Goal: Information Seeking & Learning: Understand process/instructions

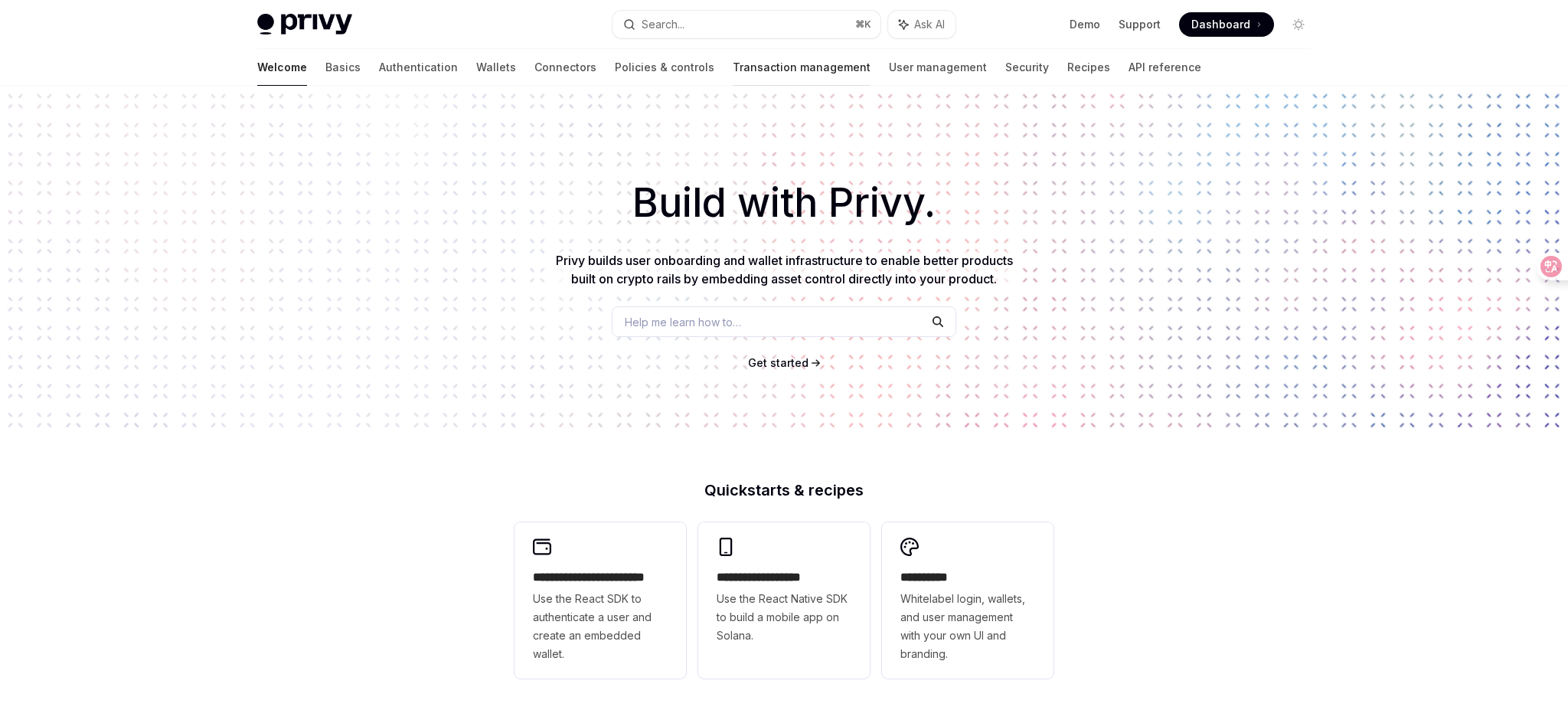
click at [733, 69] on link "Transaction management" at bounding box center [801, 68] width 138 height 37
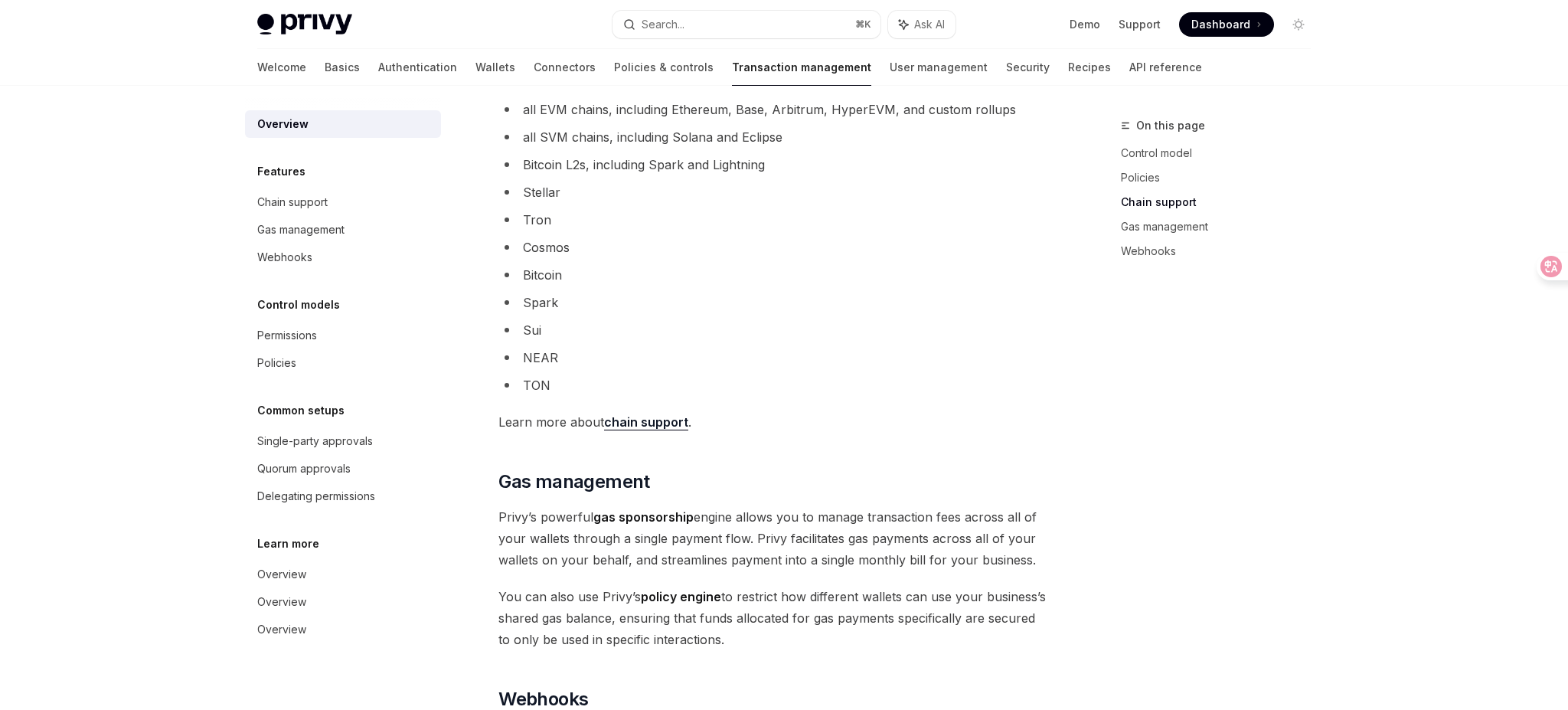
scroll to position [912, 0]
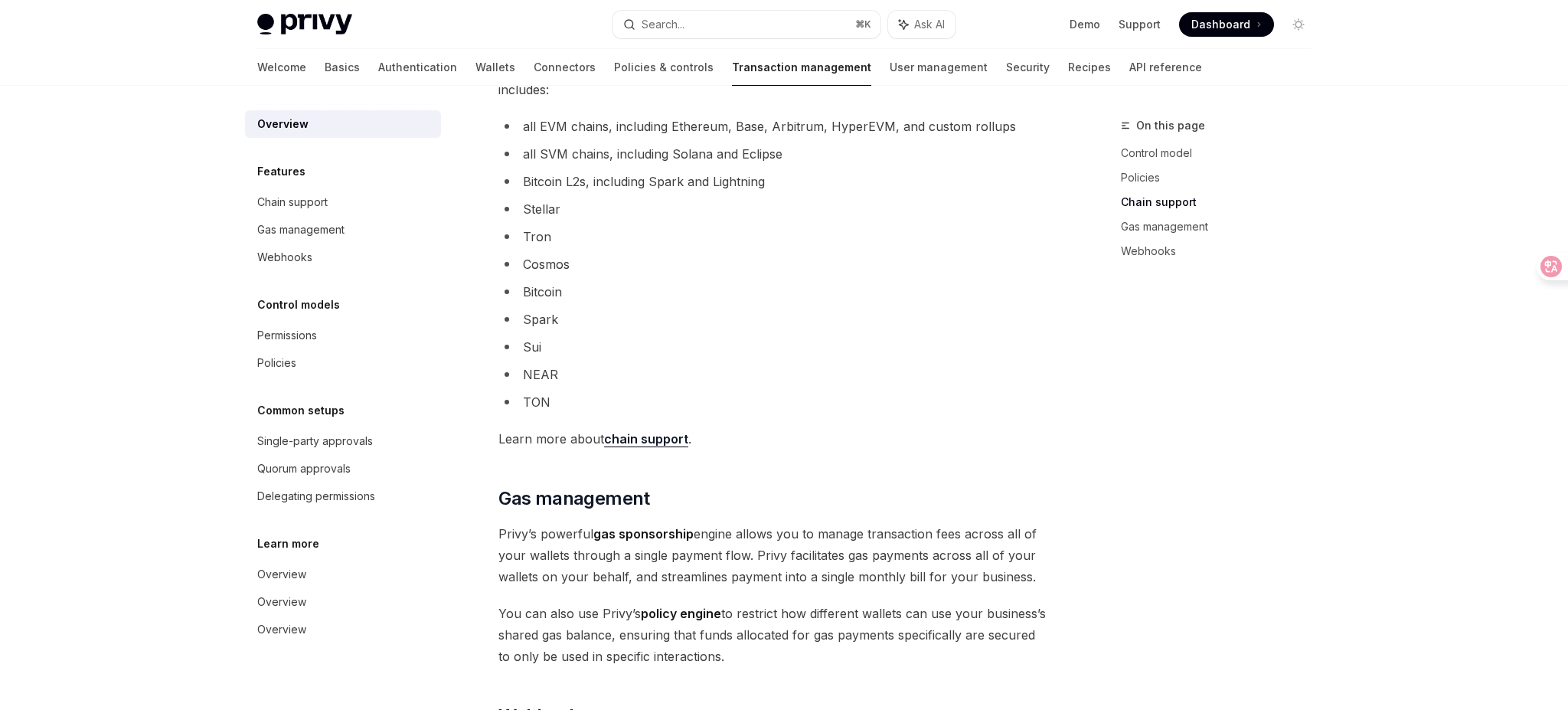
click at [729, 188] on li "Bitcoin L2s, including Spark and Lightning" at bounding box center [774, 182] width 552 height 21
click at [726, 297] on li "Bitcoin" at bounding box center [774, 291] width 552 height 21
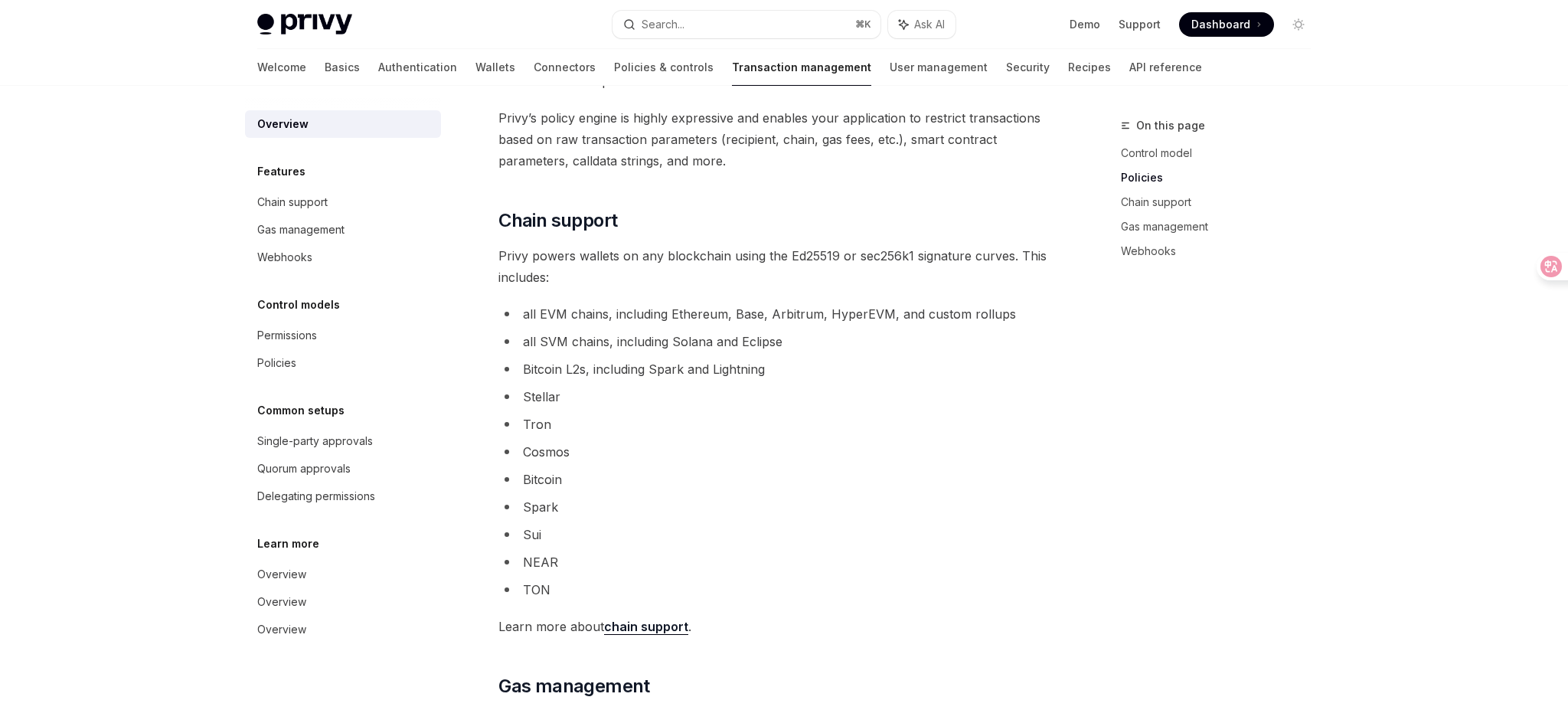
scroll to position [720, 0]
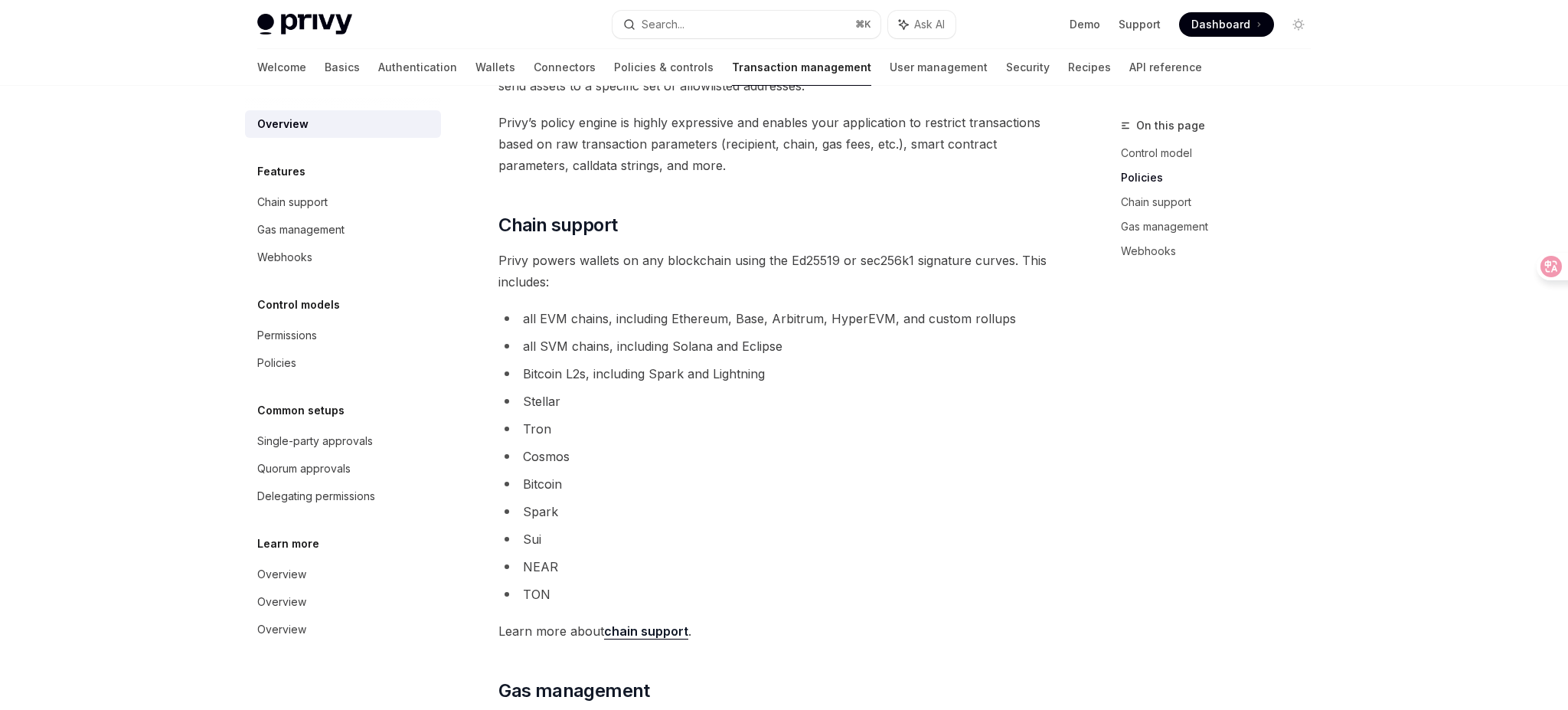
click at [726, 297] on div "Privy provides your business with powerful transaction management capabilities,…" at bounding box center [774, 284] width 552 height 1670
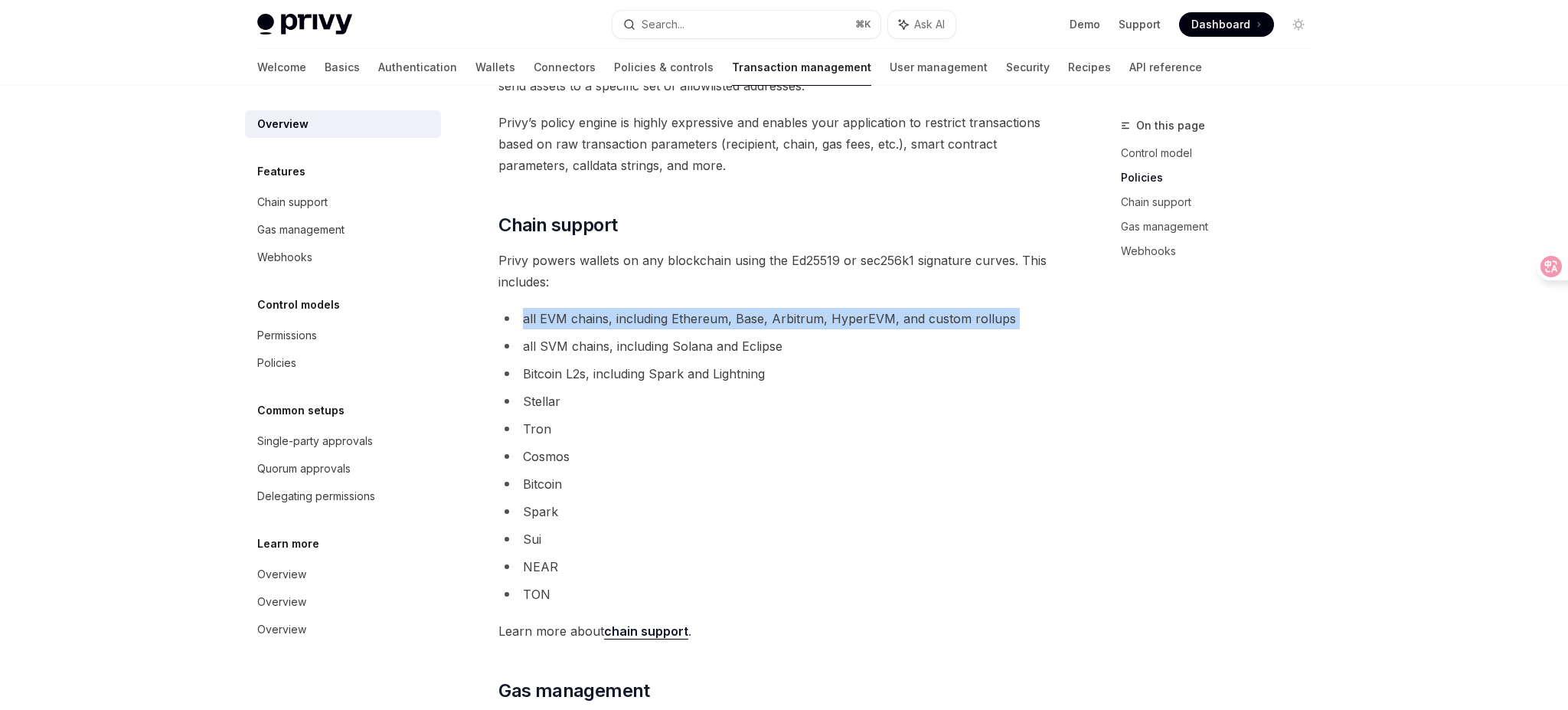
click at [728, 346] on li "all SVM chains, including Solana and Eclipse" at bounding box center [774, 346] width 552 height 21
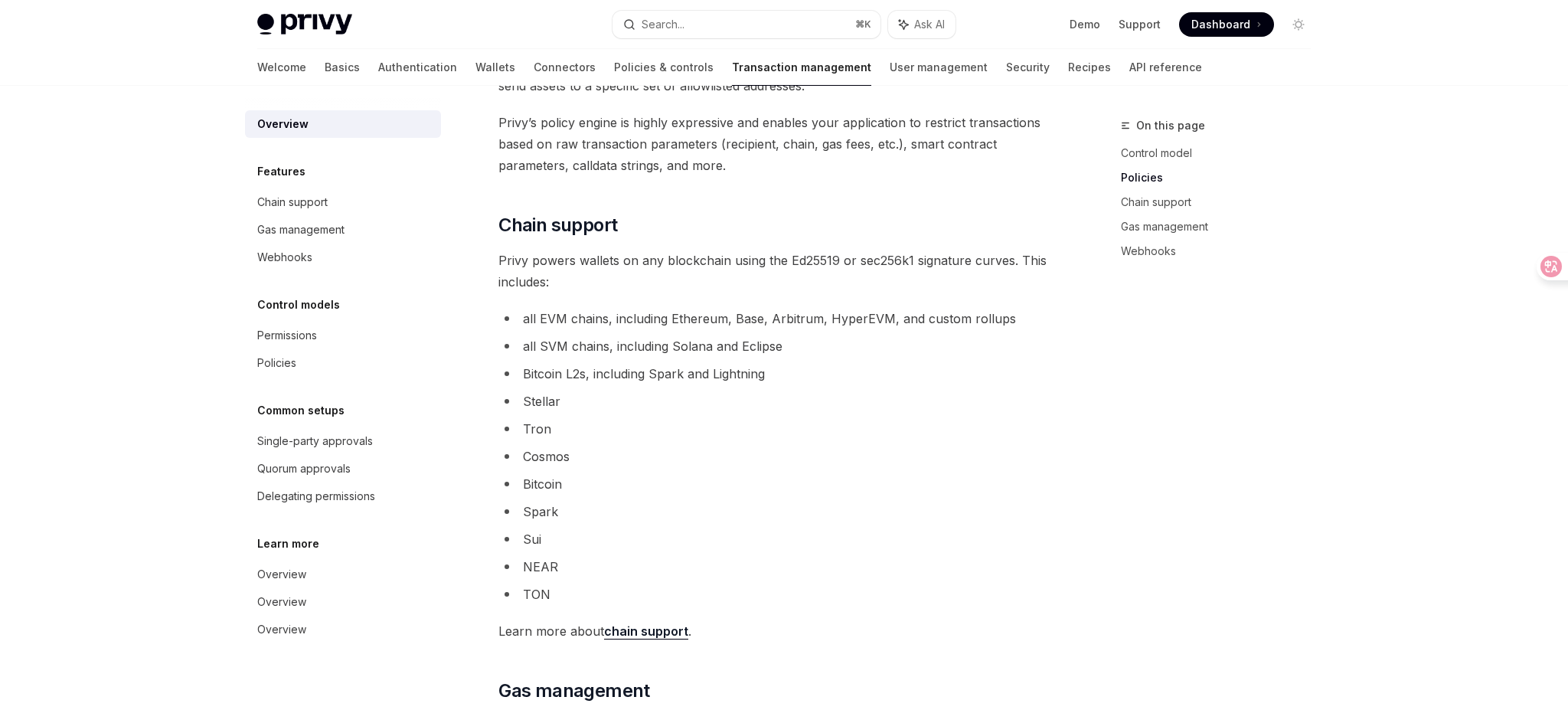
click at [728, 346] on li "all SVM chains, including Solana and Eclipse" at bounding box center [774, 346] width 552 height 21
click at [731, 388] on ul "all EVM chains, including Ethereum, Base, Arbitrum, HyperEVM, and custom rollup…" at bounding box center [774, 456] width 552 height 298
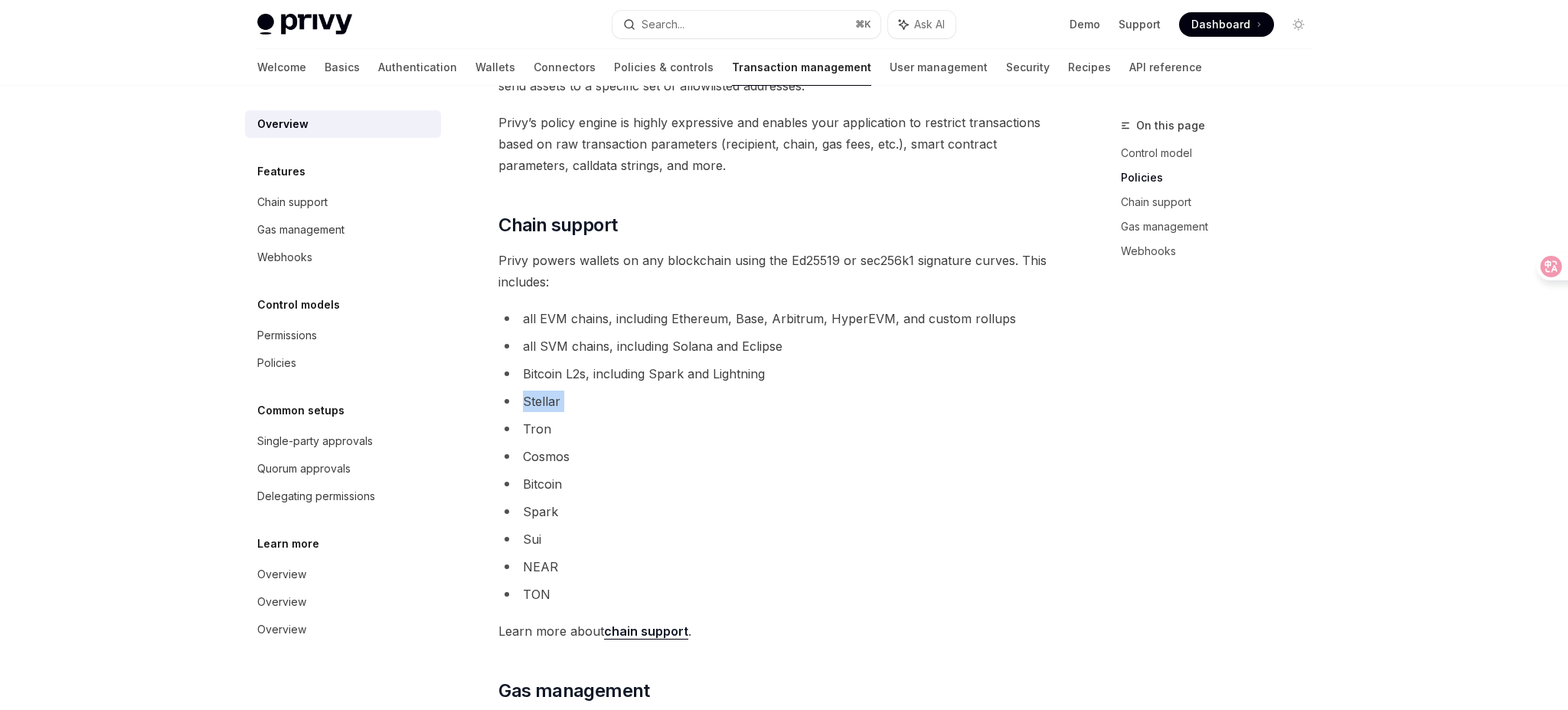
click at [720, 455] on li "Cosmos" at bounding box center [774, 456] width 552 height 21
click at [721, 534] on li "Sui" at bounding box center [774, 539] width 552 height 21
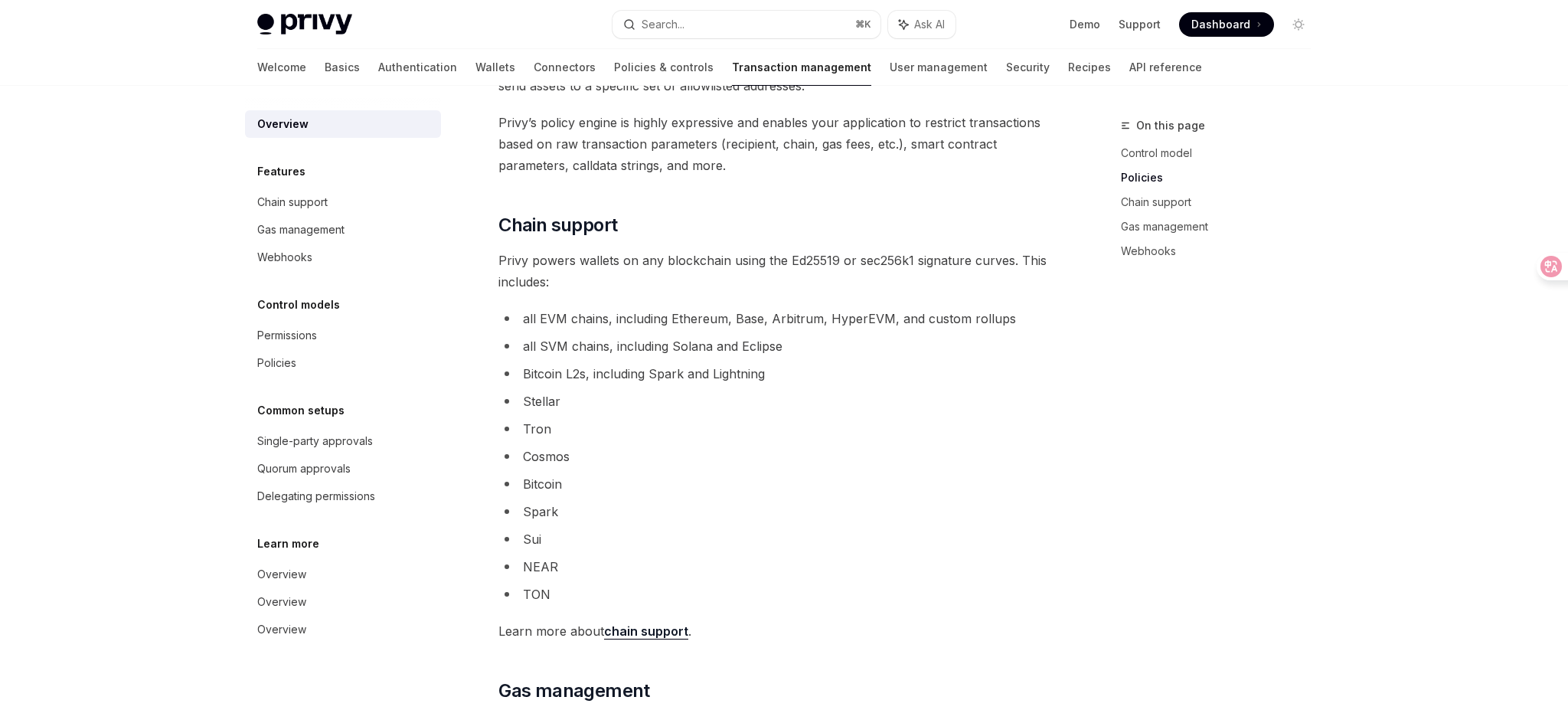
click at [721, 534] on li "Sui" at bounding box center [774, 539] width 552 height 21
click at [743, 585] on li "TON" at bounding box center [774, 594] width 552 height 21
click at [746, 541] on li "Sui" at bounding box center [774, 539] width 552 height 21
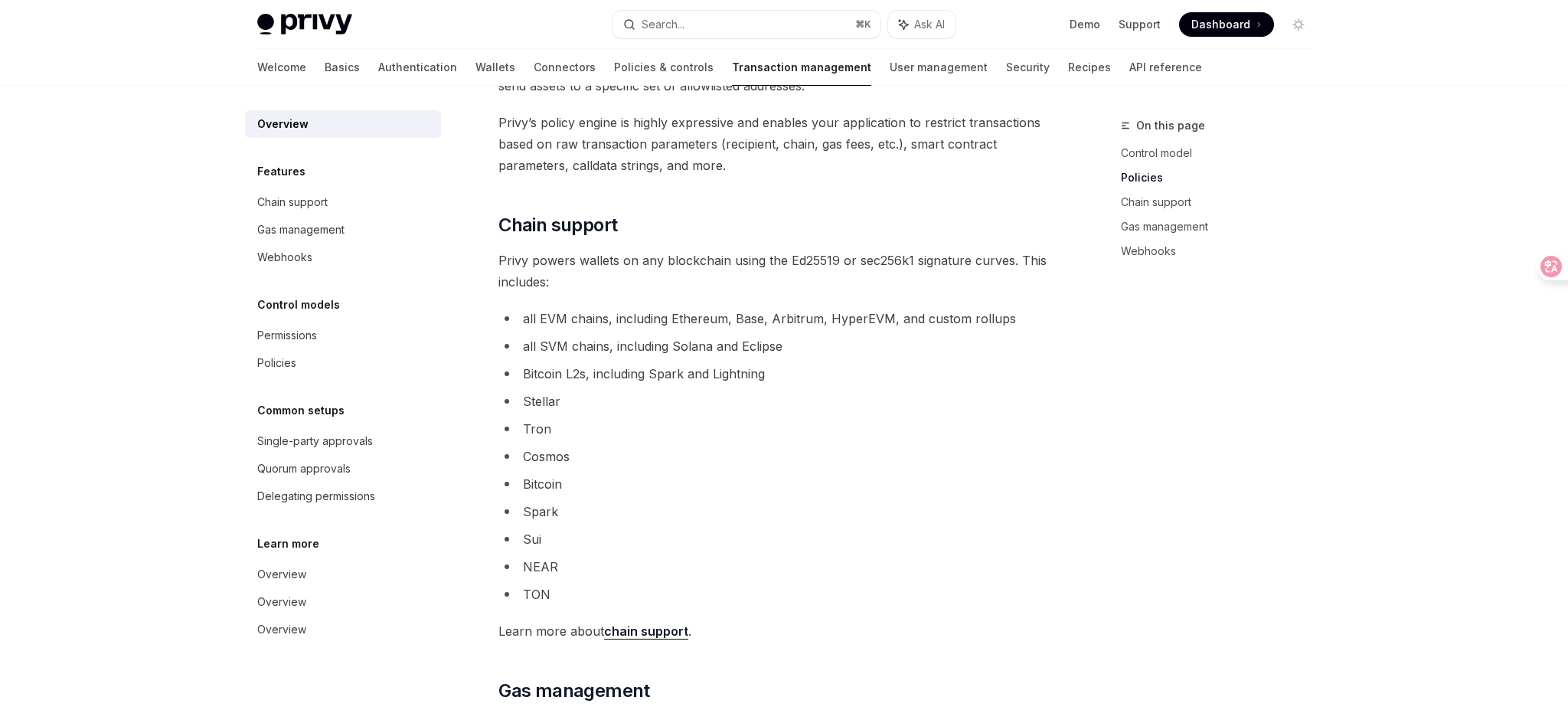
click at [746, 541] on li "Sui" at bounding box center [774, 539] width 552 height 21
click at [763, 577] on ul "all EVM chains, including Ethereum, Base, Arbitrum, HyperEVM, and custom rollup…" at bounding box center [774, 456] width 552 height 298
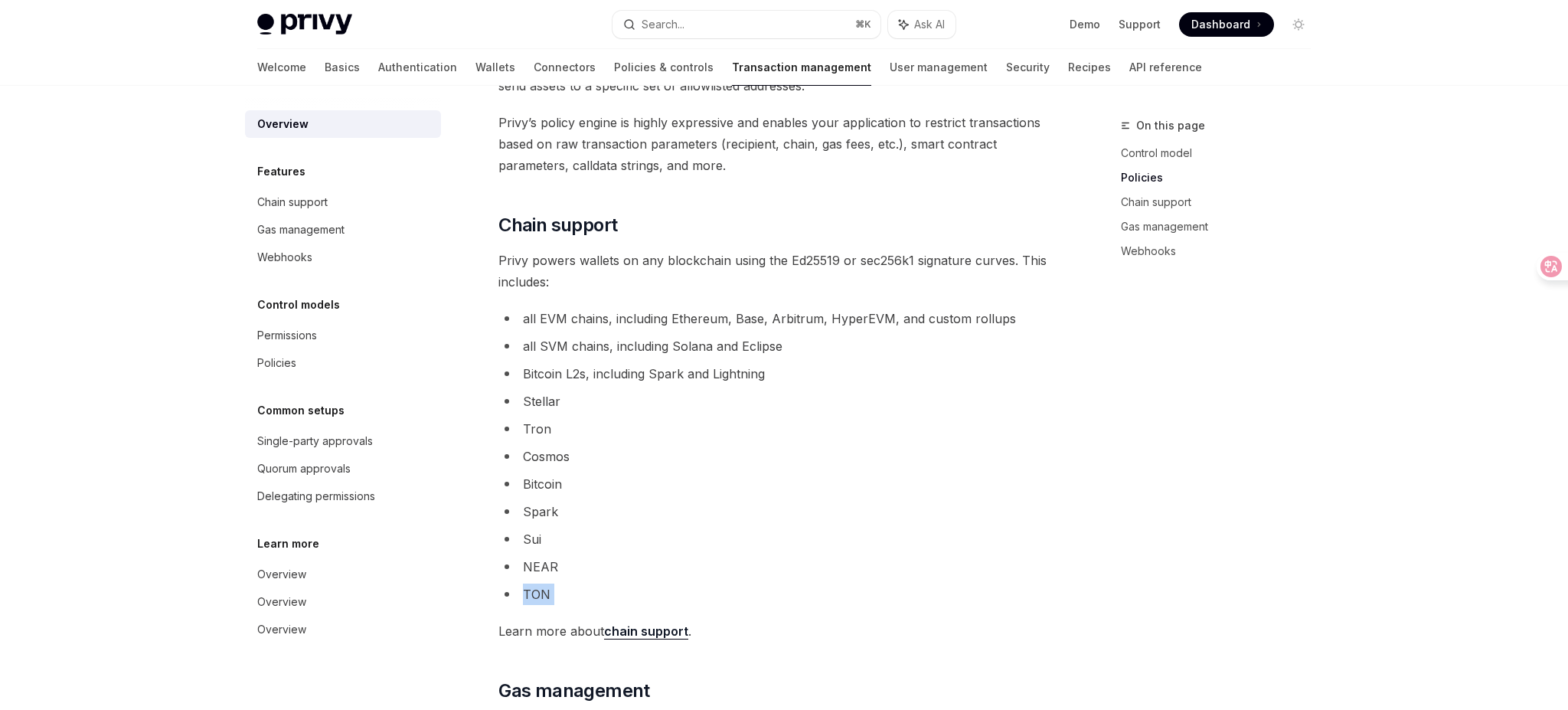
click at [791, 557] on li "NEAR" at bounding box center [774, 567] width 552 height 21
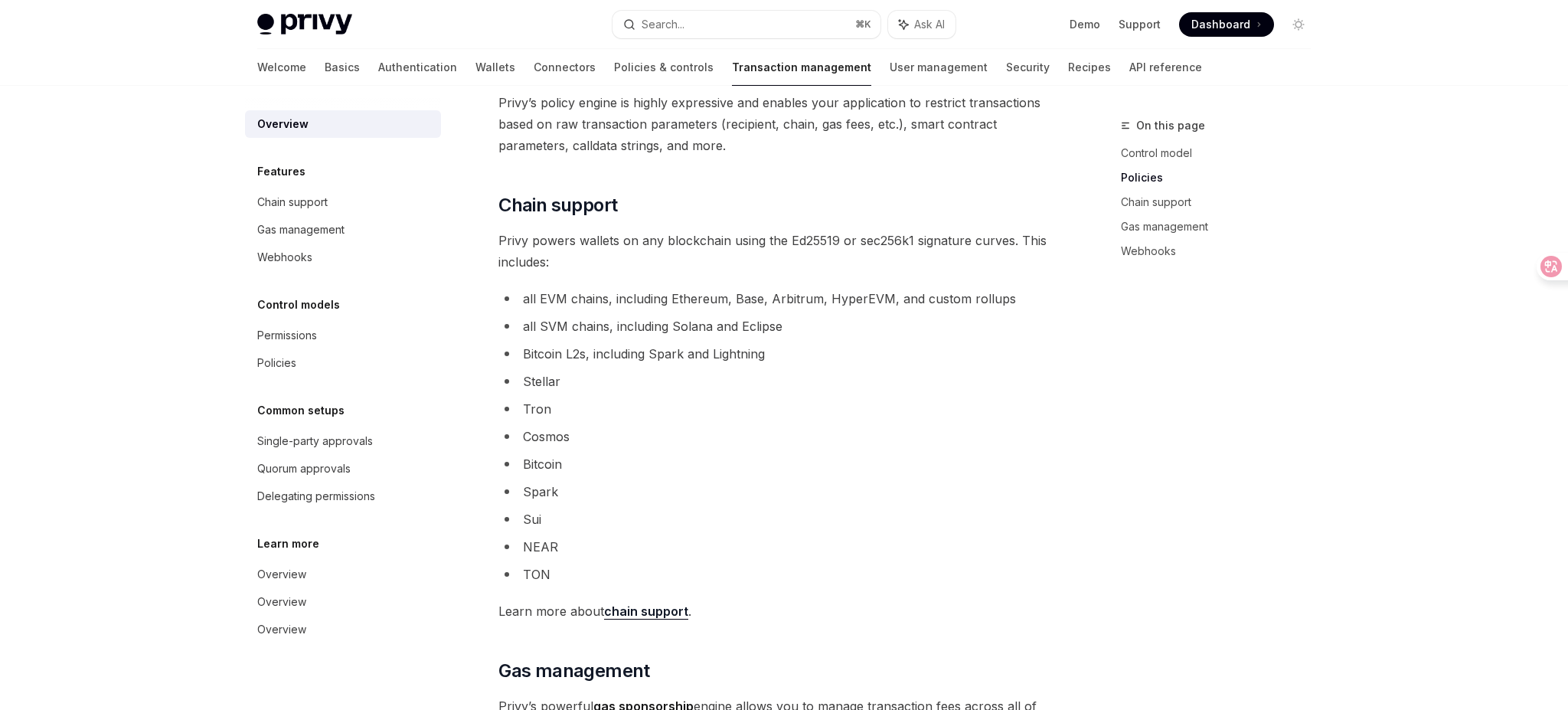
scroll to position [745, 0]
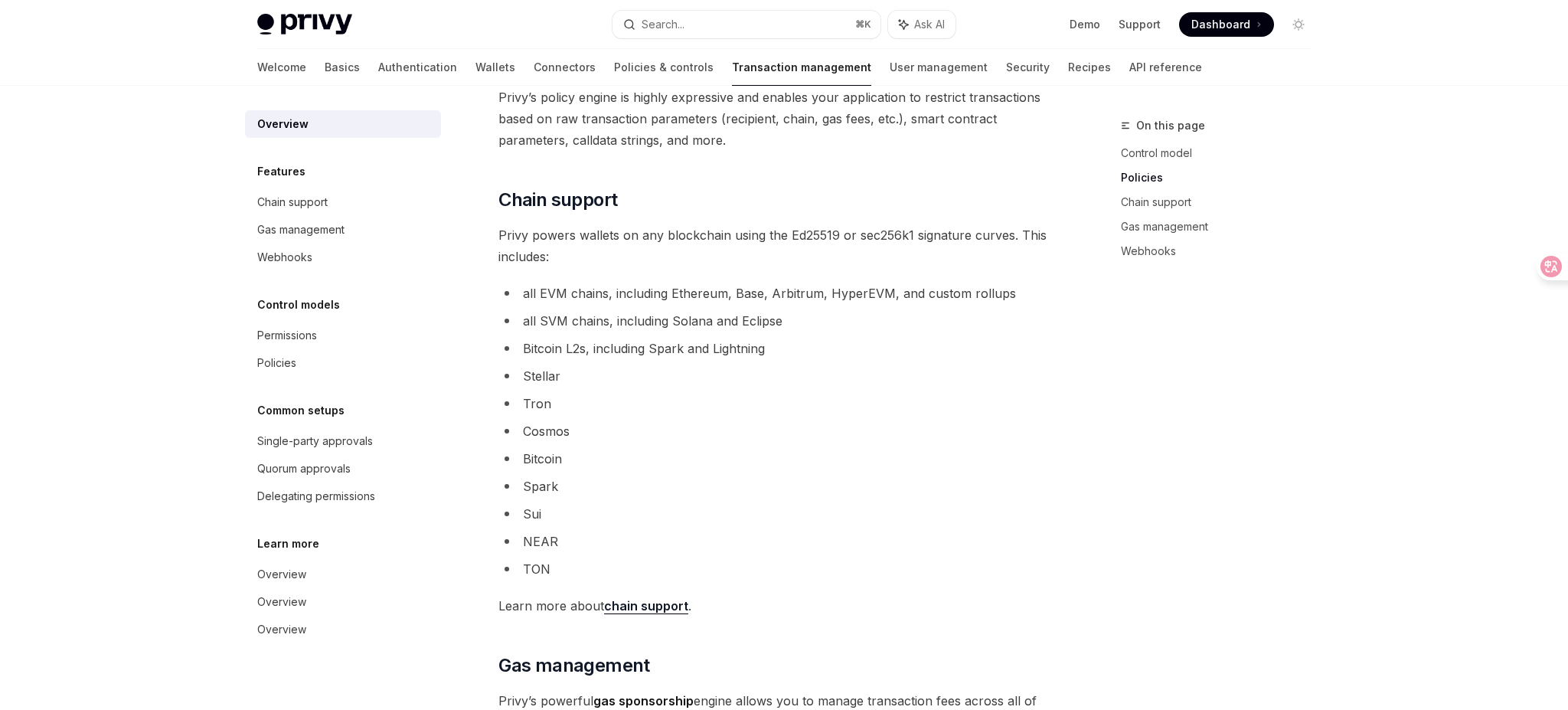
click at [791, 558] on li "TON" at bounding box center [774, 569] width 552 height 21
click at [661, 600] on link "chain support" at bounding box center [647, 606] width 84 height 16
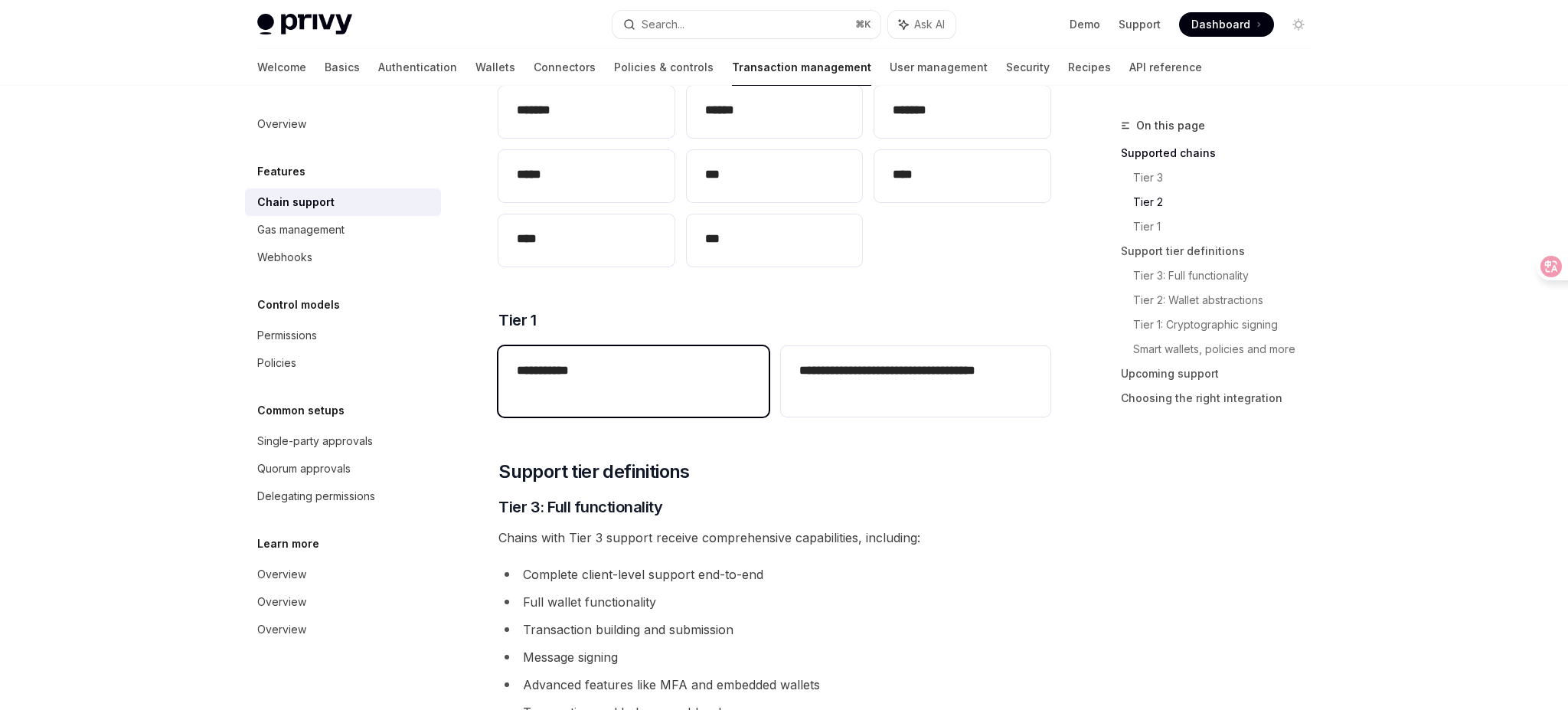
scroll to position [434, 0]
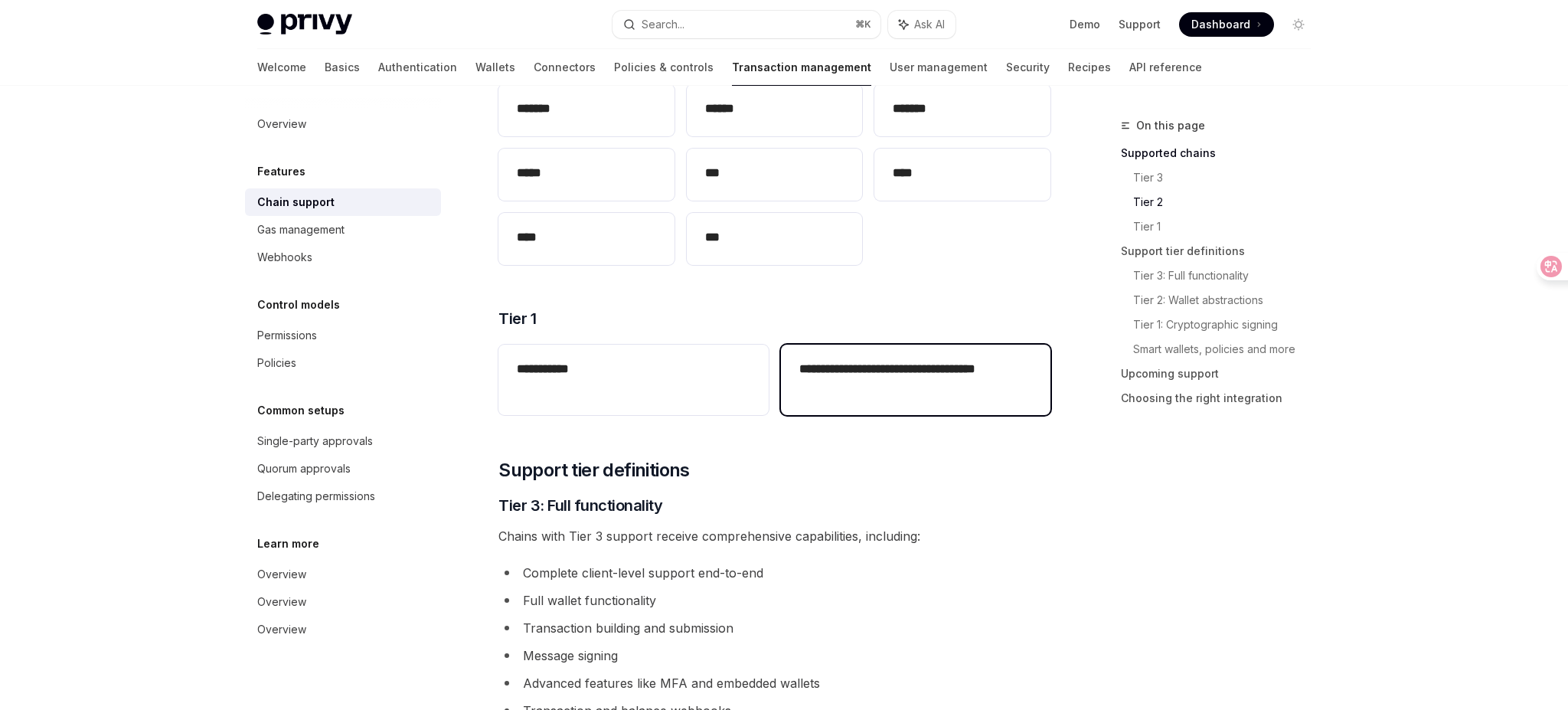
click at [868, 410] on div "**********" at bounding box center [915, 380] width 269 height 70
click at [848, 412] on div "**********" at bounding box center [915, 380] width 269 height 70
click at [867, 386] on h2 "**********" at bounding box center [915, 378] width 233 height 37
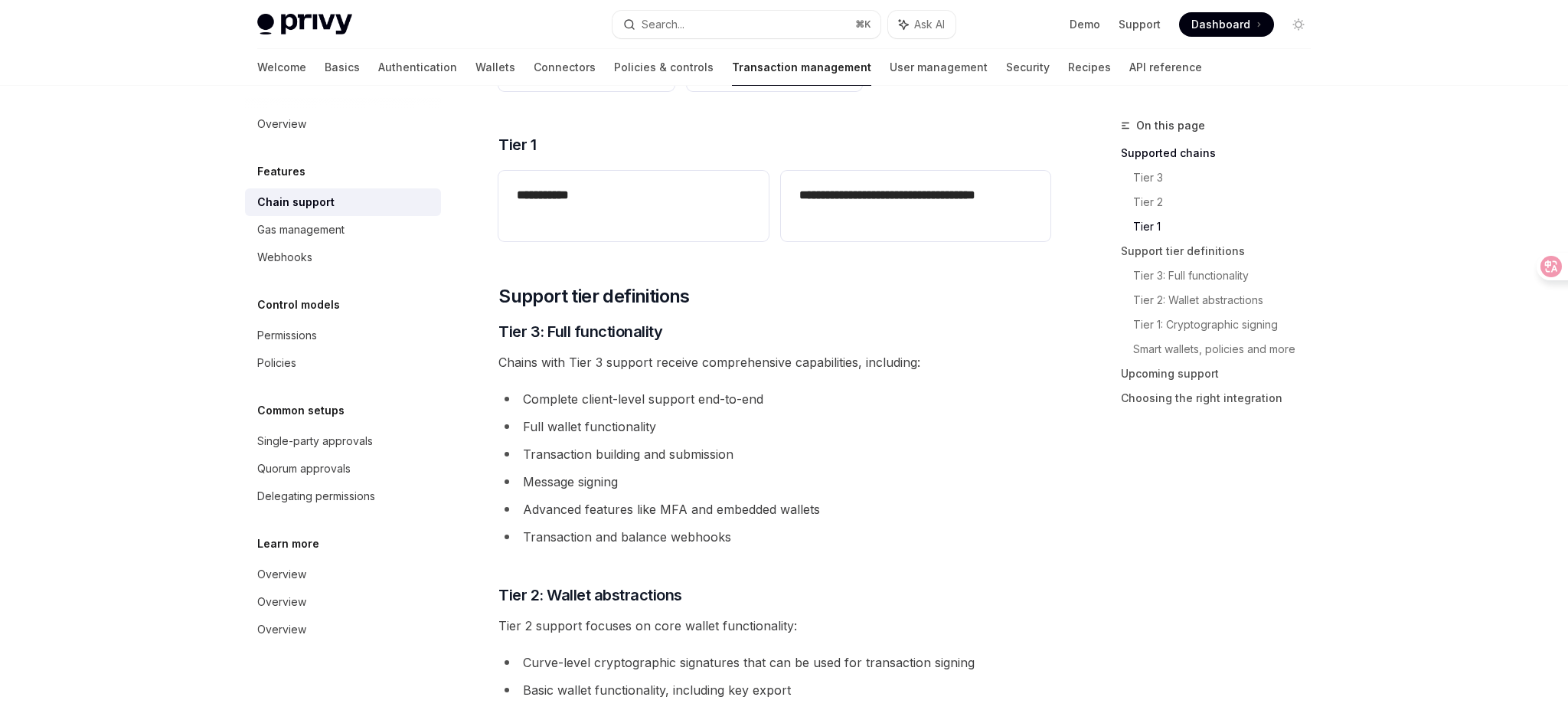
scroll to position [776, 0]
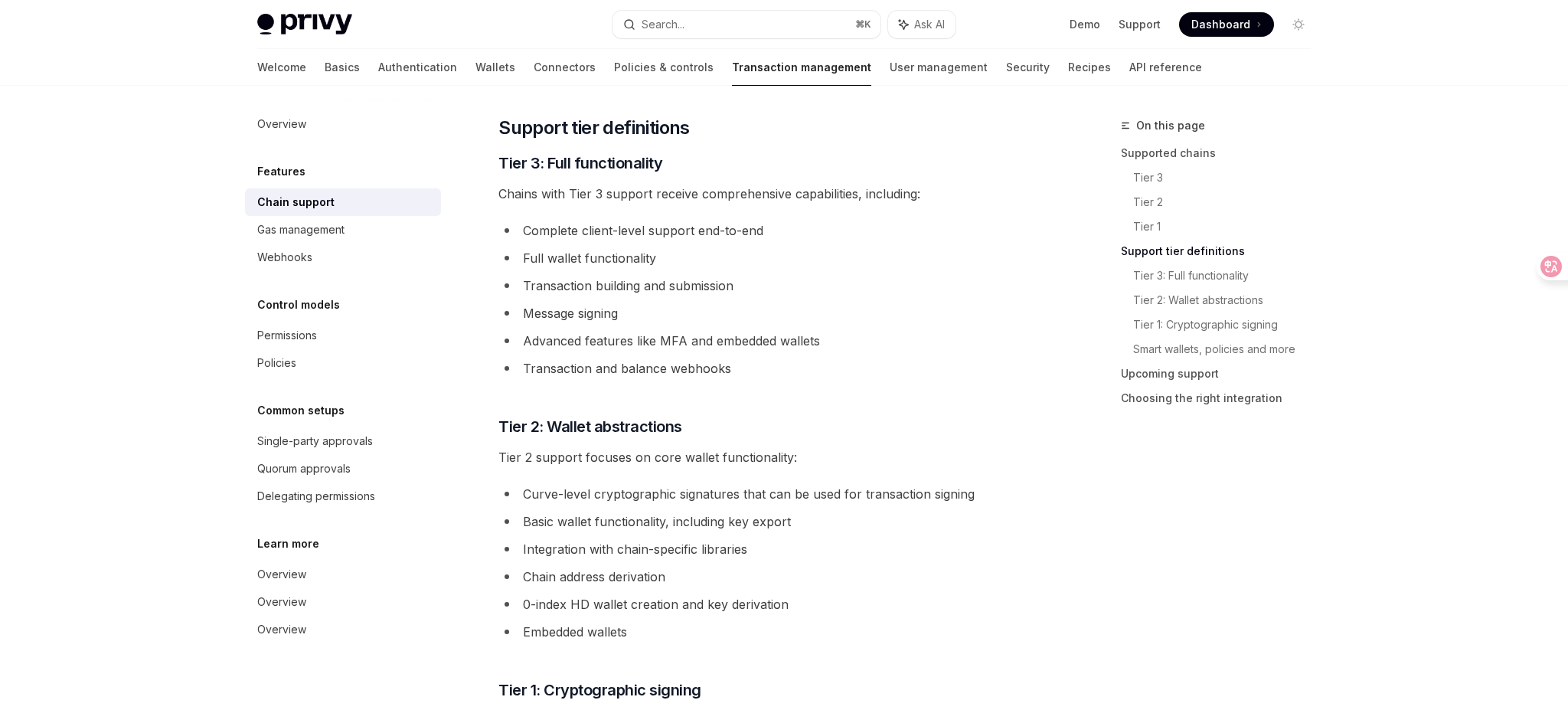
click at [858, 423] on h3 "​ Tier 2: Wallet abstractions" at bounding box center [774, 427] width 552 height 21
click at [853, 361] on li "Transaction and balance webhooks" at bounding box center [774, 369] width 552 height 21
click at [857, 395] on div "**********" at bounding box center [774, 502] width 552 height 2170
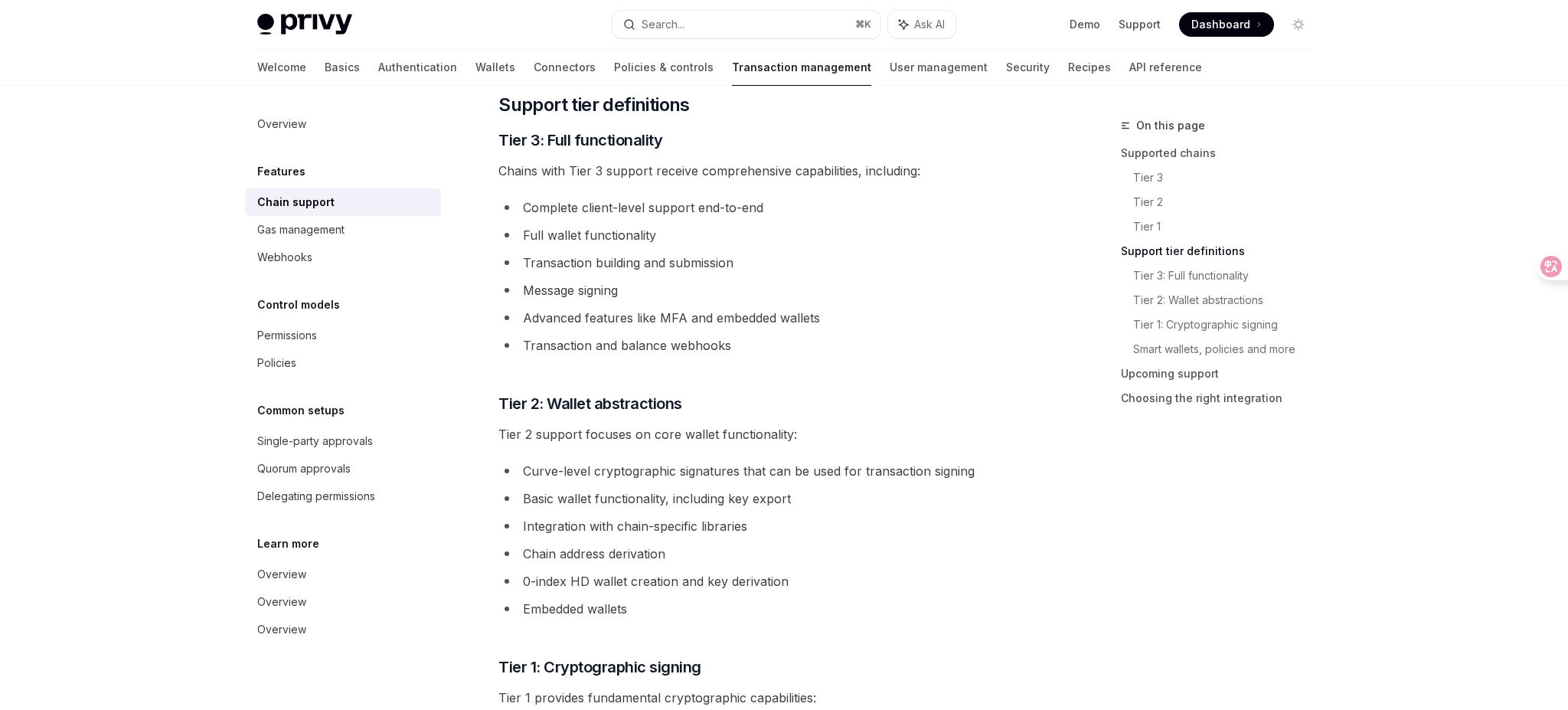
scroll to position [806, 0]
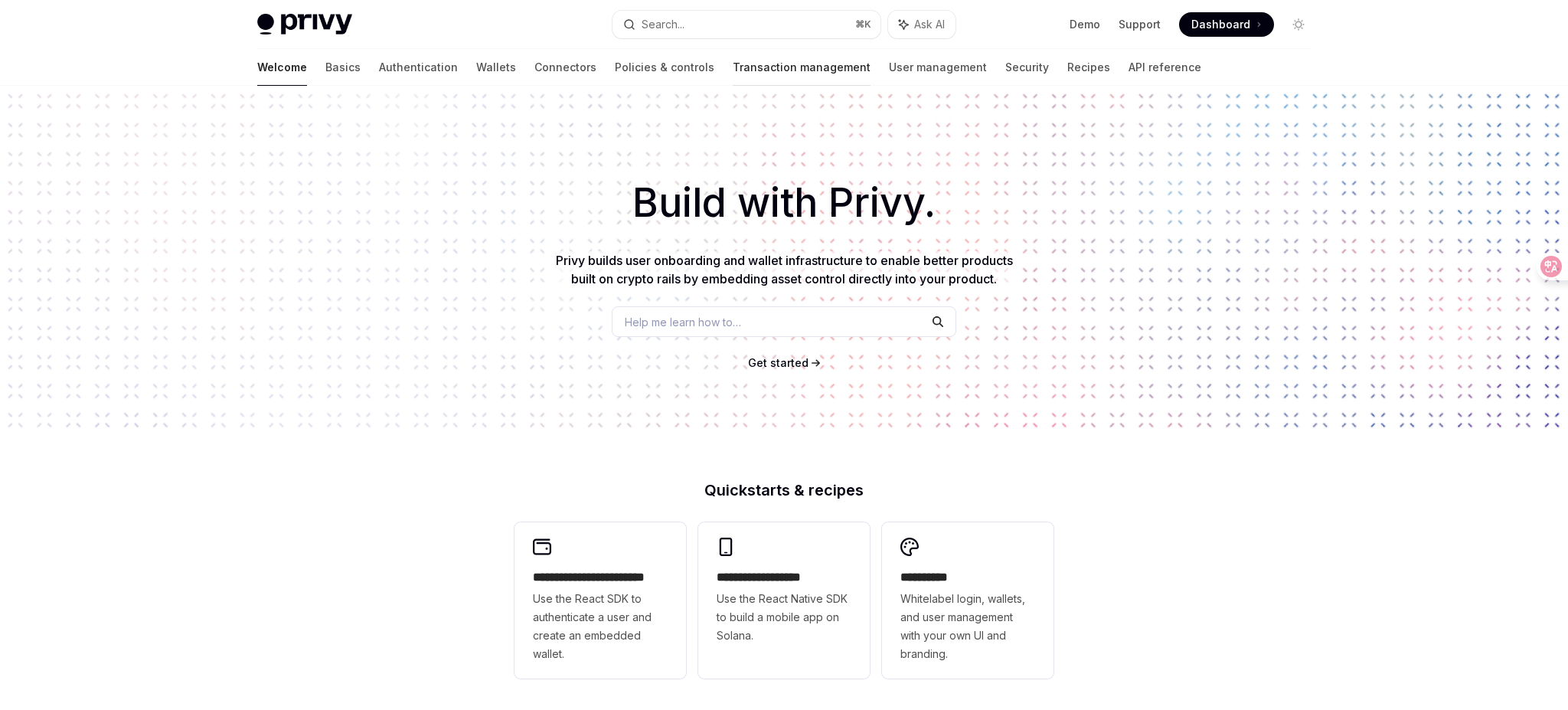
click at [749, 67] on link "Transaction management" at bounding box center [801, 68] width 138 height 37
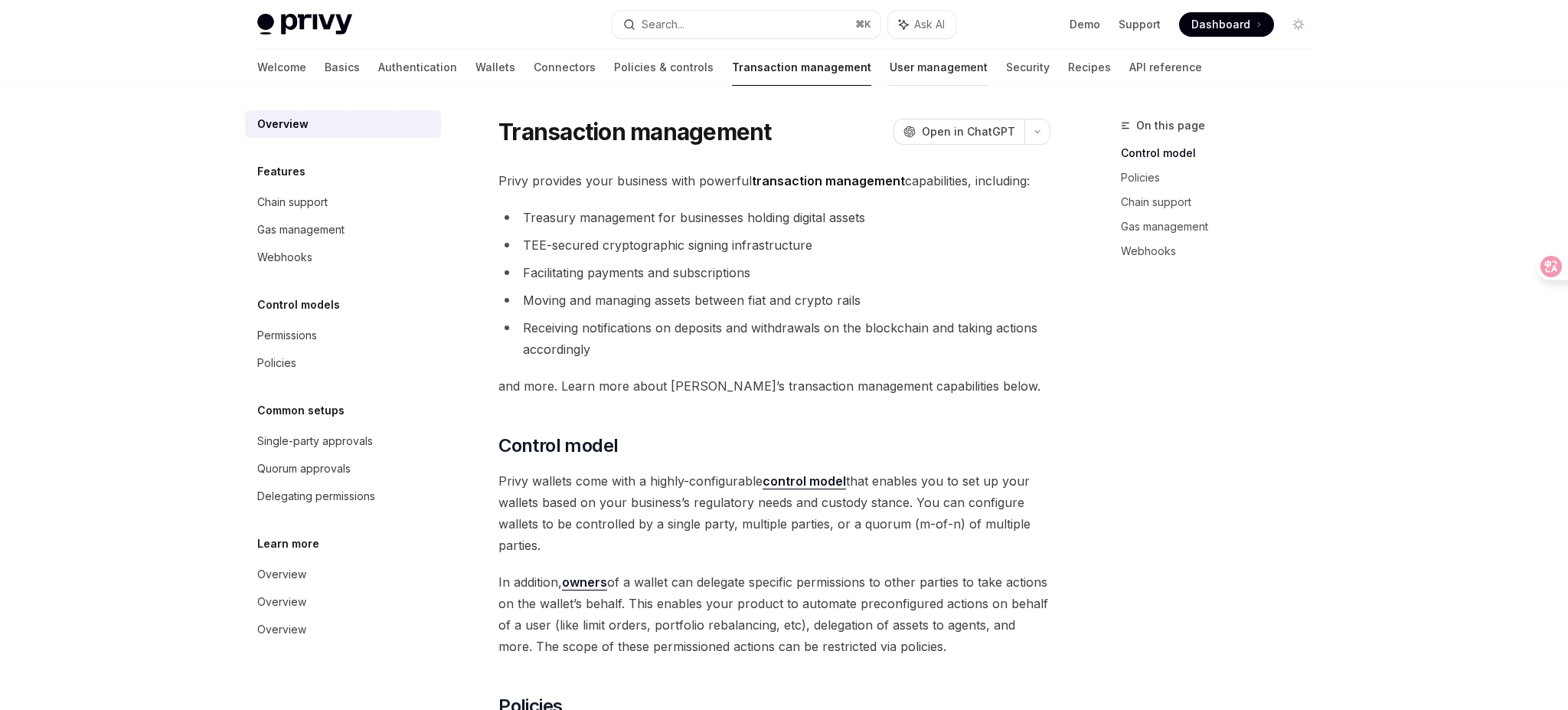
click at [890, 73] on link "User management" at bounding box center [939, 68] width 98 height 37
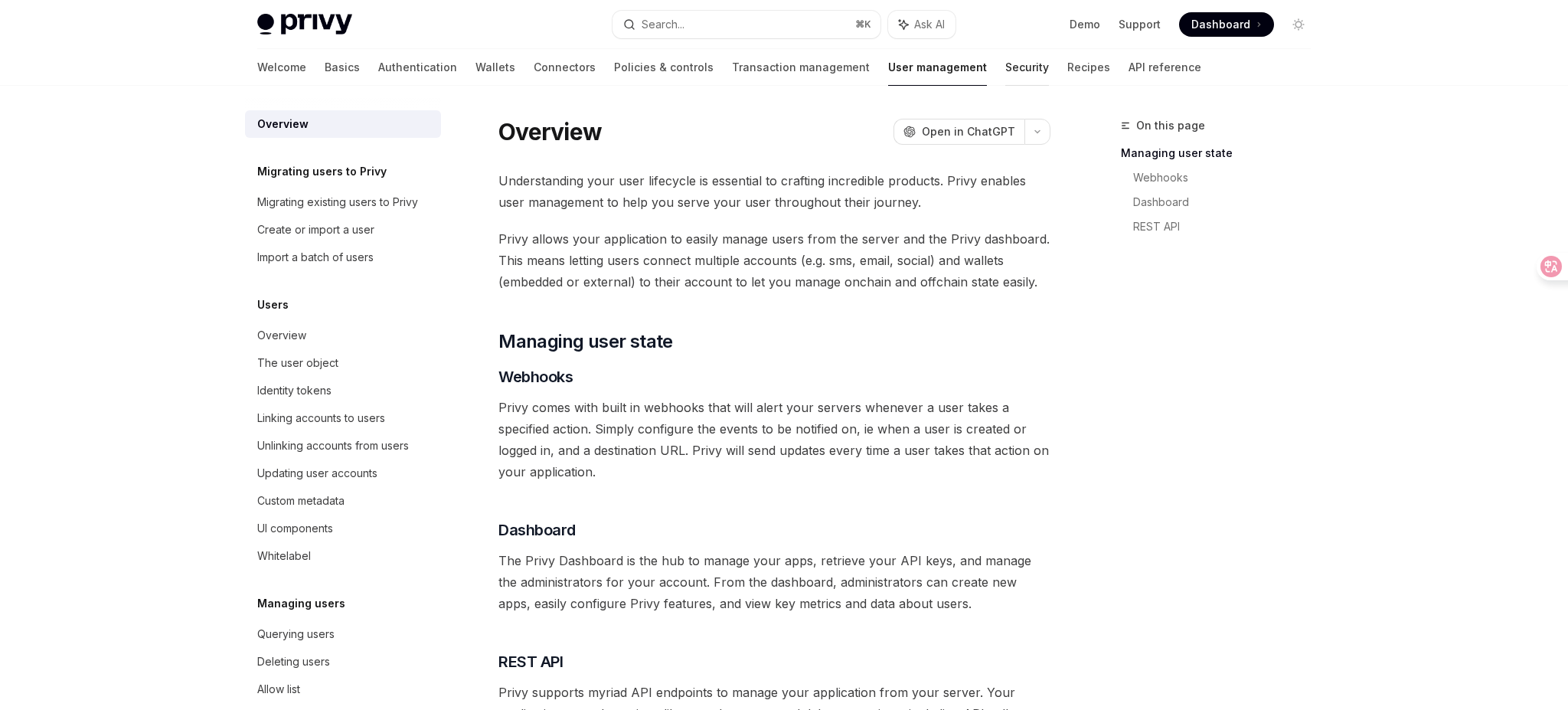
click at [1006, 75] on link "Security" at bounding box center [1027, 68] width 44 height 37
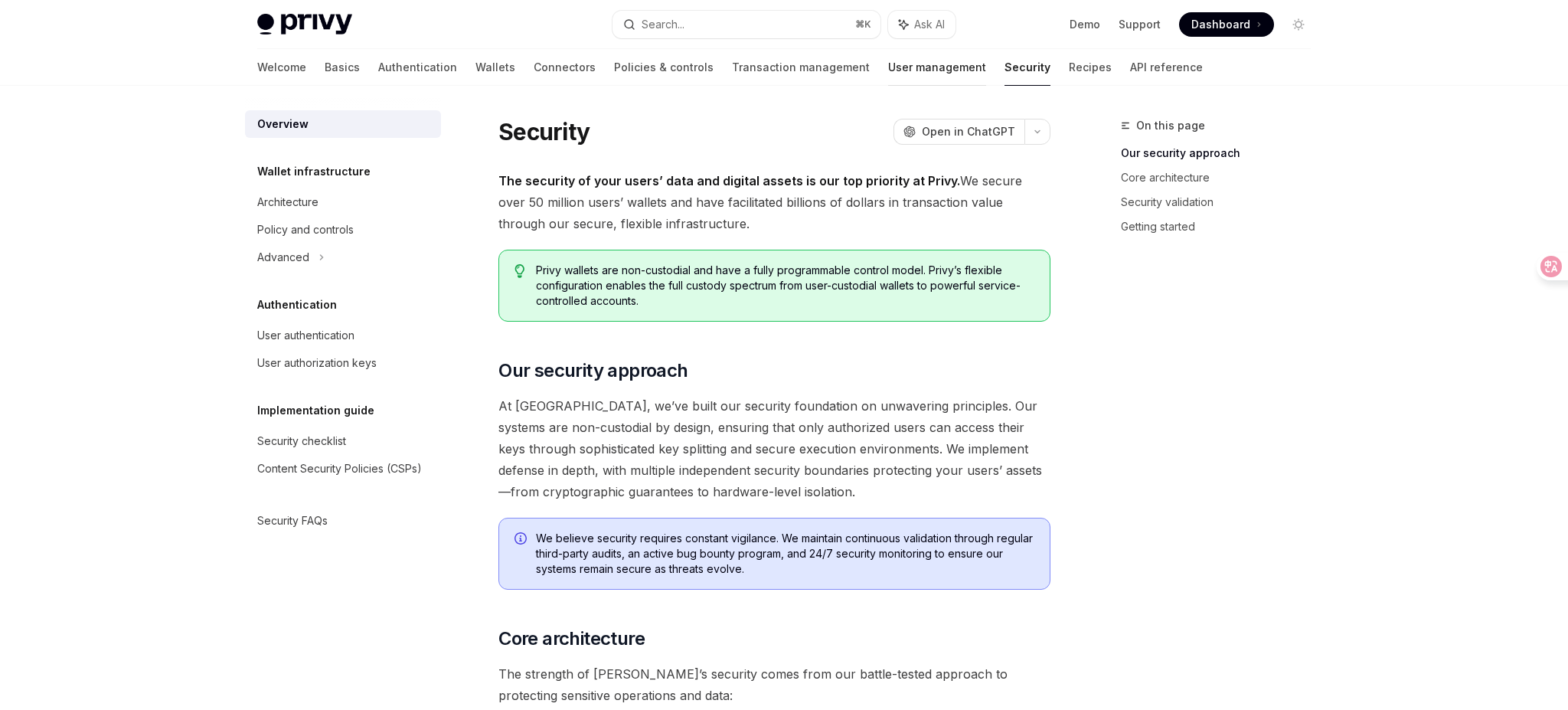
click at [888, 68] on link "User management" at bounding box center [937, 68] width 98 height 37
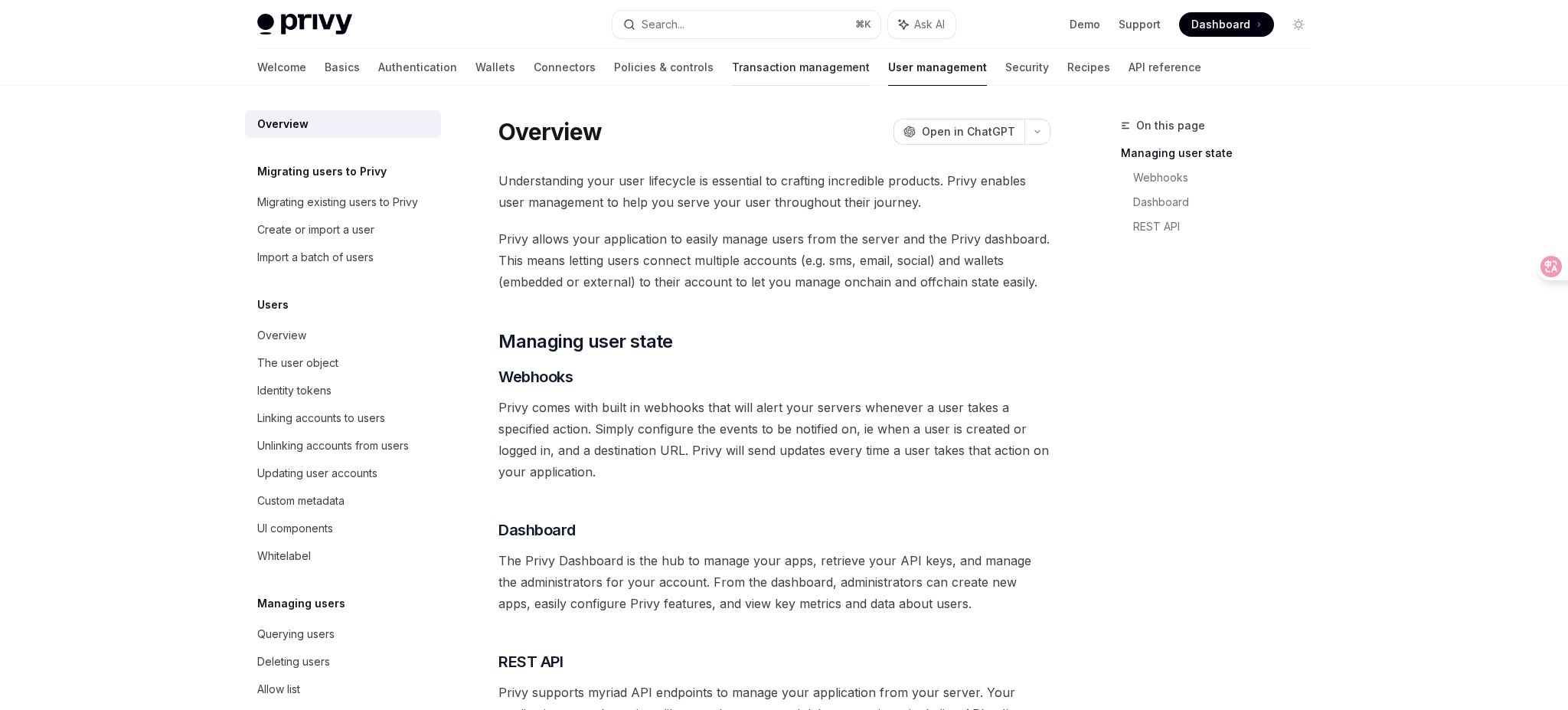
click at [741, 70] on link "Transaction management" at bounding box center [800, 68] width 138 height 37
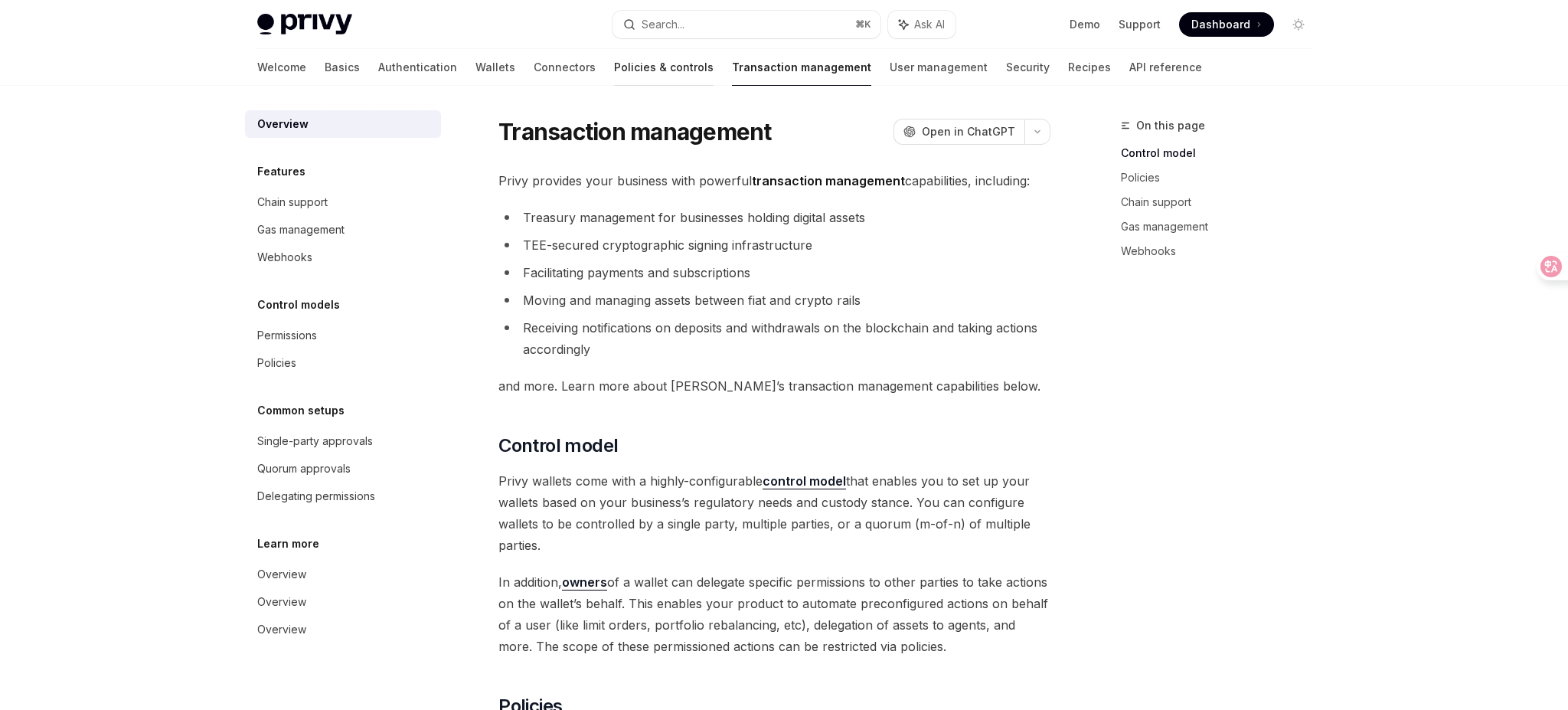
click at [619, 76] on link "Policies & controls" at bounding box center [663, 68] width 99 height 37
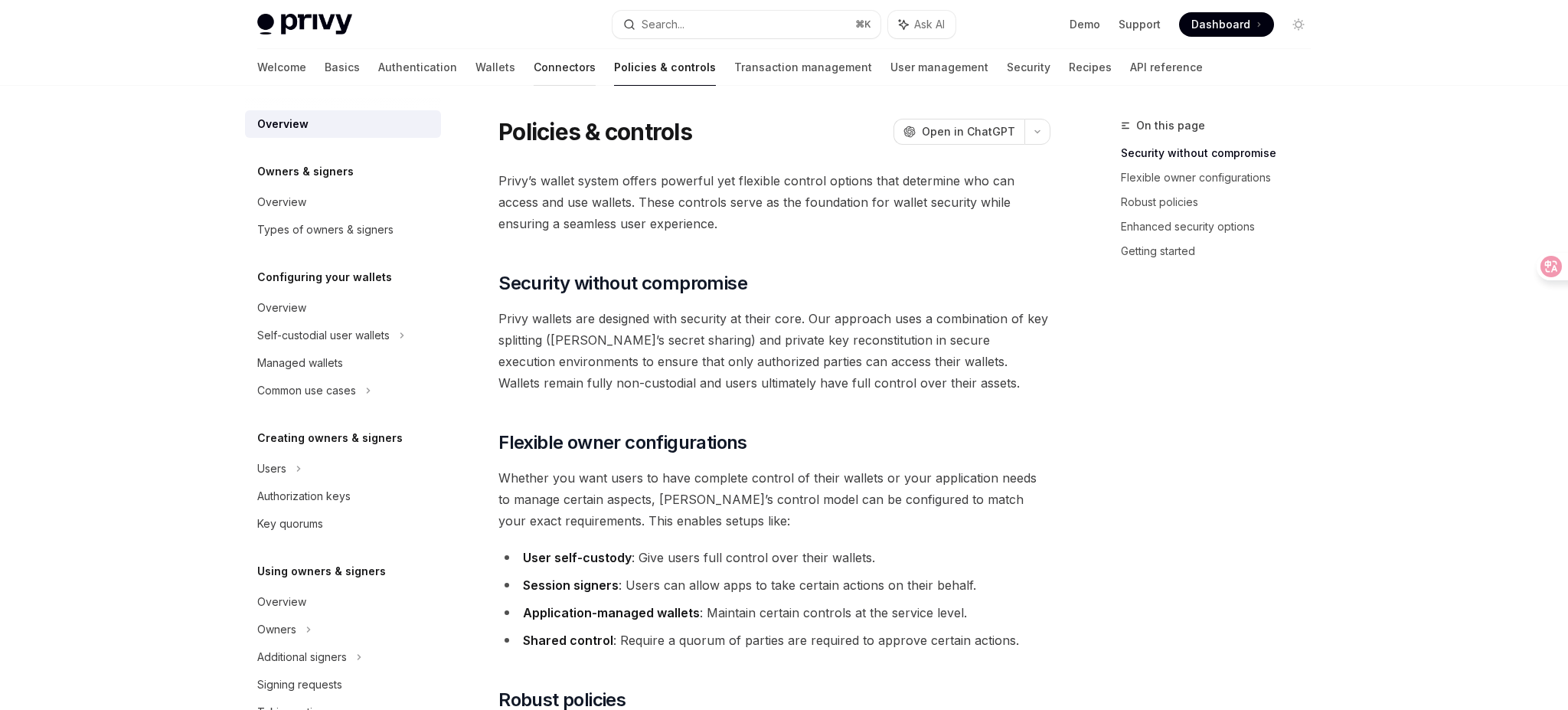
click at [533, 77] on link "Connectors" at bounding box center [564, 68] width 62 height 37
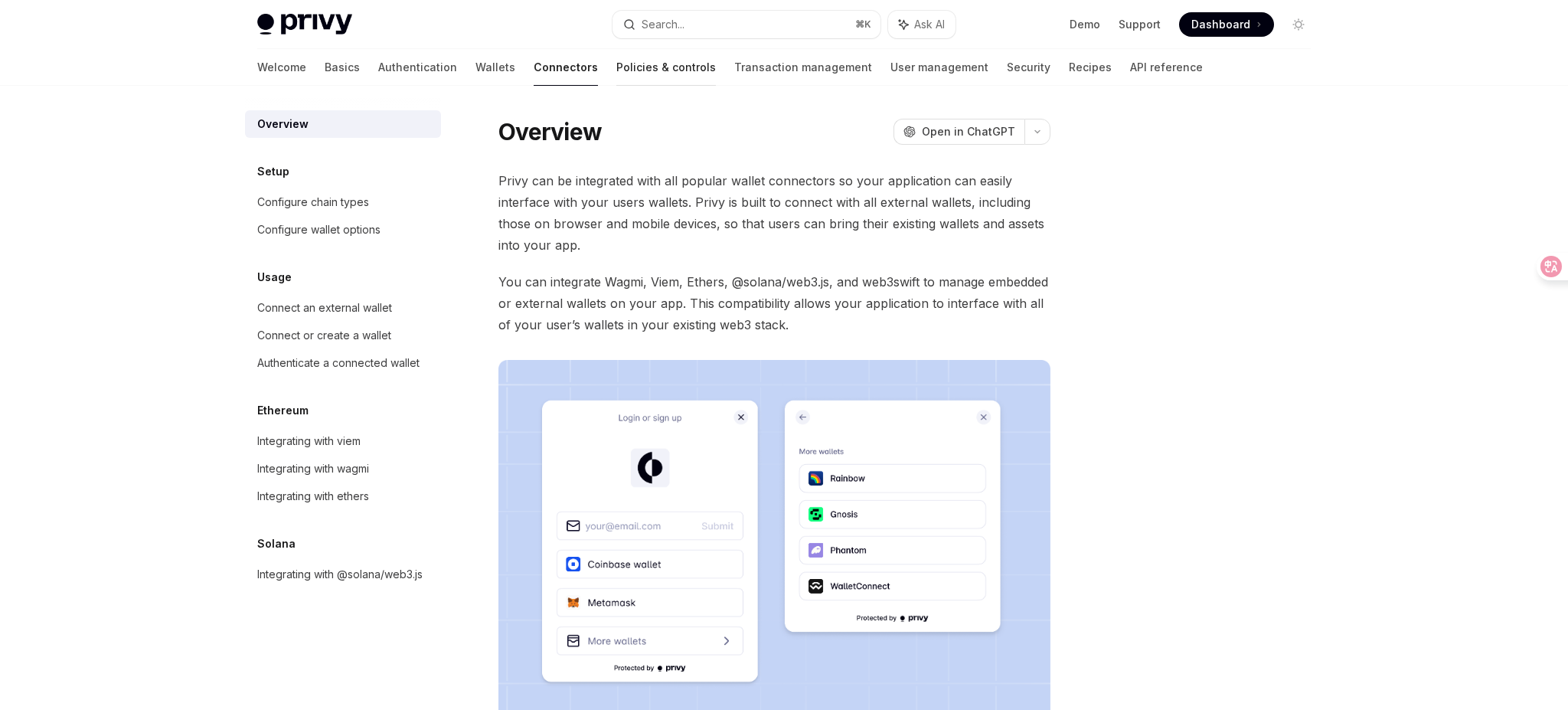
click at [617, 85] on div at bounding box center [666, 86] width 99 height 2
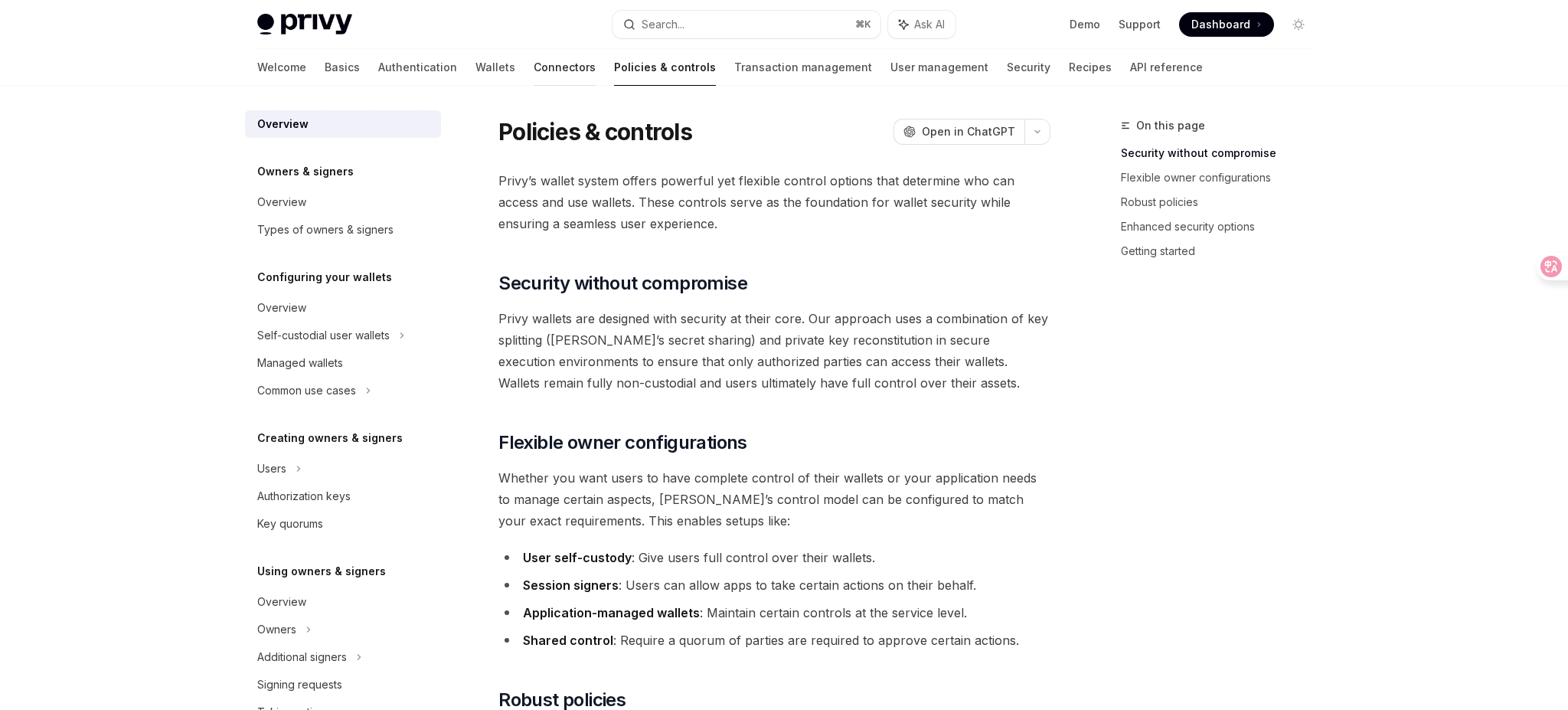
click at [533, 83] on link "Connectors" at bounding box center [564, 68] width 62 height 37
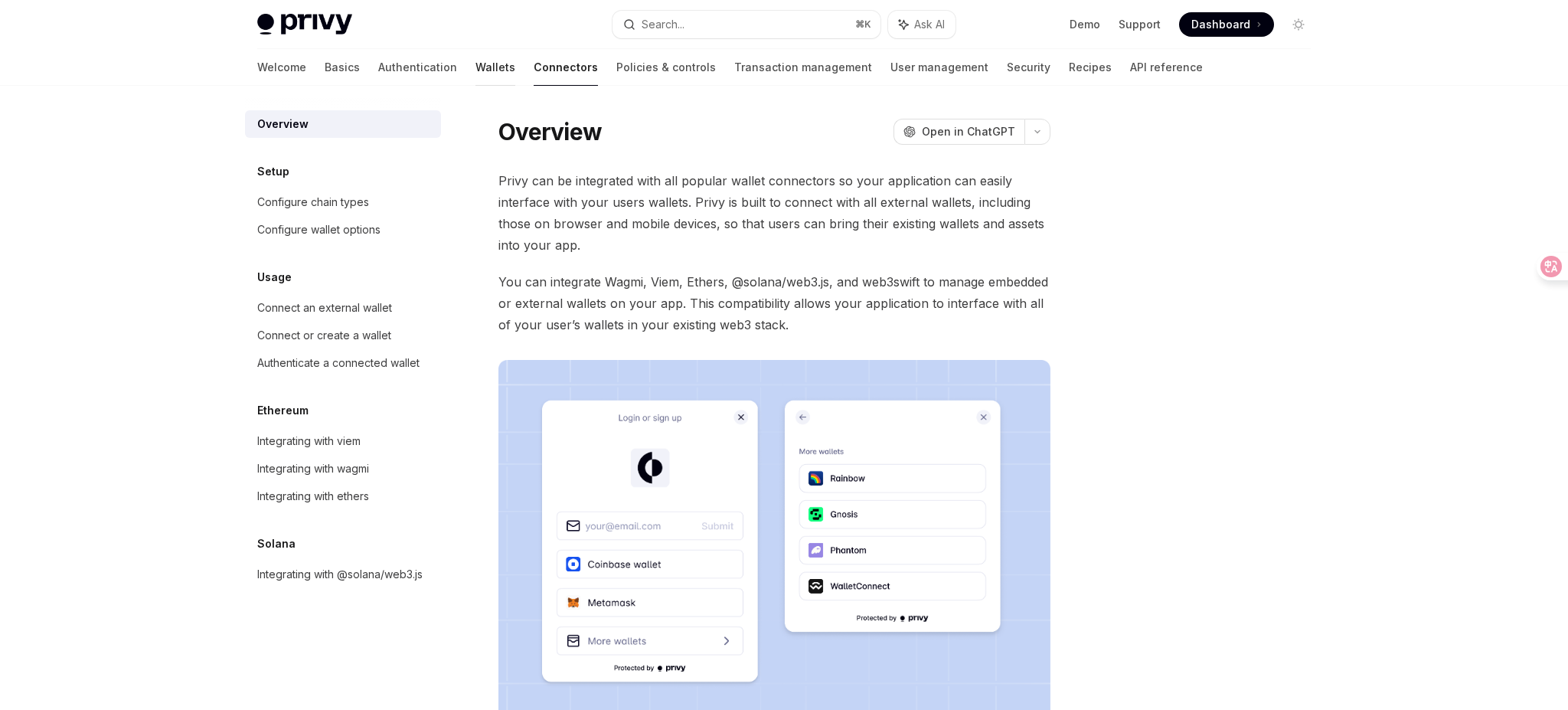
click at [476, 62] on link "Wallets" at bounding box center [495, 68] width 39 height 37
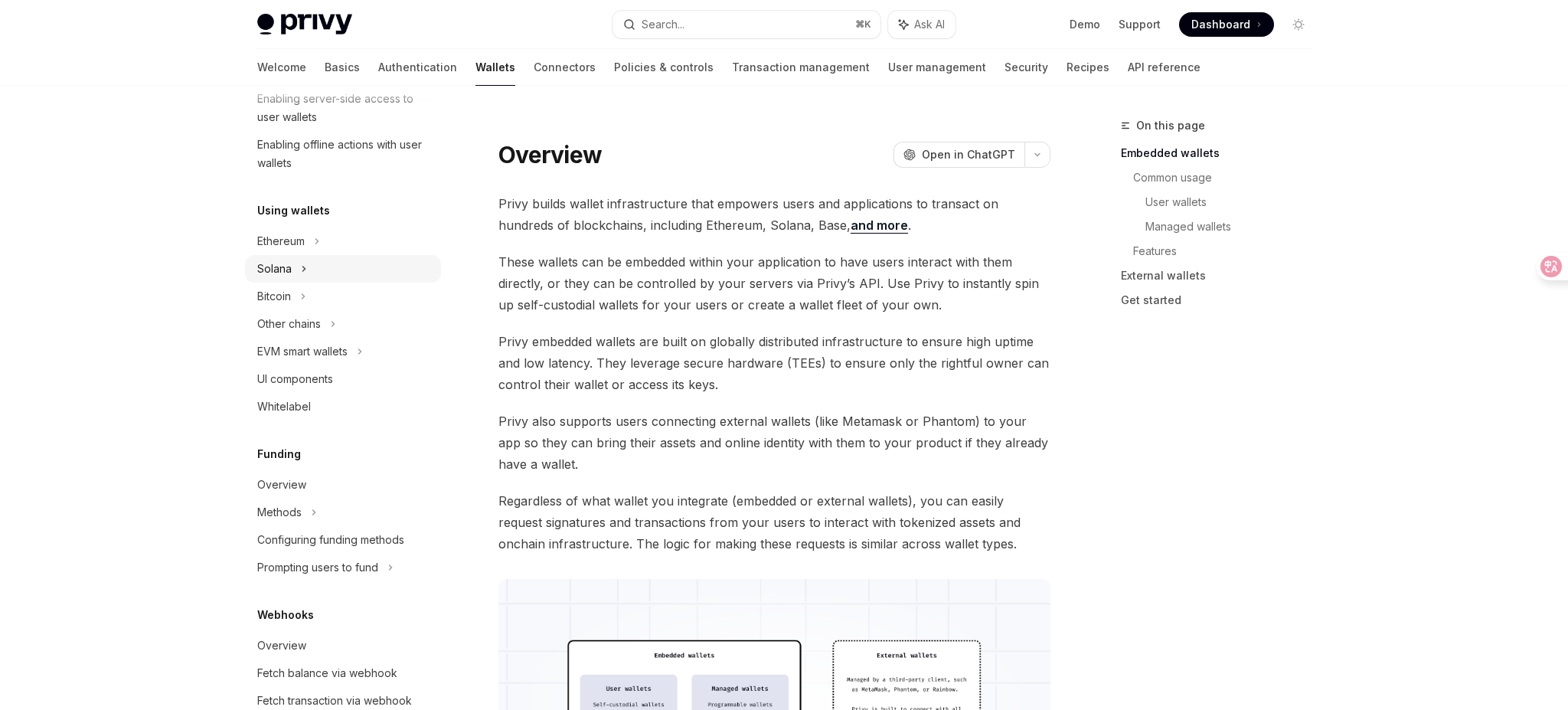
scroll to position [279, 0]
click at [321, 298] on div "Bitcoin" at bounding box center [342, 293] width 196 height 27
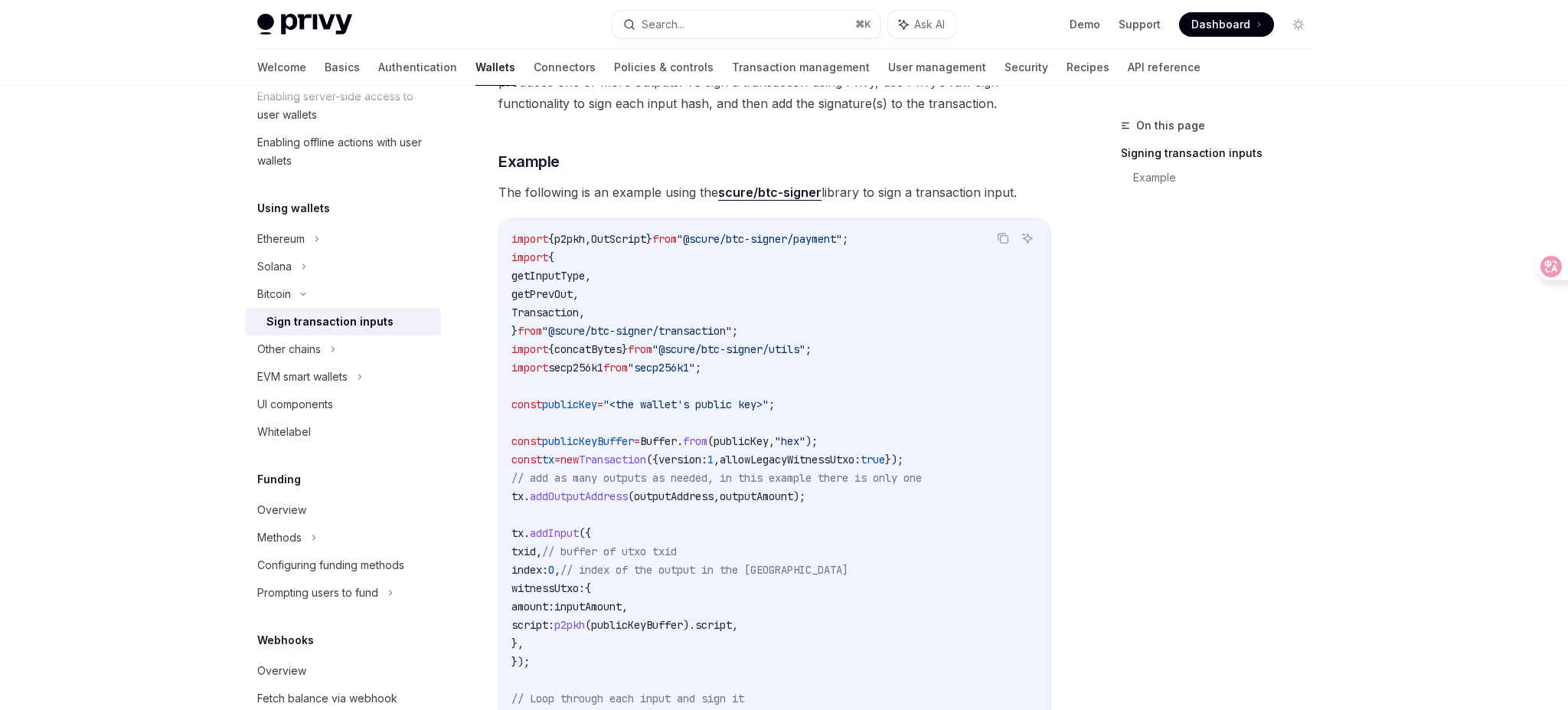
scroll to position [278, 0]
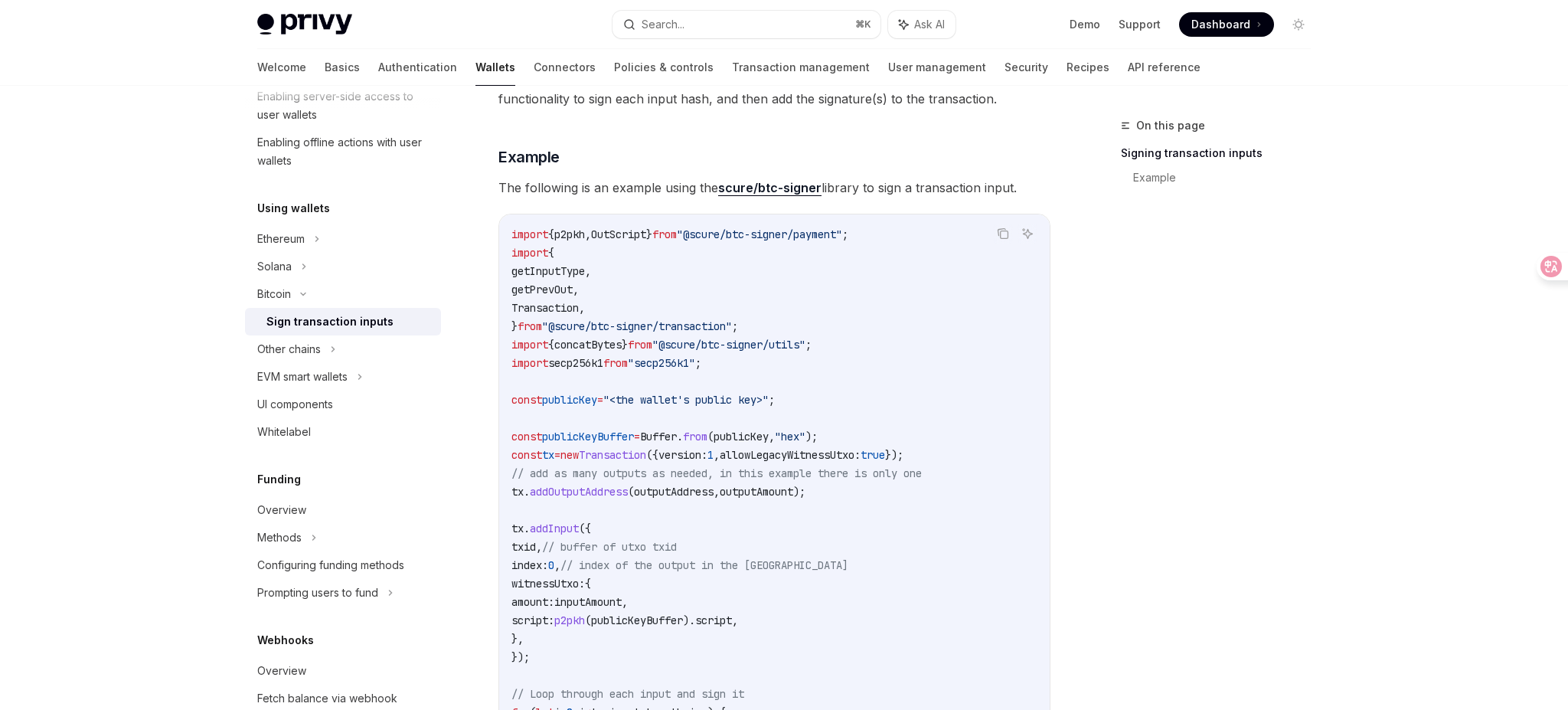
click at [796, 341] on span ""@scure/btc-signer/utils"" at bounding box center [729, 345] width 154 height 14
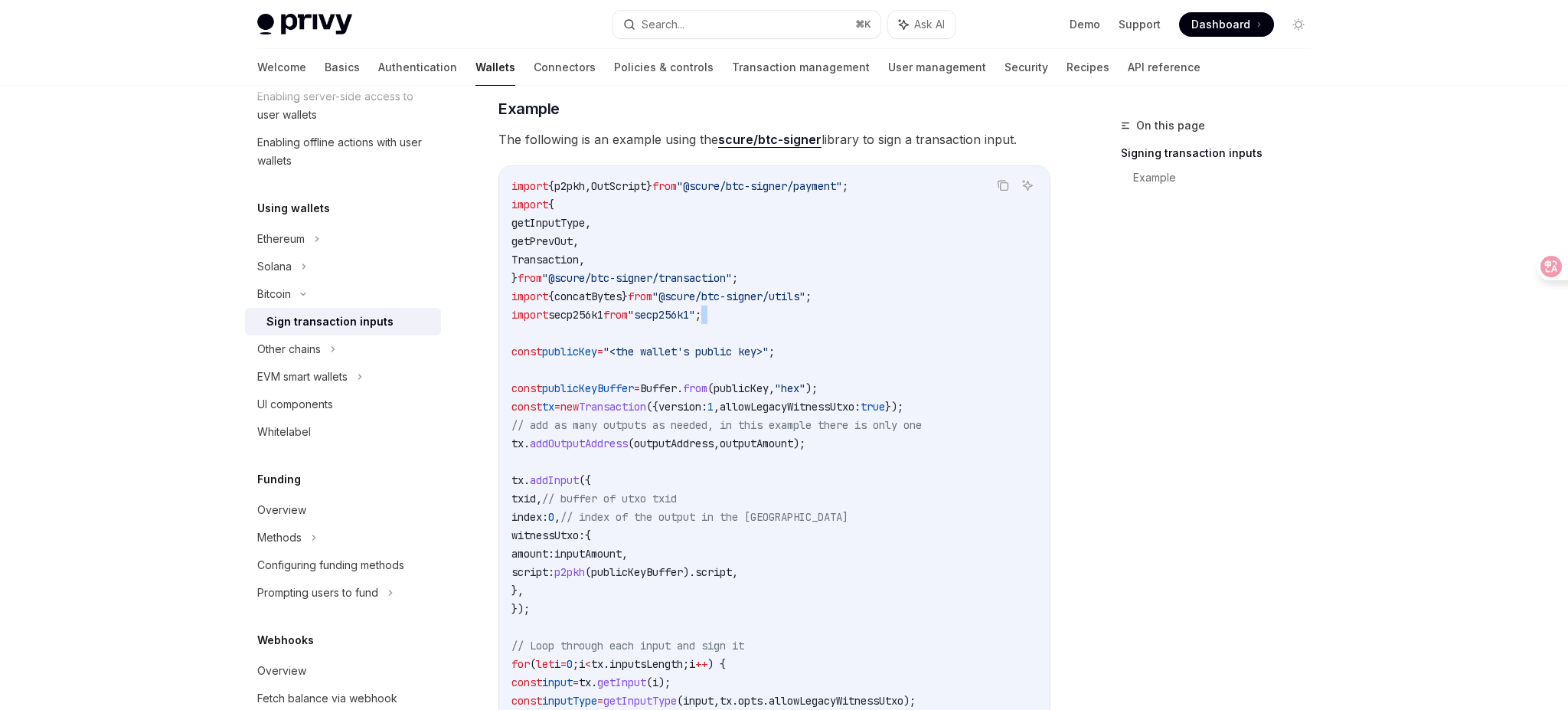
scroll to position [340, 0]
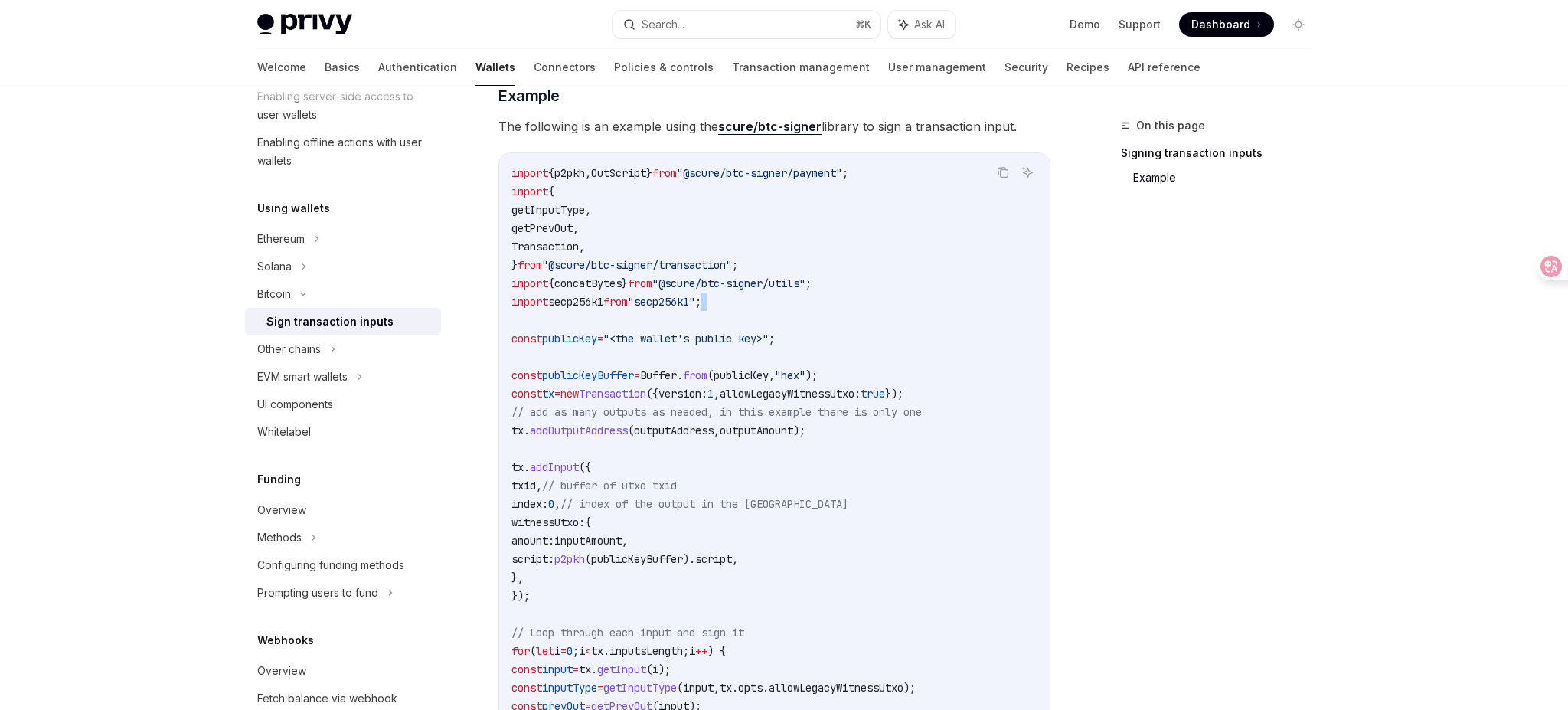
click at [769, 369] on span "publicKey" at bounding box center [741, 376] width 55 height 14
click at [793, 435] on span "outputAmount" at bounding box center [756, 431] width 74 height 14
click at [813, 472] on code "import { p2pkh , OutScript } from "@scure/btc-signer/payment" ; import { getInp…" at bounding box center [796, 715] width 569 height 1103
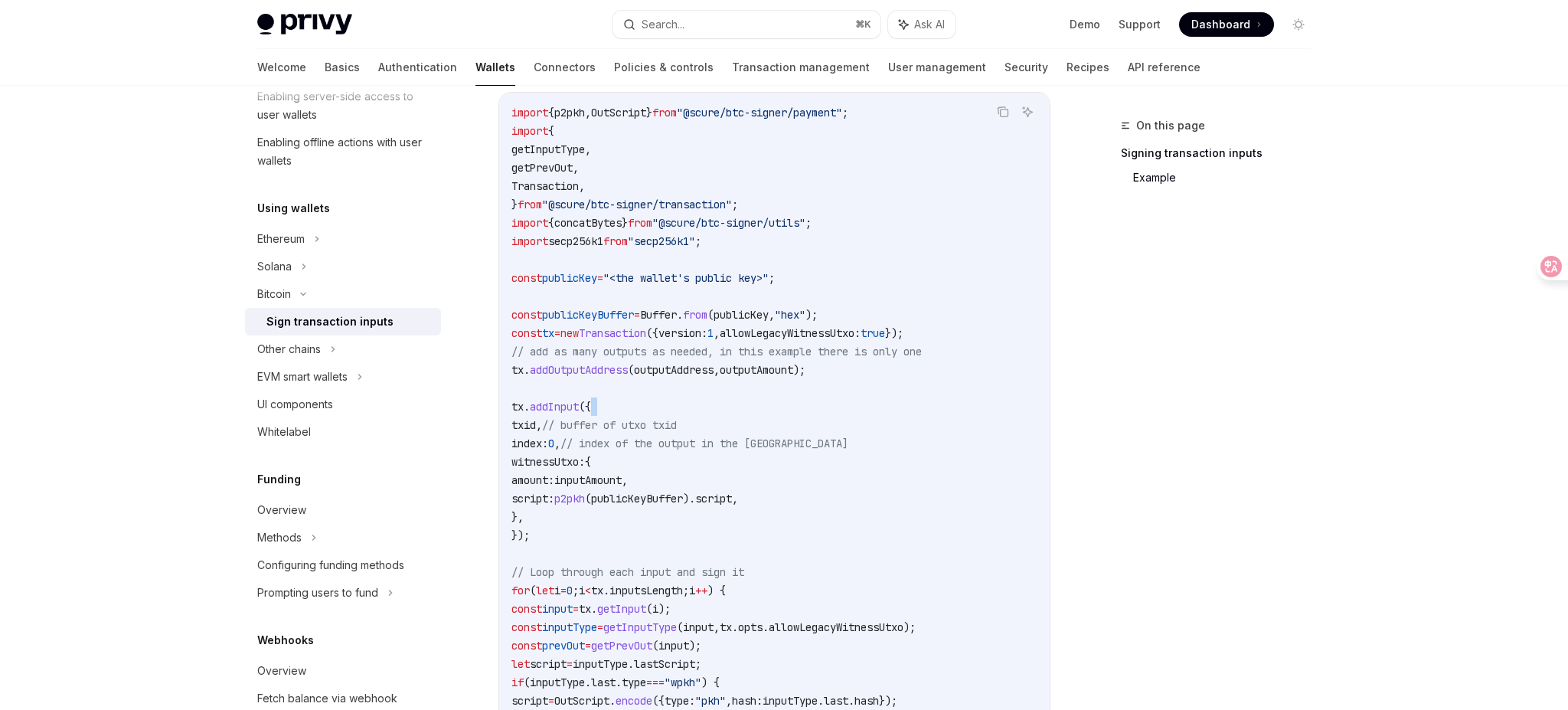
click at [813, 472] on code "import { p2pkh , OutScript } from "@scure/btc-signer/payment" ; import { getInp…" at bounding box center [796, 655] width 569 height 1103
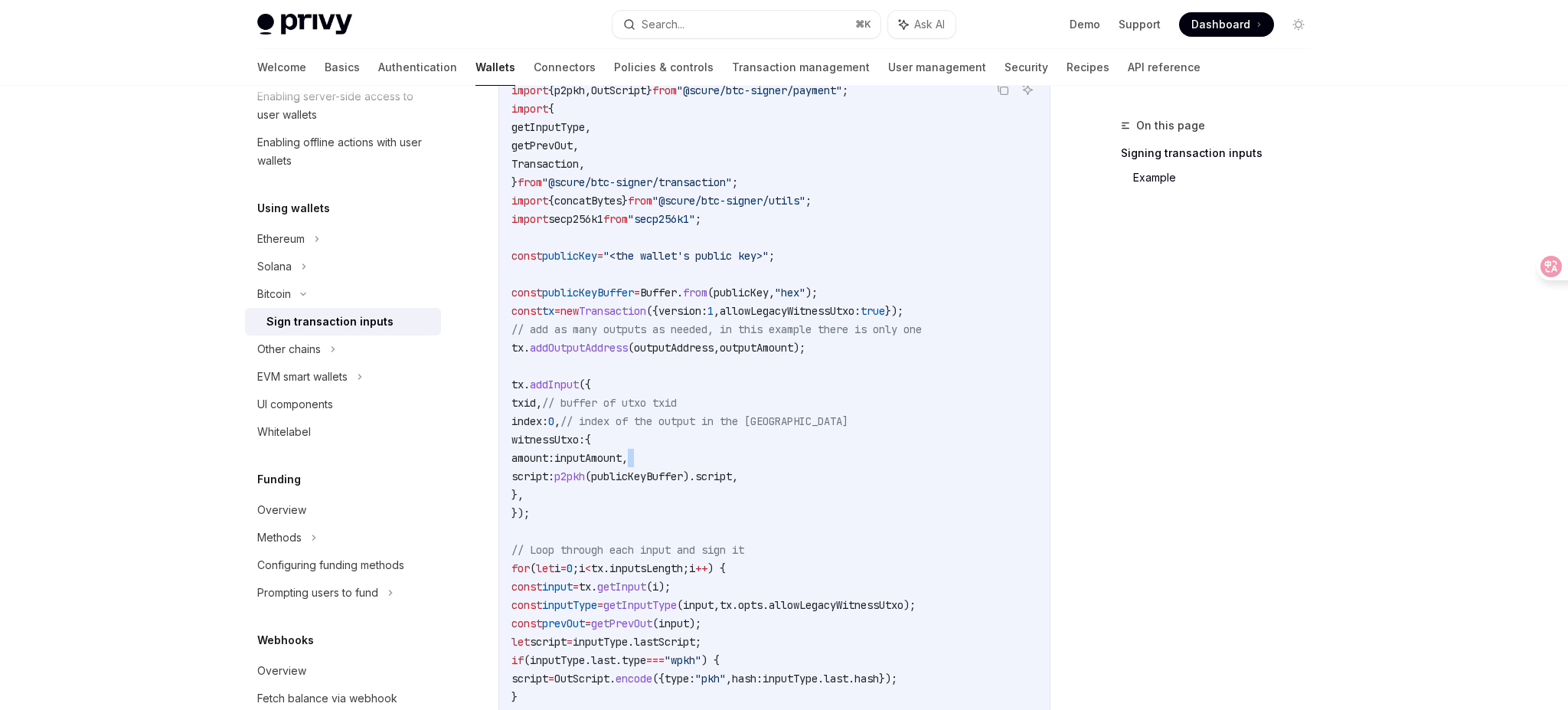
click at [819, 496] on code "import { p2pkh , OutScript } from "@scure/btc-signer/payment" ; import { getInp…" at bounding box center [796, 633] width 569 height 1103
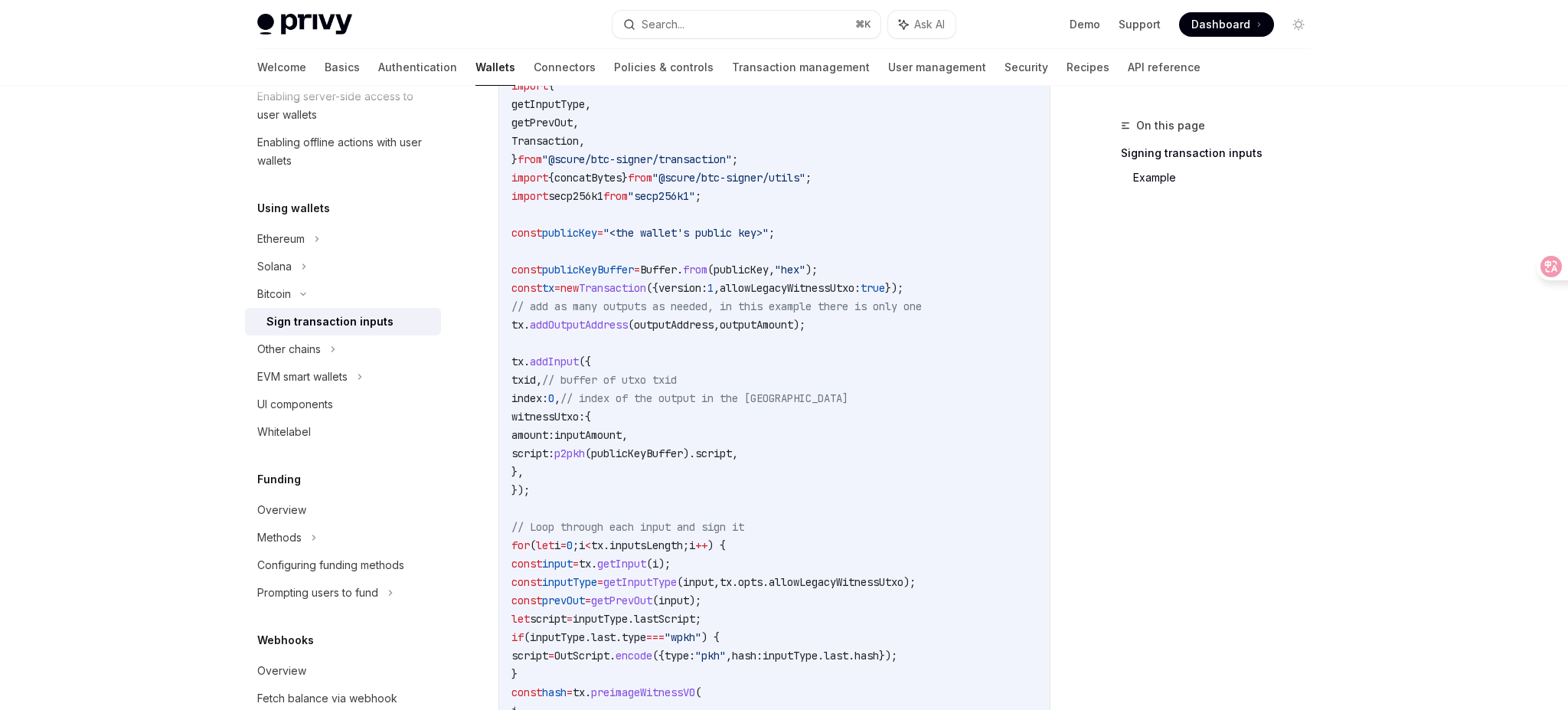
scroll to position [448, 0]
click at [819, 496] on code "import { p2pkh , OutScript } from "@scure/btc-signer/payment" ; import { getInp…" at bounding box center [796, 607] width 569 height 1103
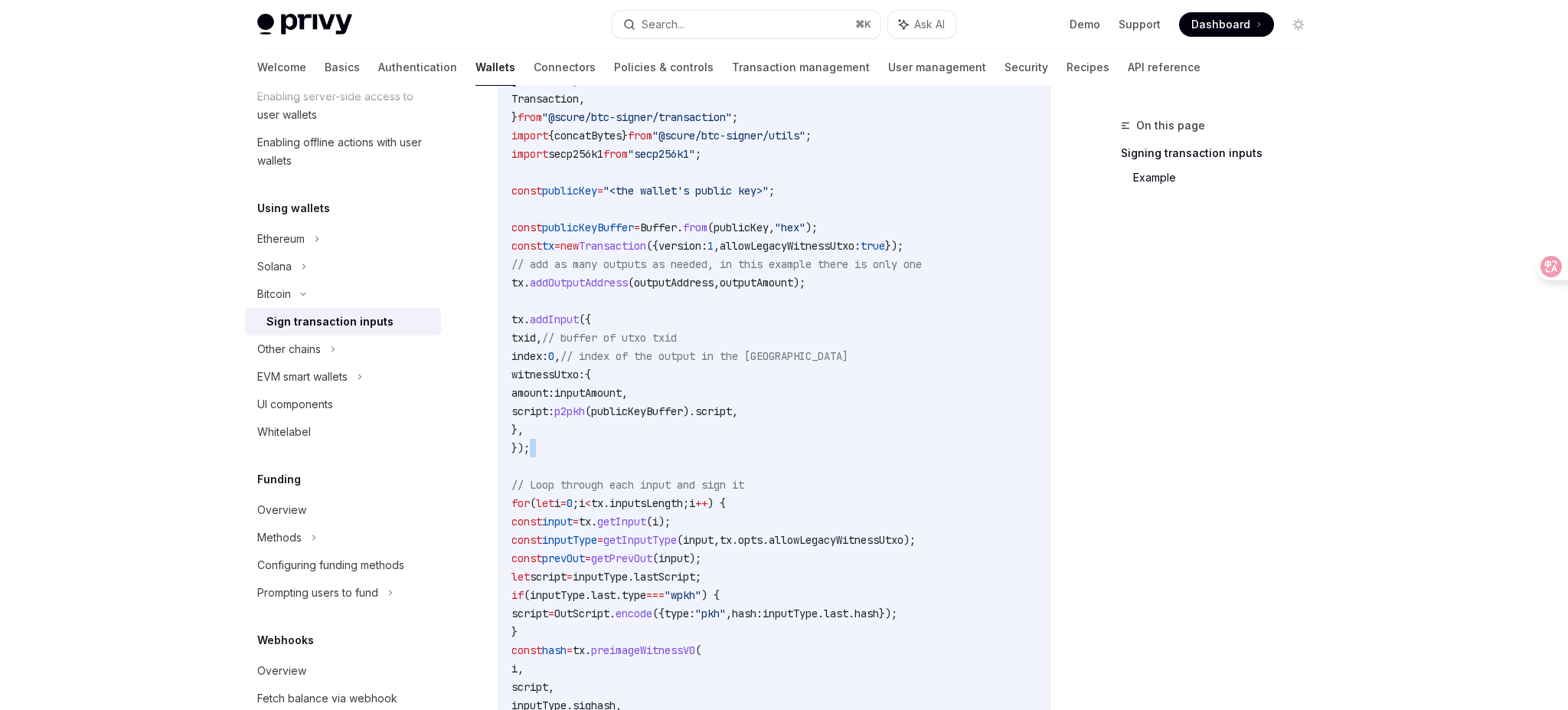
scroll to position [491, 0]
click at [819, 525] on code "import { p2pkh , OutScript } from "@scure/btc-signer/payment" ; import { getInp…" at bounding box center [796, 564] width 569 height 1103
click at [863, 495] on code "import { p2pkh , OutScript } from "@scure/btc-signer/payment" ; import { getInp…" at bounding box center [796, 564] width 569 height 1103
click at [927, 467] on code "import { p2pkh , OutScript } from "@scure/btc-signer/payment" ; import { getInp…" at bounding box center [796, 564] width 569 height 1103
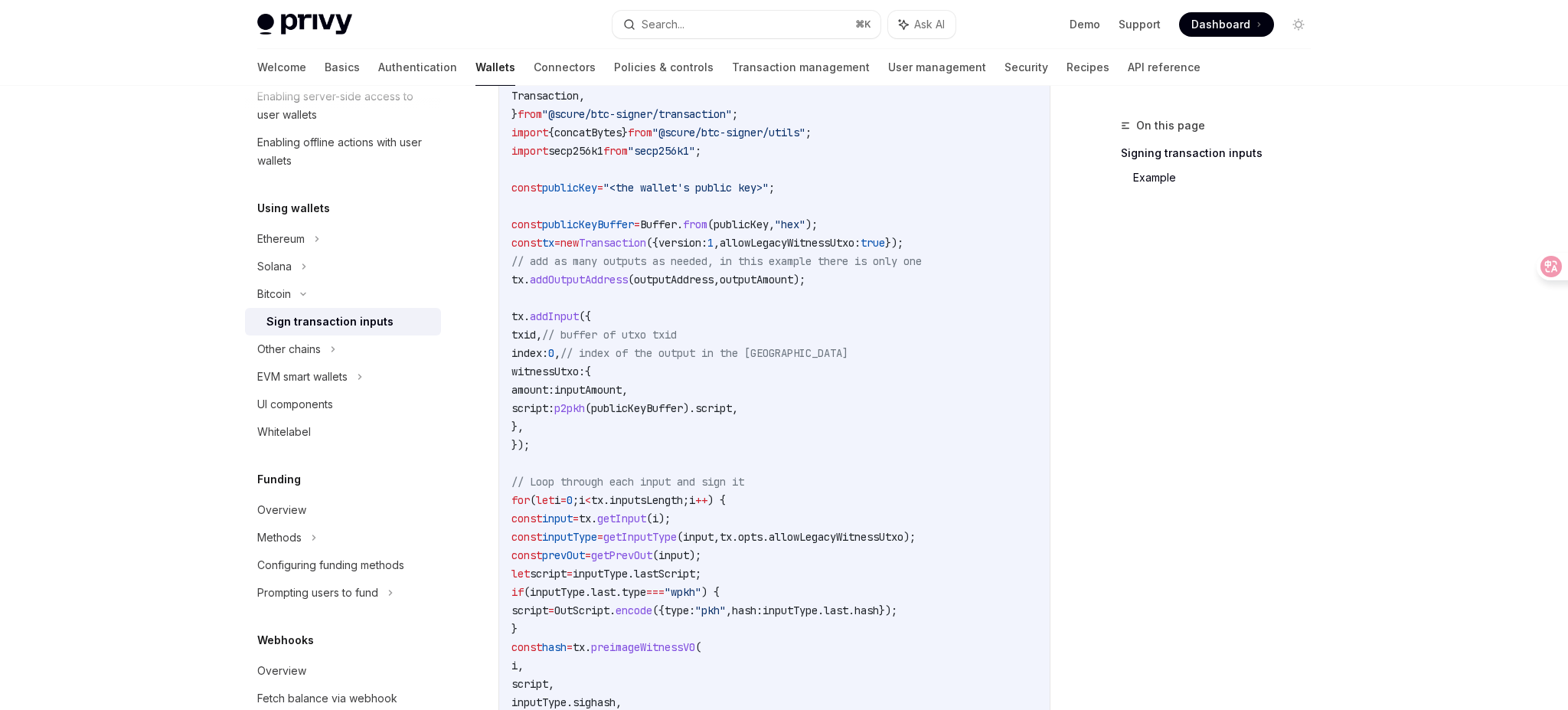
click at [927, 467] on code "import { p2pkh , OutScript } from "@scure/btc-signer/payment" ; import { getInp…" at bounding box center [796, 564] width 569 height 1103
click at [913, 395] on code "import { p2pkh , OutScript } from "@scure/btc-signer/payment" ; import { getInp…" at bounding box center [796, 564] width 569 height 1103
click at [911, 362] on code "import { p2pkh , OutScript } from "@scure/btc-signer/payment" ; import { getInp…" at bounding box center [796, 564] width 569 height 1103
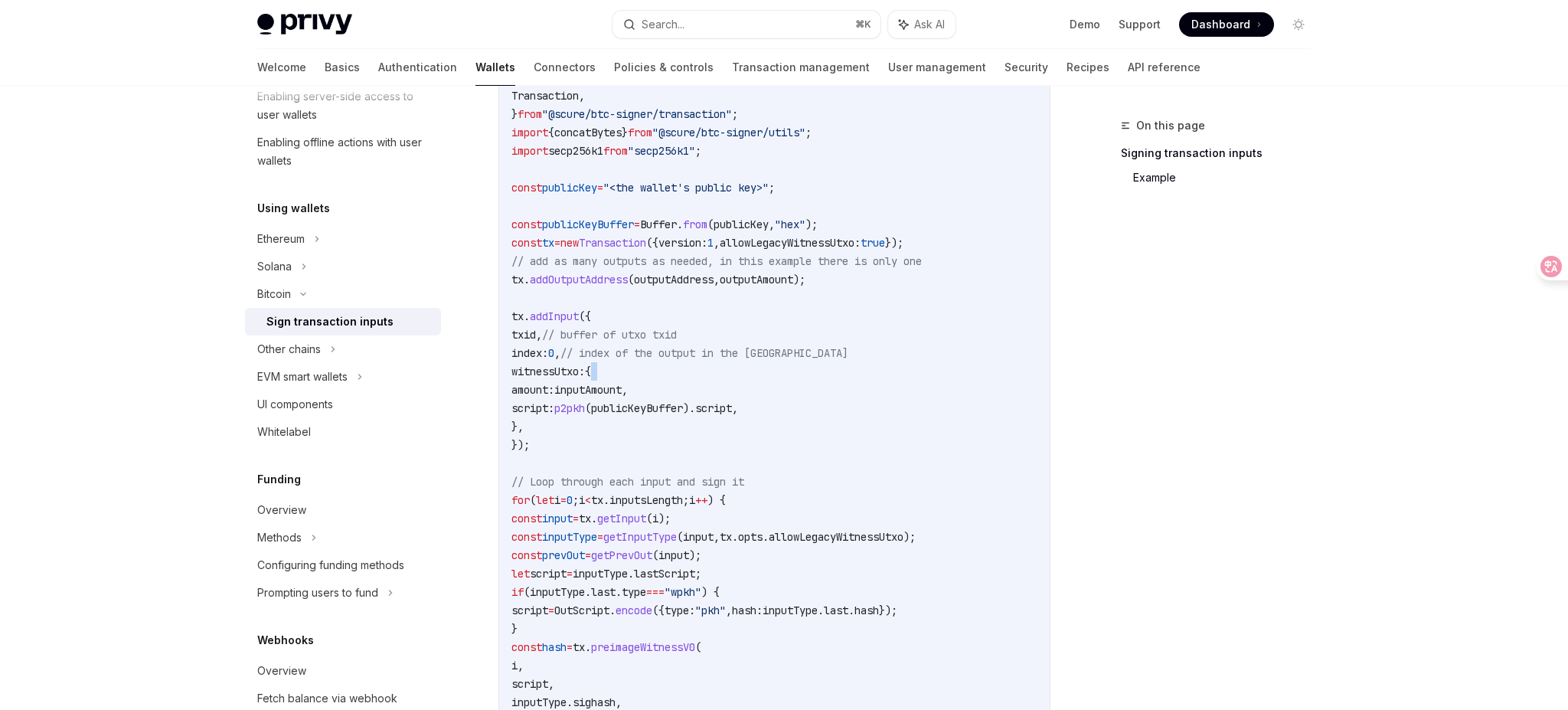
click at [918, 461] on code "import { p2pkh , OutScript } from "@scure/btc-signer/payment" ; import { getInp…" at bounding box center [796, 564] width 569 height 1103
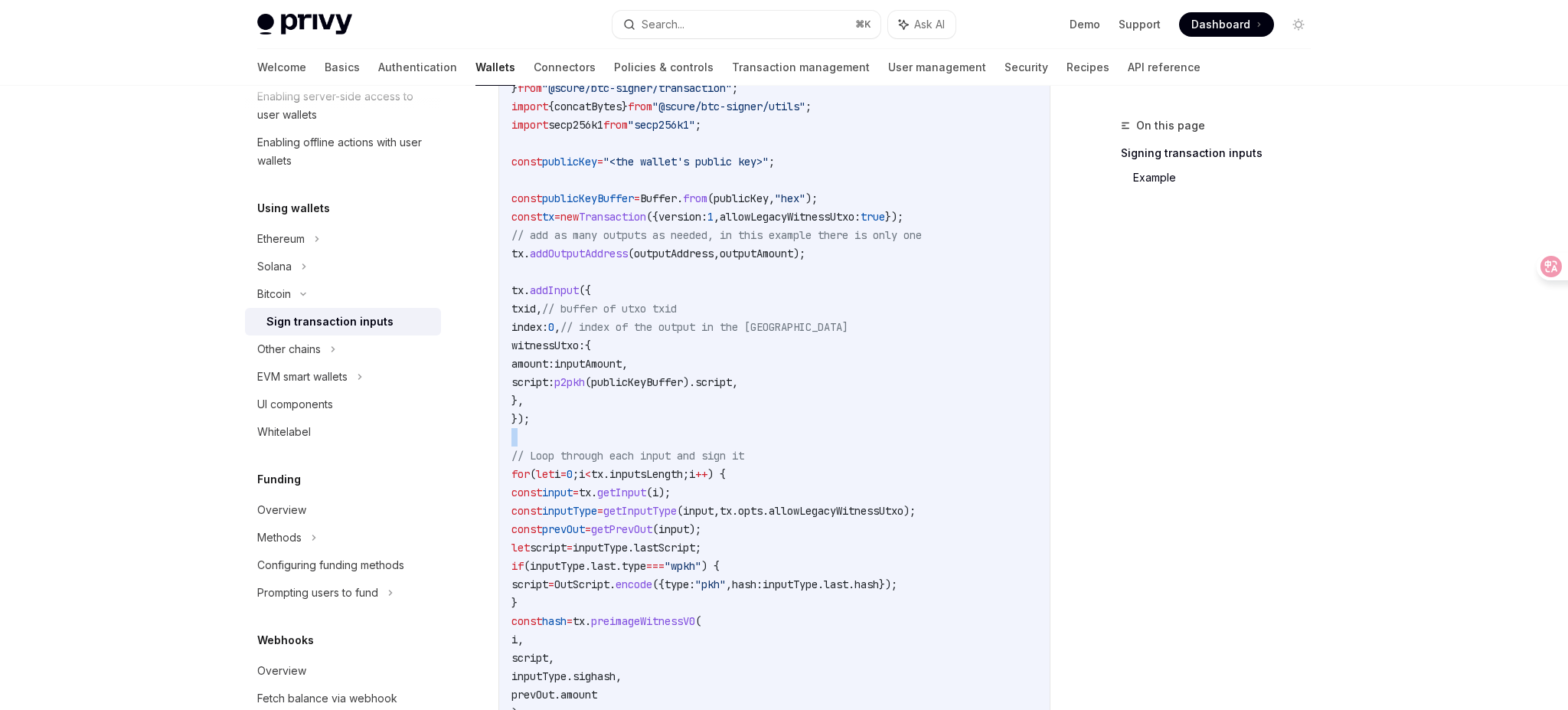
click at [917, 476] on code "import { p2pkh , OutScript } from "@scure/btc-signer/payment" ; import { getInp…" at bounding box center [796, 538] width 569 height 1103
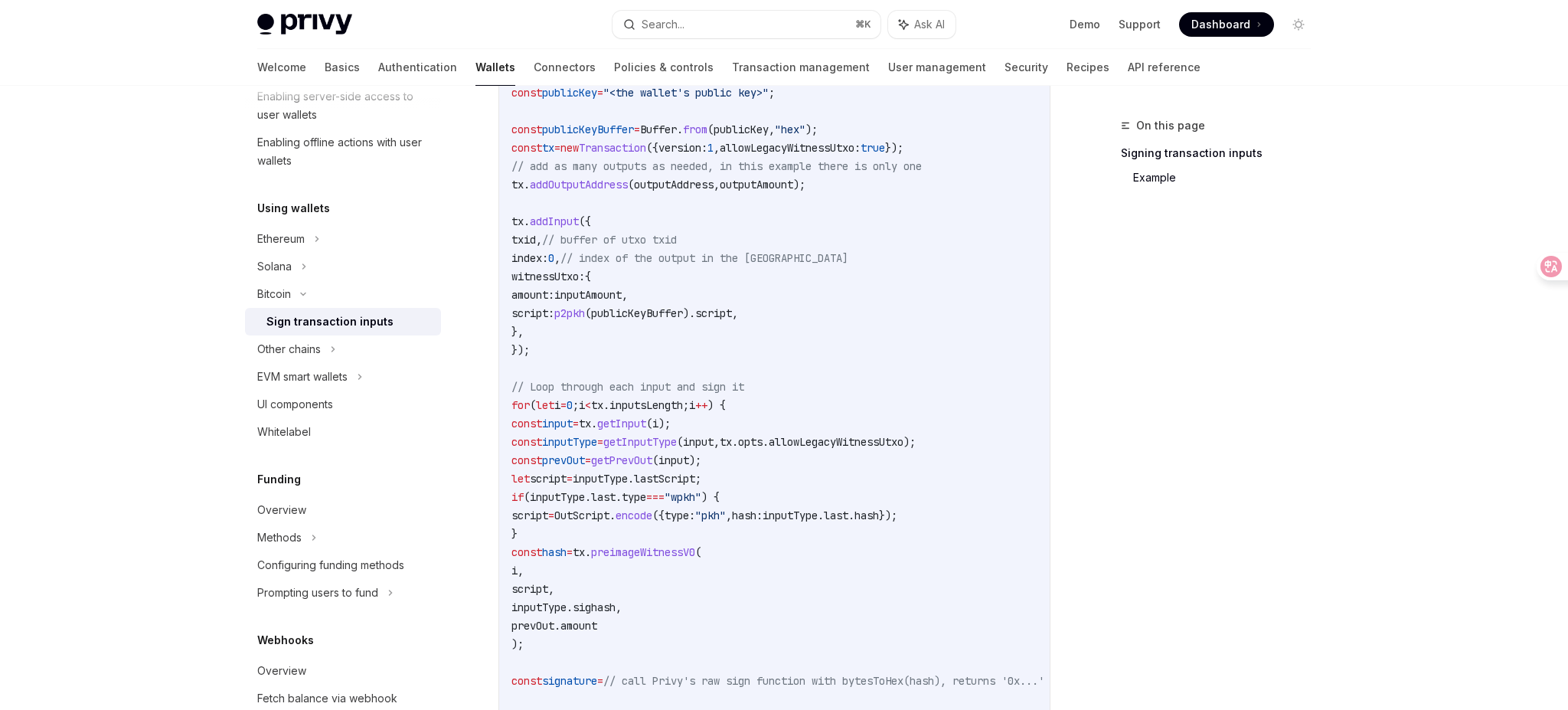
click at [917, 476] on code "import { p2pkh , OutScript } from "@scure/btc-signer/payment" ; import { getInp…" at bounding box center [796, 470] width 569 height 1103
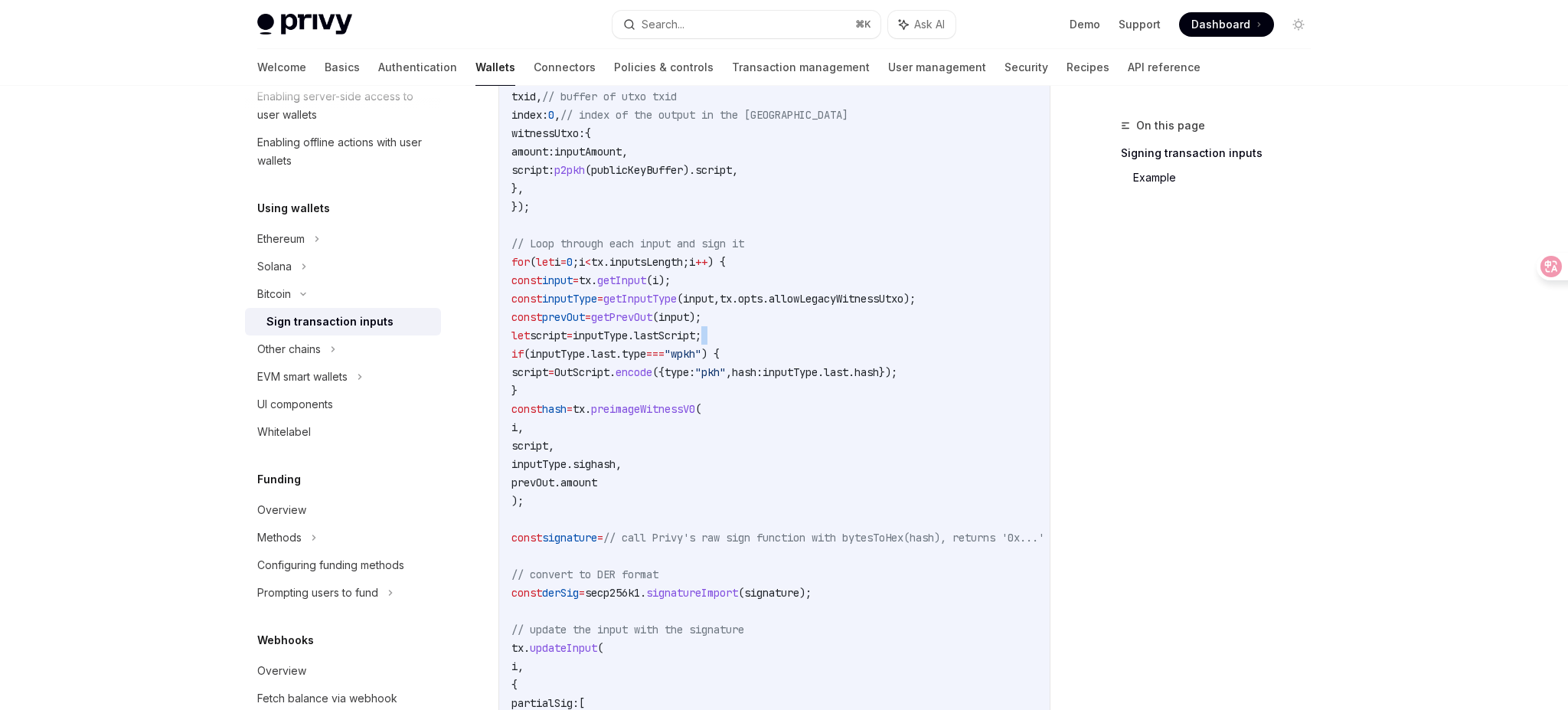
click at [917, 476] on code "import { p2pkh , OutScript } from "@scure/btc-signer/payment" ; import { getInp…" at bounding box center [796, 326] width 569 height 1103
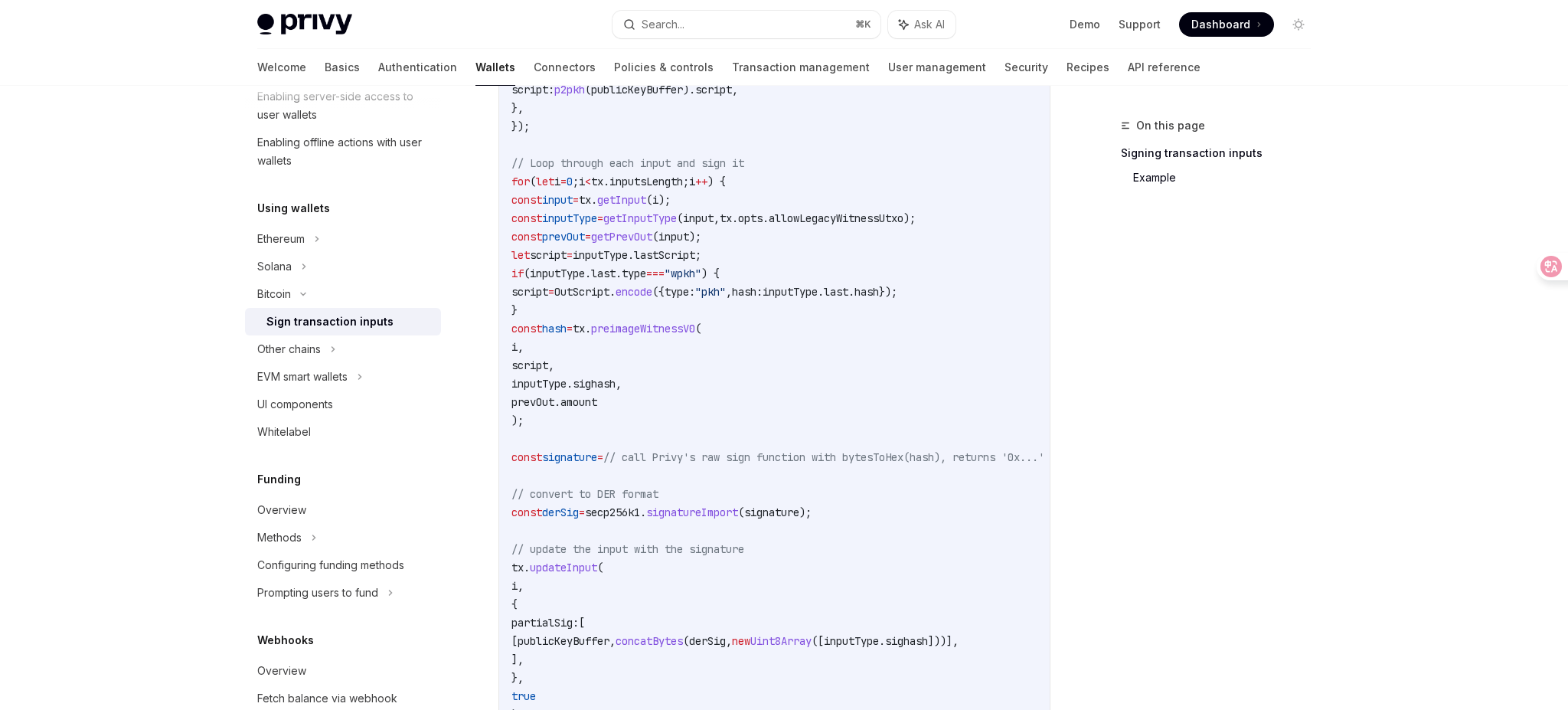
scroll to position [810, 0]
click at [917, 476] on code "import { p2pkh , OutScript } from "@scure/btc-signer/payment" ; import { getInp…" at bounding box center [796, 244] width 569 height 1103
click at [927, 513] on code "import { p2pkh , OutScript } from "@scure/btc-signer/payment" ; import { getInp…" at bounding box center [796, 244] width 569 height 1103
click at [930, 550] on code "import { p2pkh , OutScript } from "@scure/btc-signer/payment" ; import { getInp…" at bounding box center [796, 244] width 569 height 1103
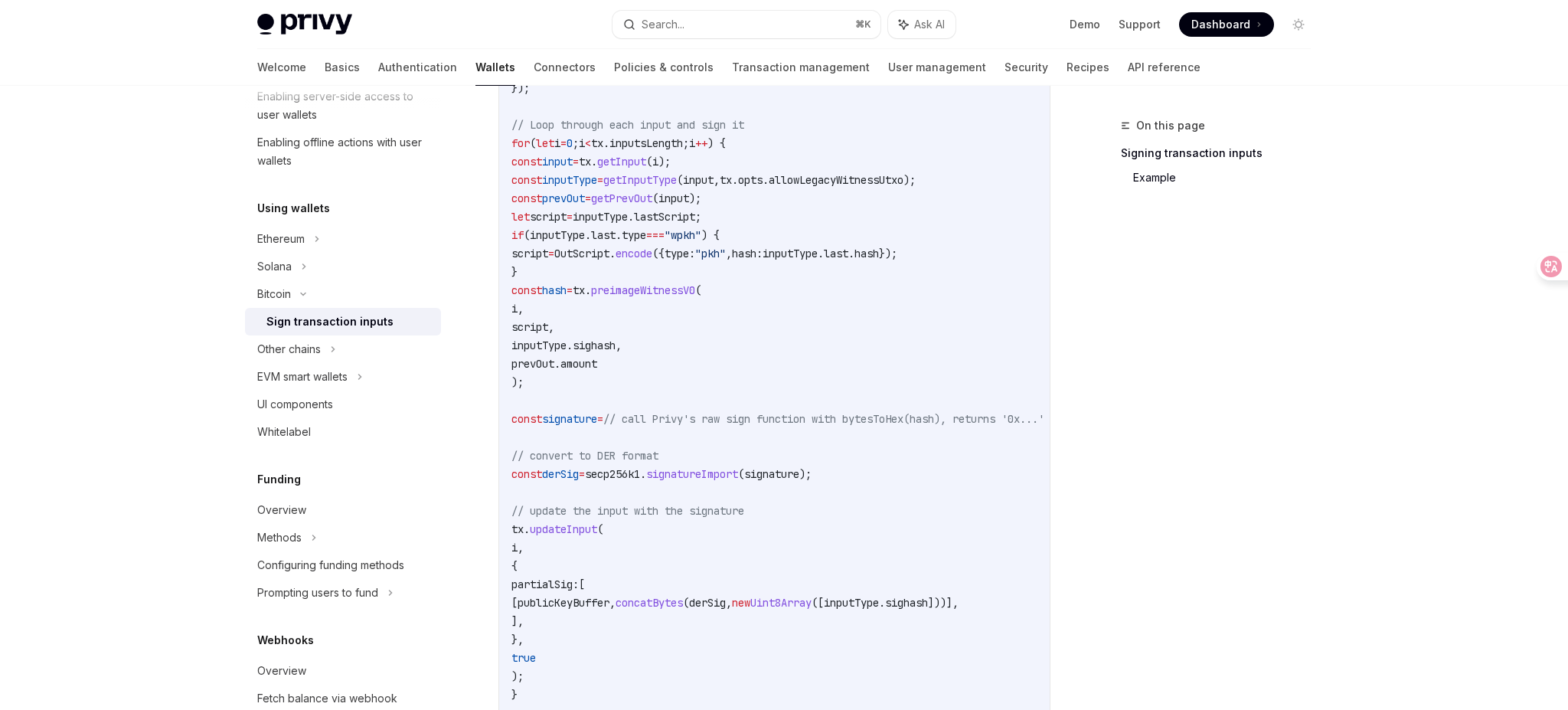
click at [930, 550] on code "import { p2pkh , OutScript } from "@scure/btc-signer/payment" ; import { getInp…" at bounding box center [796, 207] width 569 height 1103
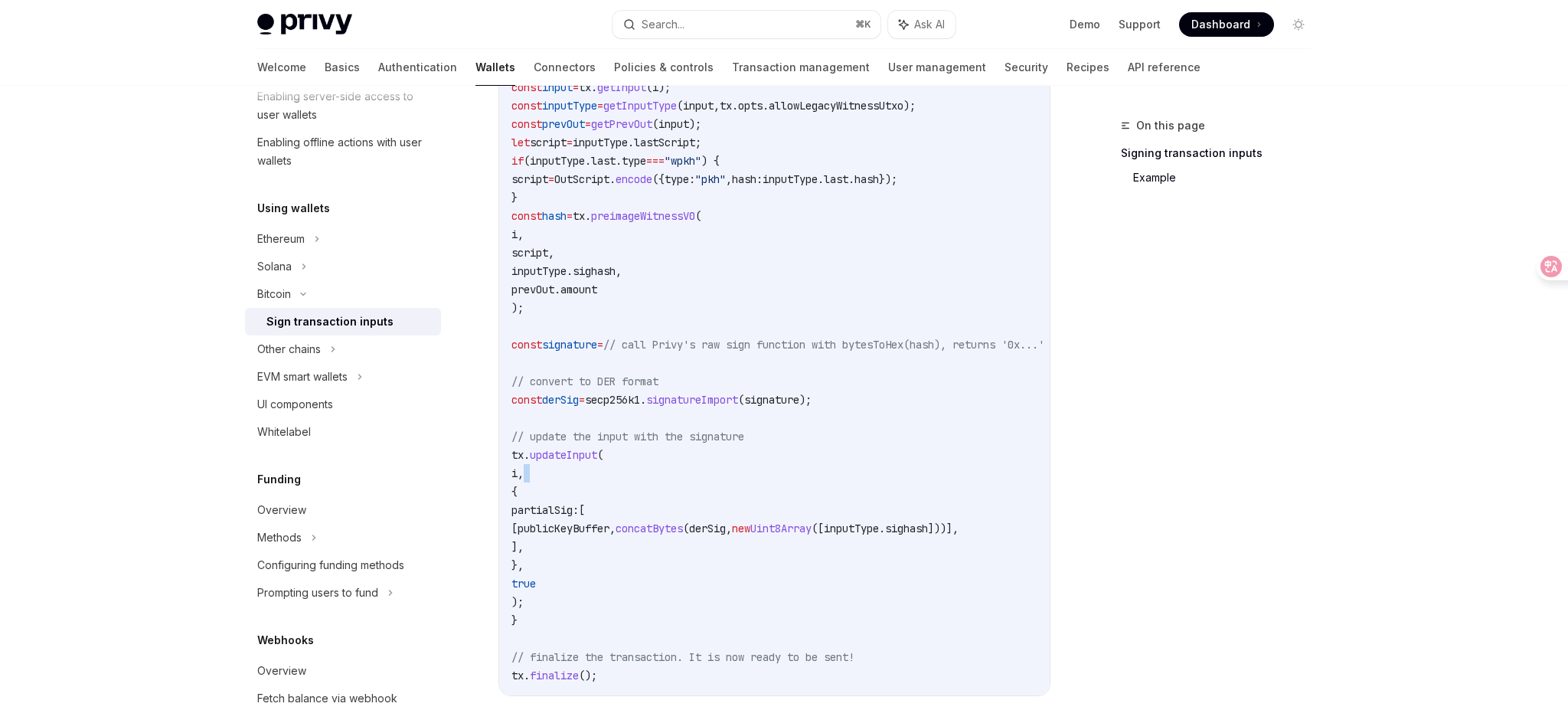
click at [930, 550] on code "import { p2pkh , OutScript } from "@scure/btc-signer/payment" ; import { getInp…" at bounding box center [796, 133] width 569 height 1103
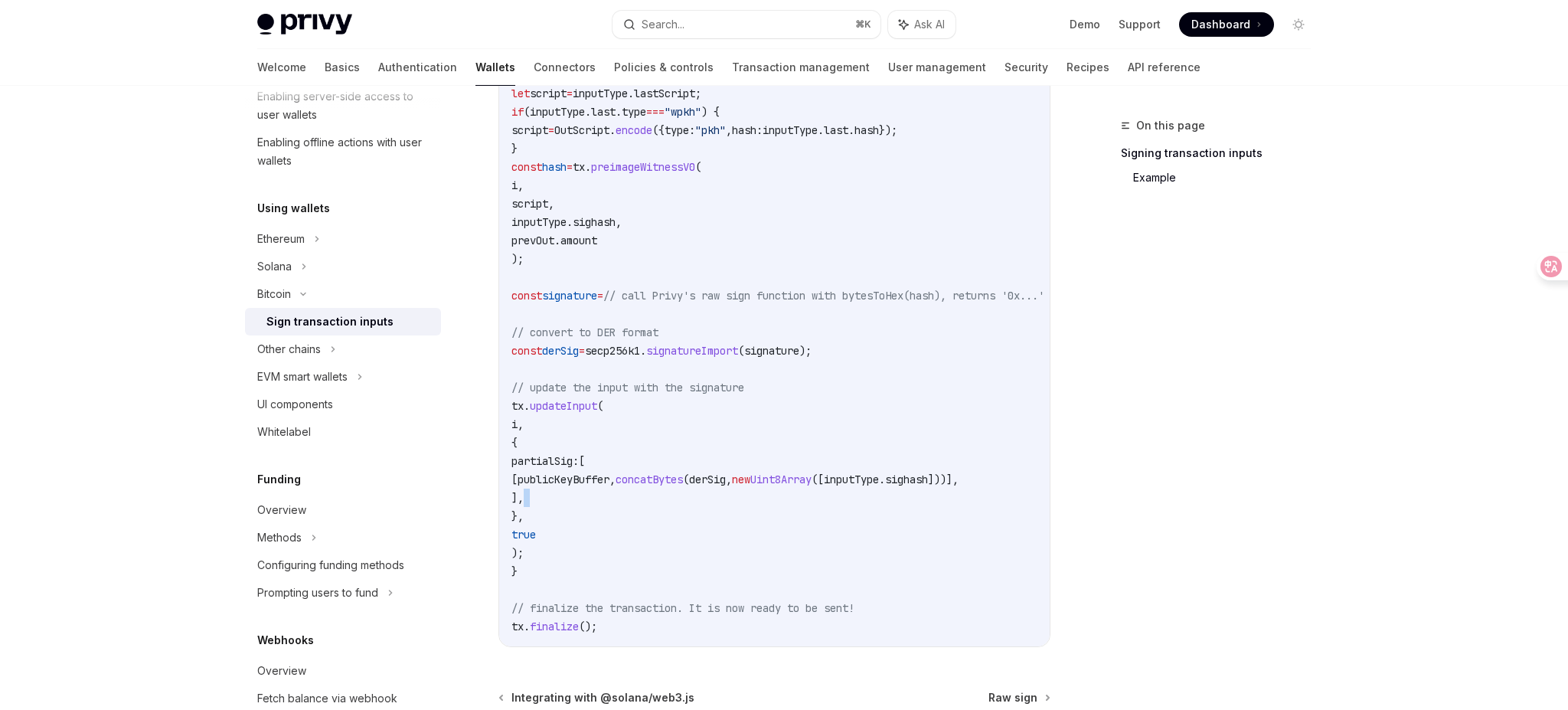
click at [930, 550] on code "import { p2pkh , OutScript } from "@scure/btc-signer/payment" ; import { getInp…" at bounding box center [796, 84] width 569 height 1103
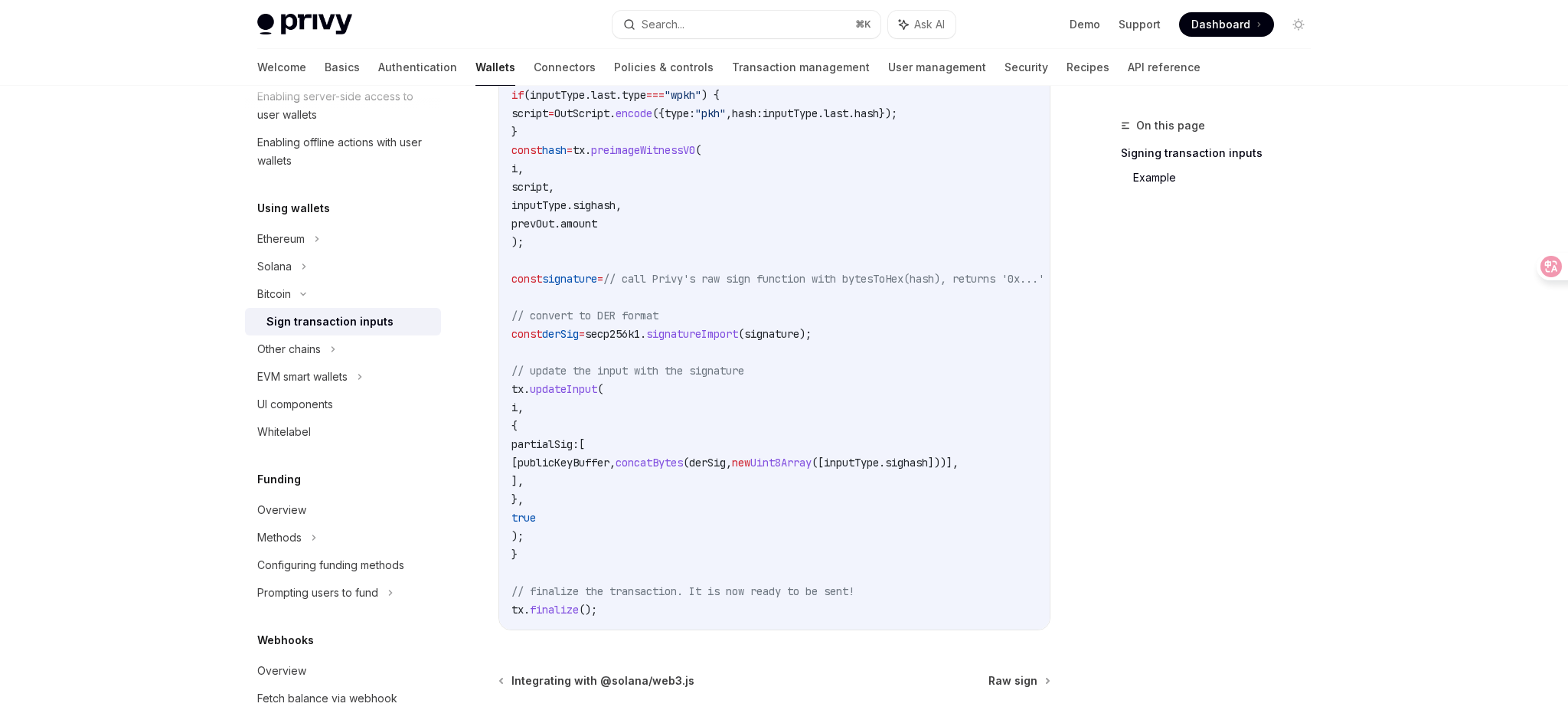
click at [930, 550] on code "import { p2pkh , OutScript } from "@scure/btc-signer/payment" ; import { getInp…" at bounding box center [796, 67] width 569 height 1103
click at [930, 575] on code "import { p2pkh , OutScript } from "@scure/btc-signer/payment" ; import { getInp…" at bounding box center [796, 67] width 569 height 1103
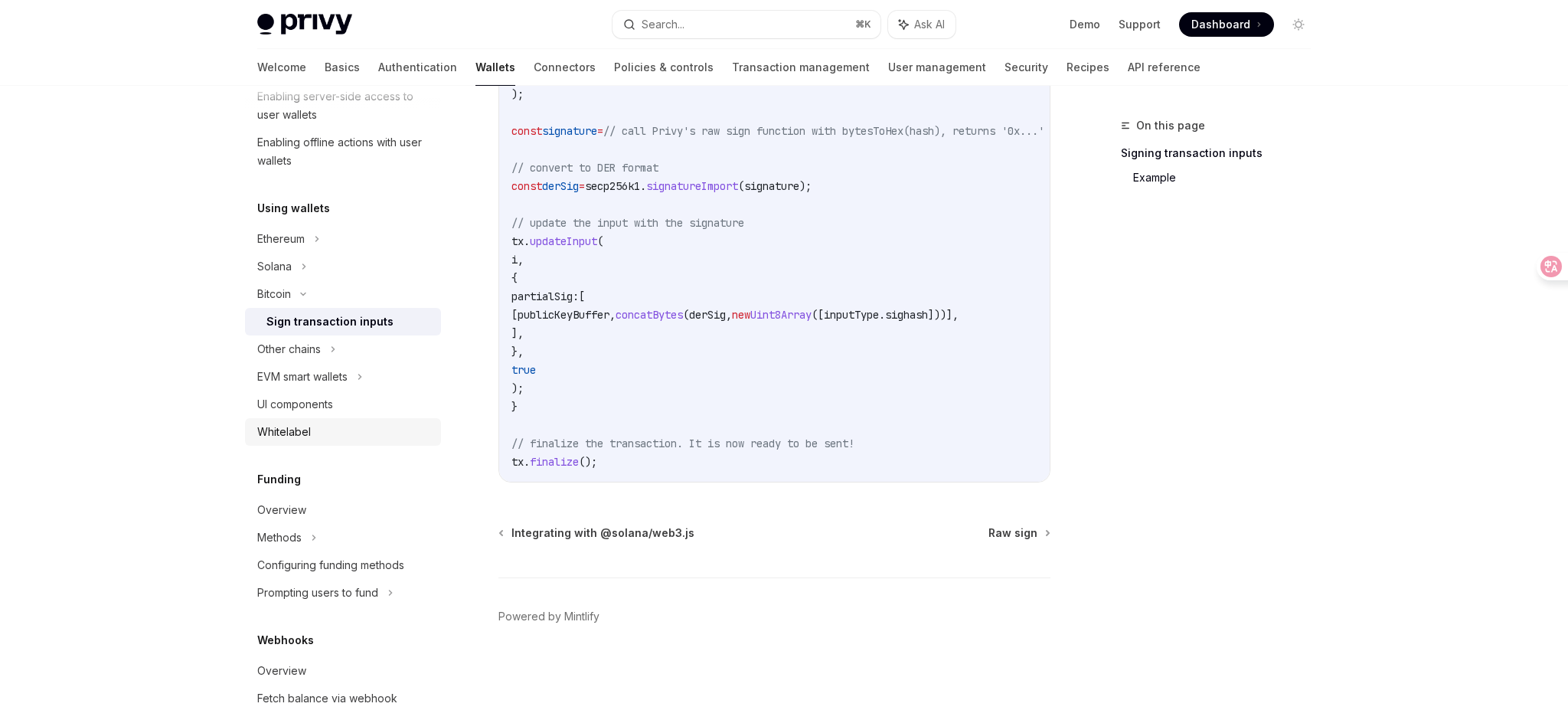
click at [341, 419] on link "Whitelabel" at bounding box center [342, 432] width 196 height 27
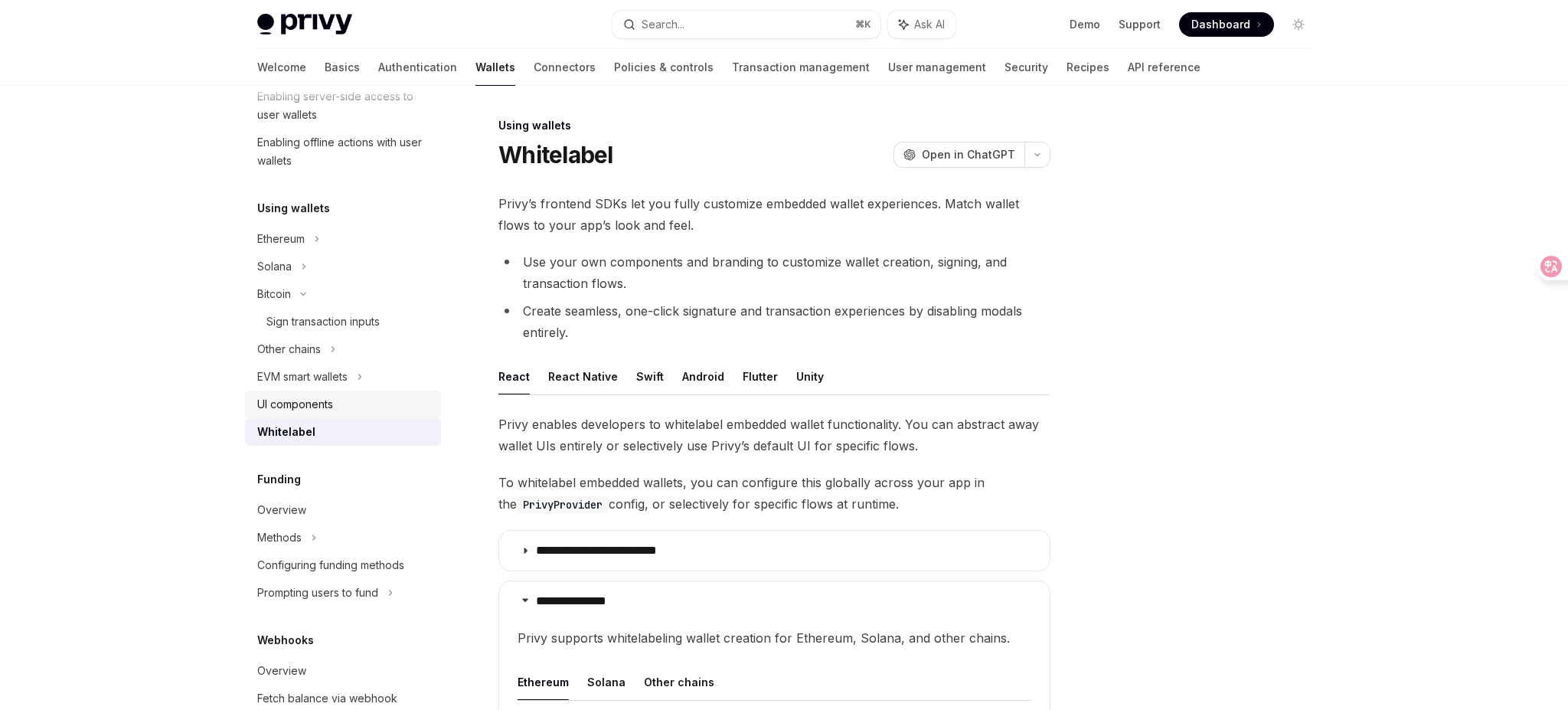
click at [344, 392] on link "UI components" at bounding box center [342, 404] width 196 height 27
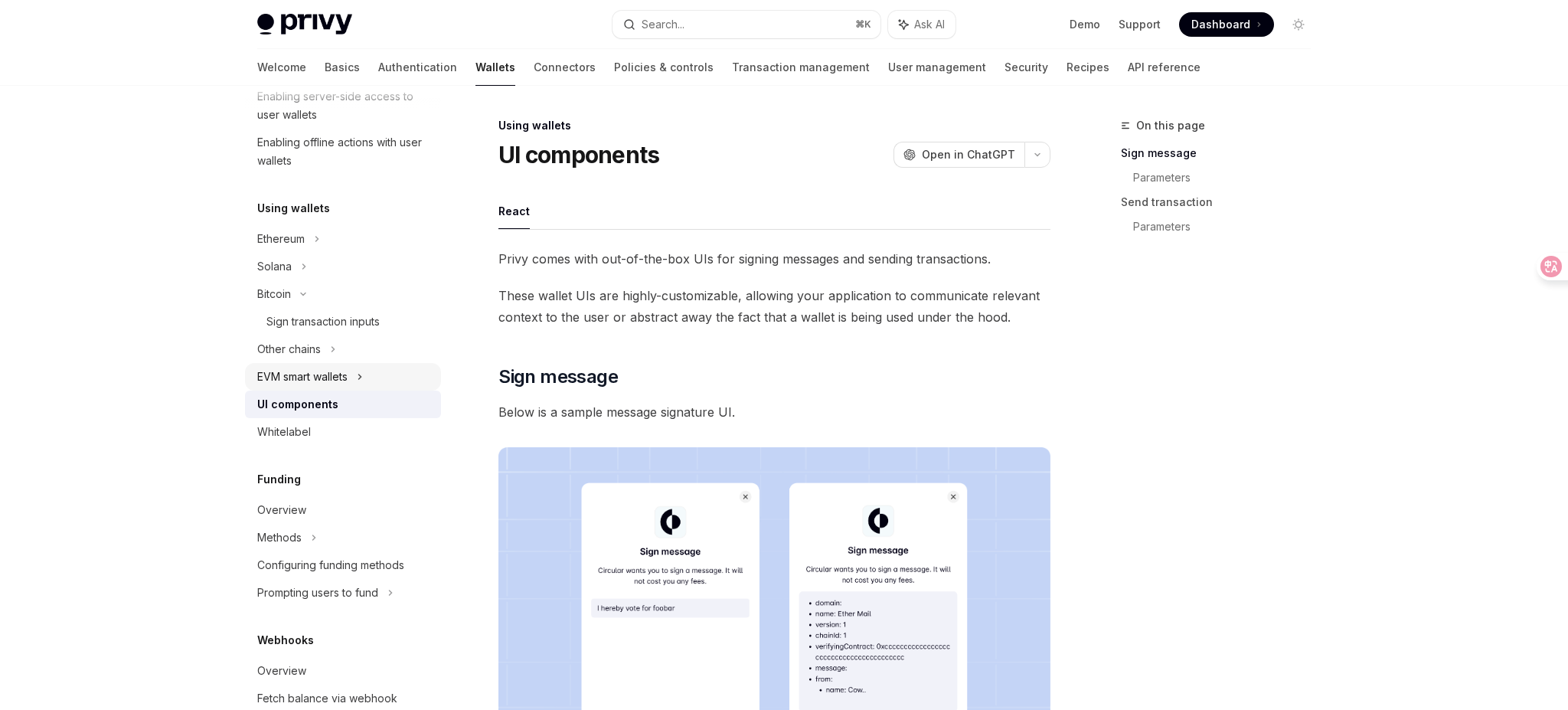
click at [345, 375] on div "EVM smart wallets" at bounding box center [302, 377] width 90 height 18
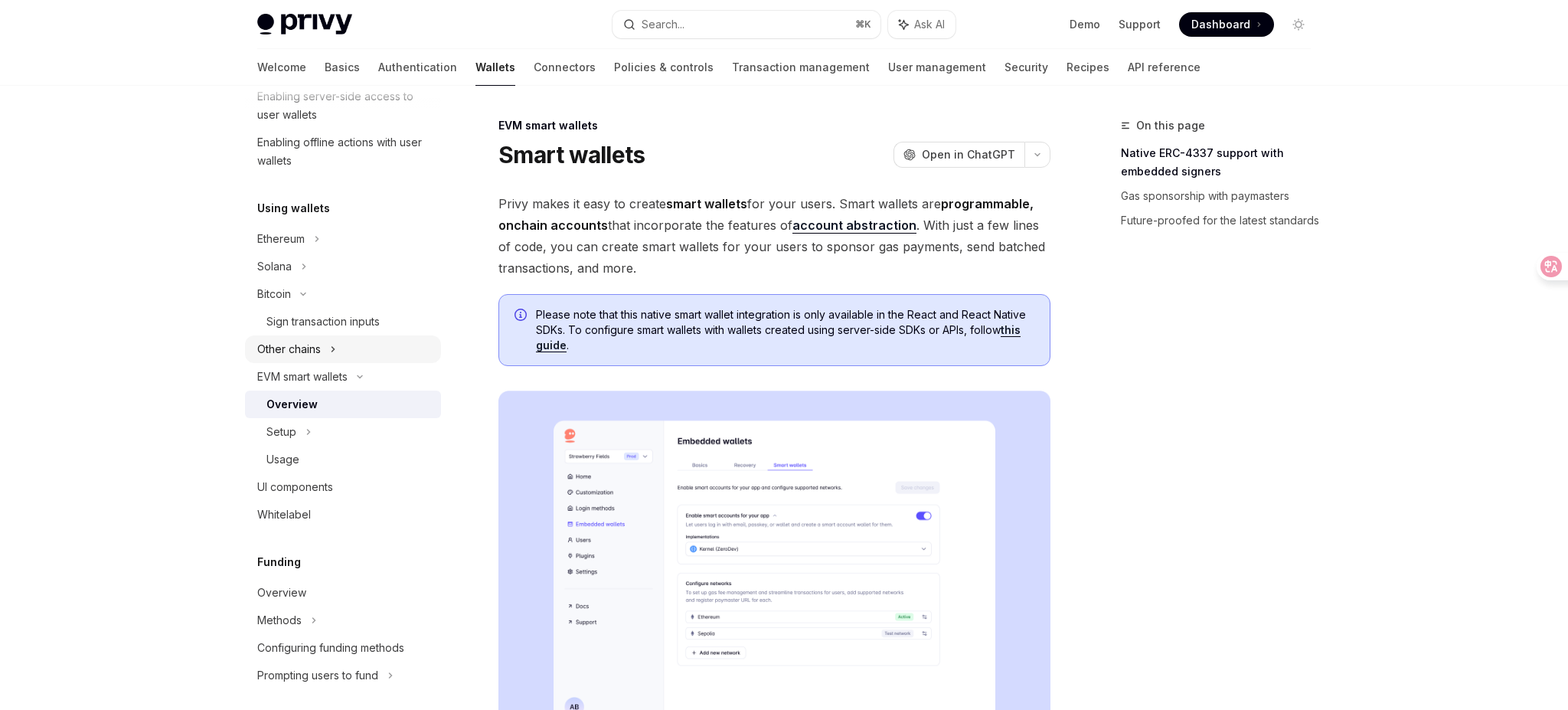
click at [333, 348] on icon at bounding box center [333, 349] width 6 height 18
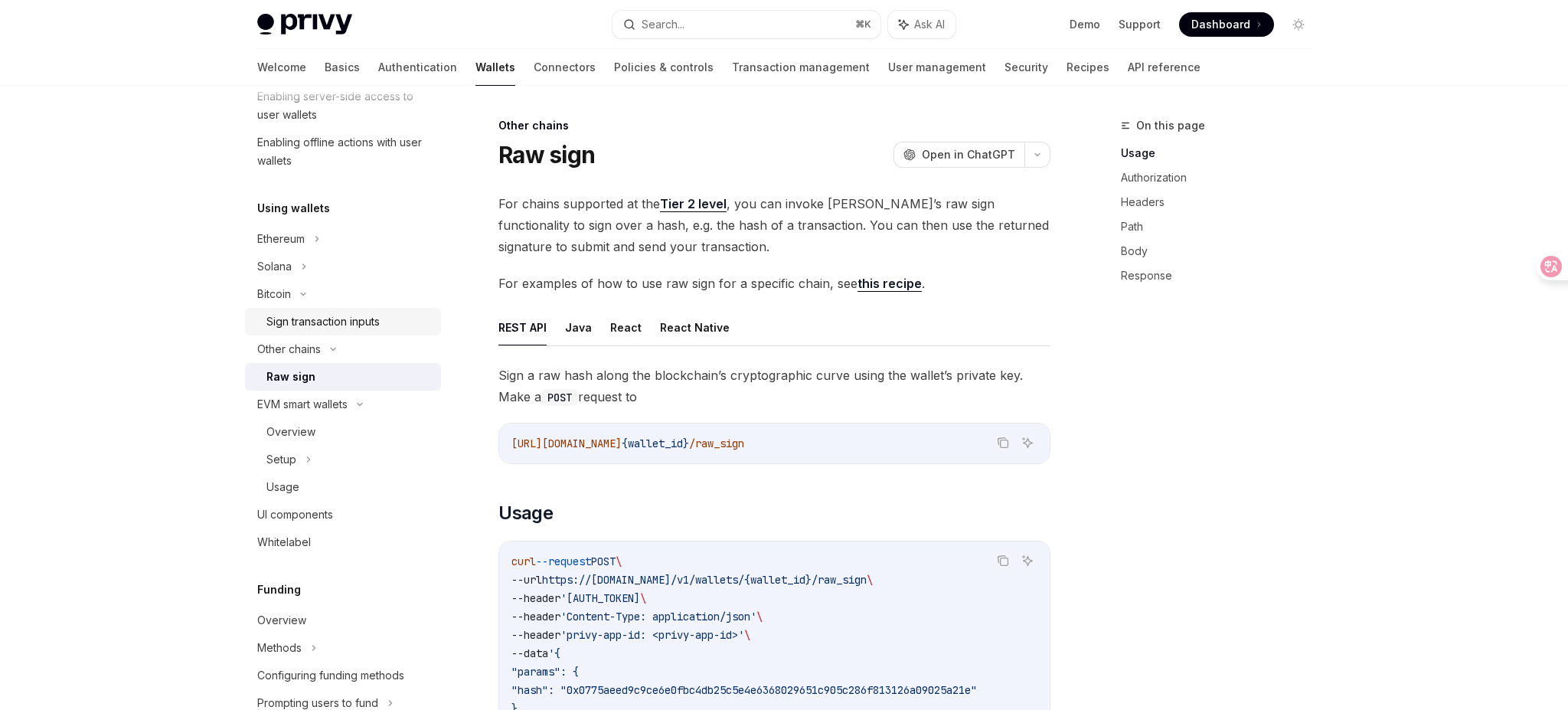
click at [339, 326] on div "Sign transaction inputs" at bounding box center [323, 321] width 113 height 18
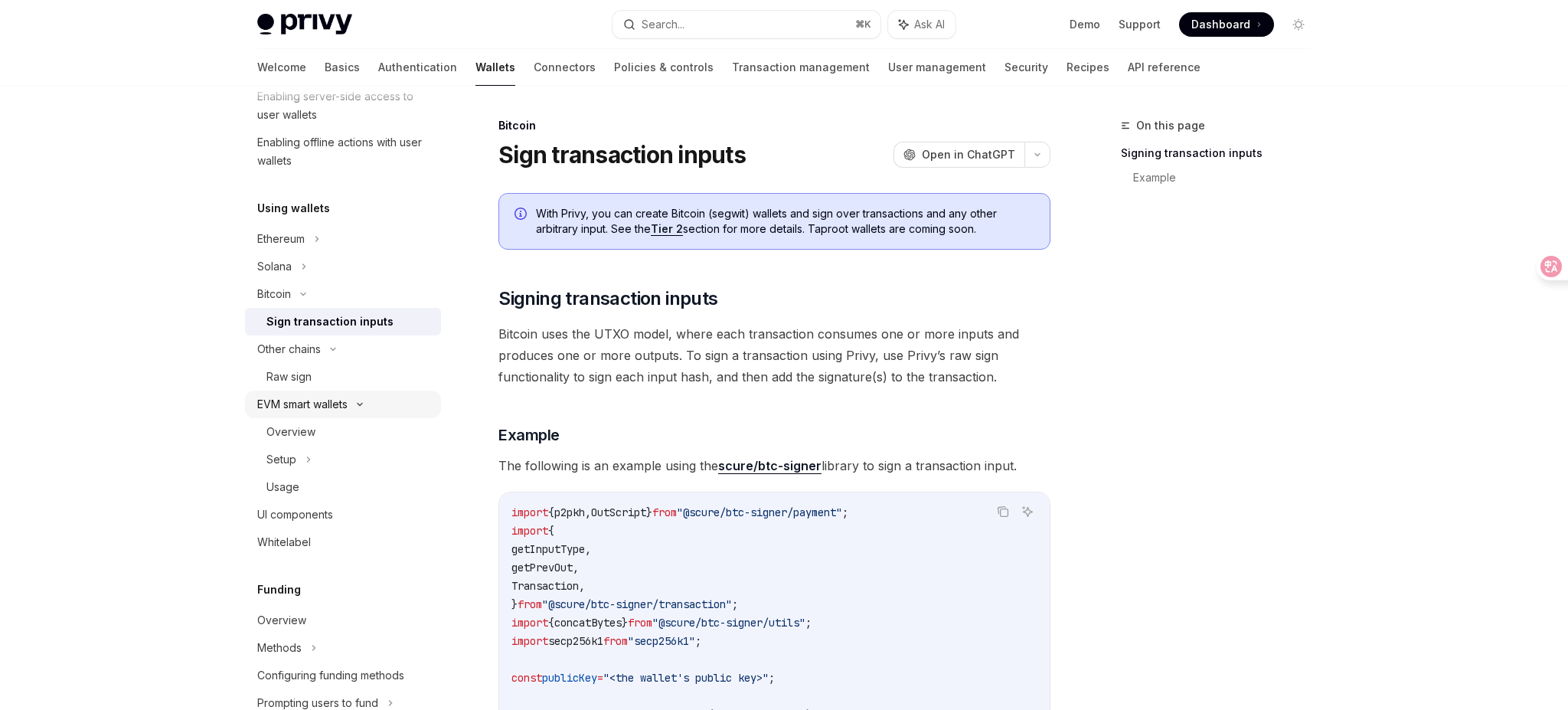
click at [326, 397] on div "EVM smart wallets" at bounding box center [302, 404] width 90 height 18
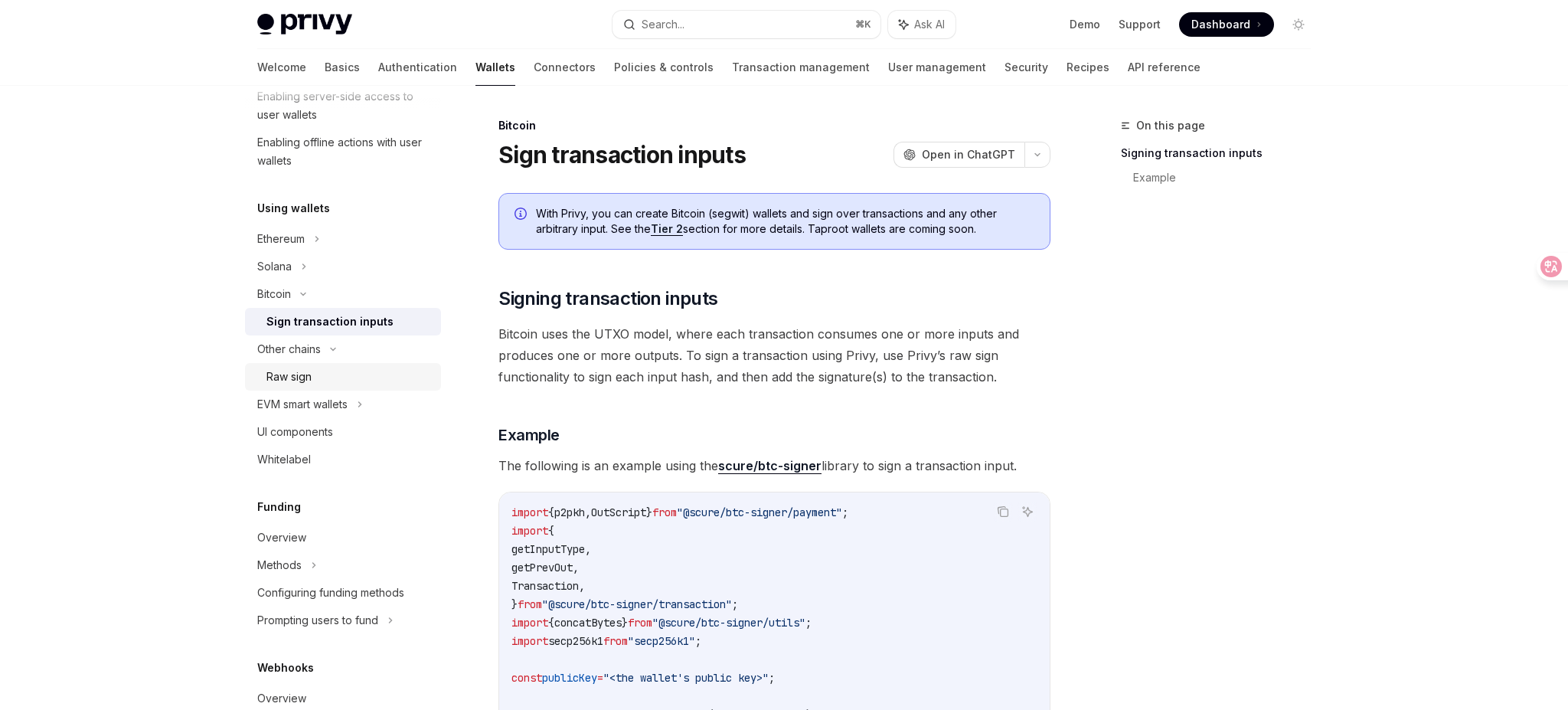
click at [329, 383] on div "Raw sign" at bounding box center [349, 377] width 166 height 18
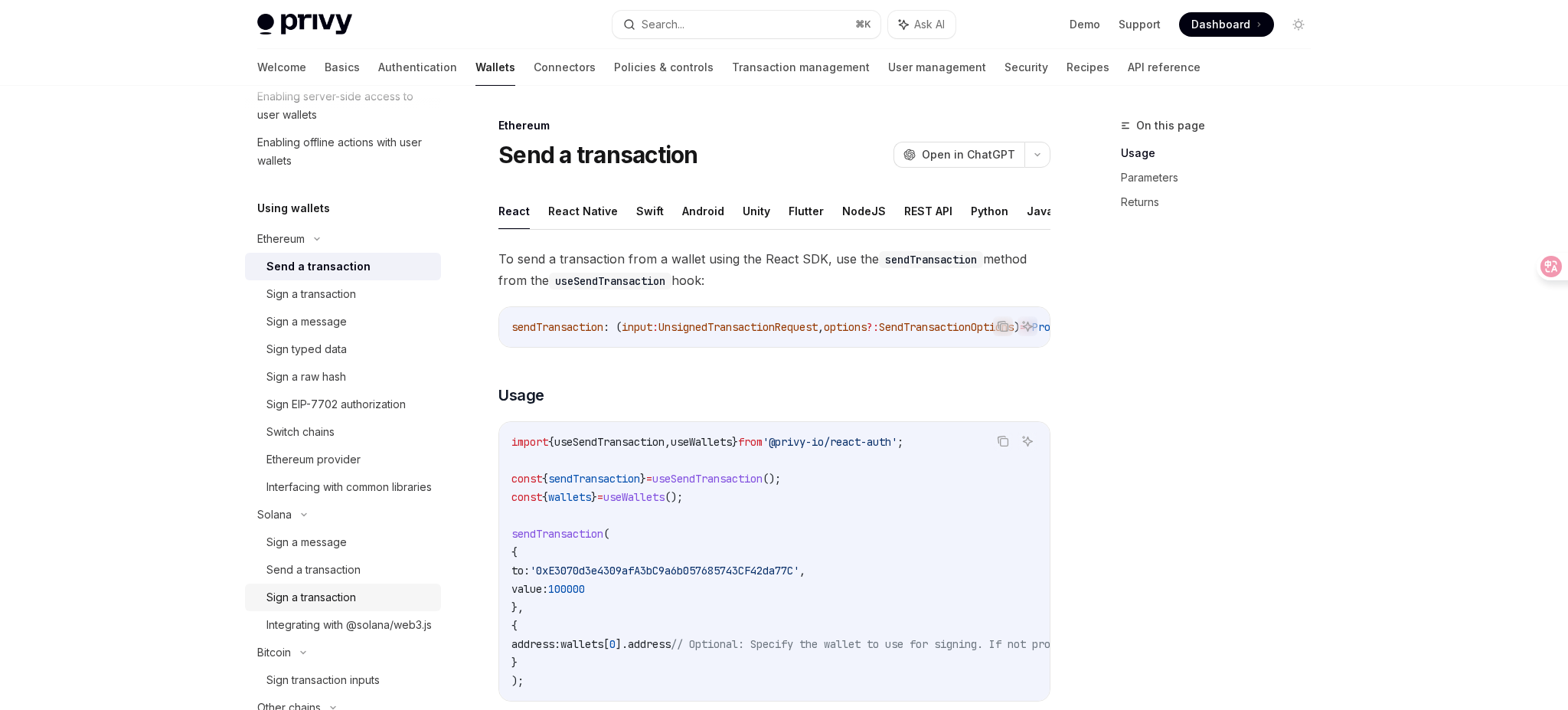
click at [383, 606] on div "Sign a transaction" at bounding box center [349, 597] width 166 height 18
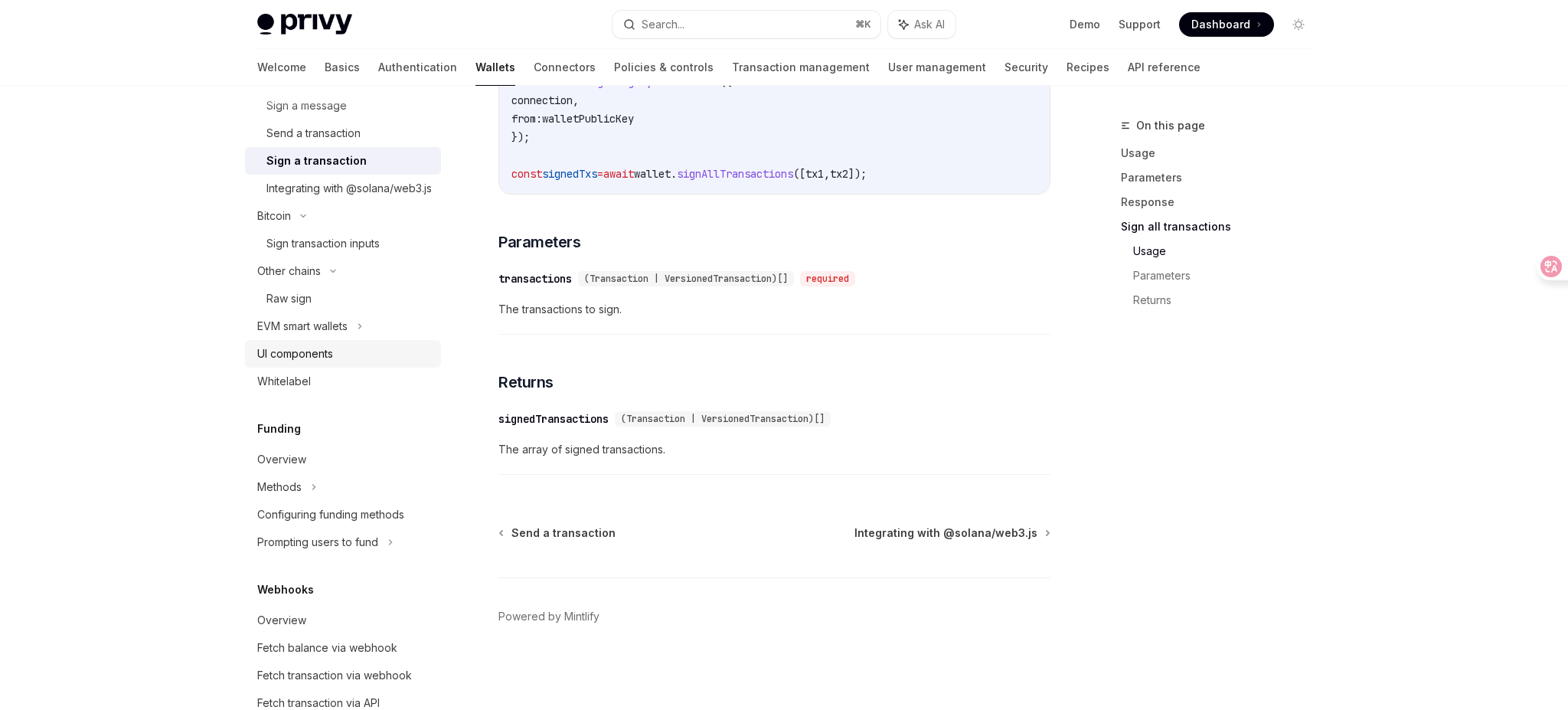
scroll to position [719, 0]
click at [1116, 430] on div "On this page Usage Parameters Response Sign all transactions Usage Parameters R…" at bounding box center [1206, 413] width 233 height 593
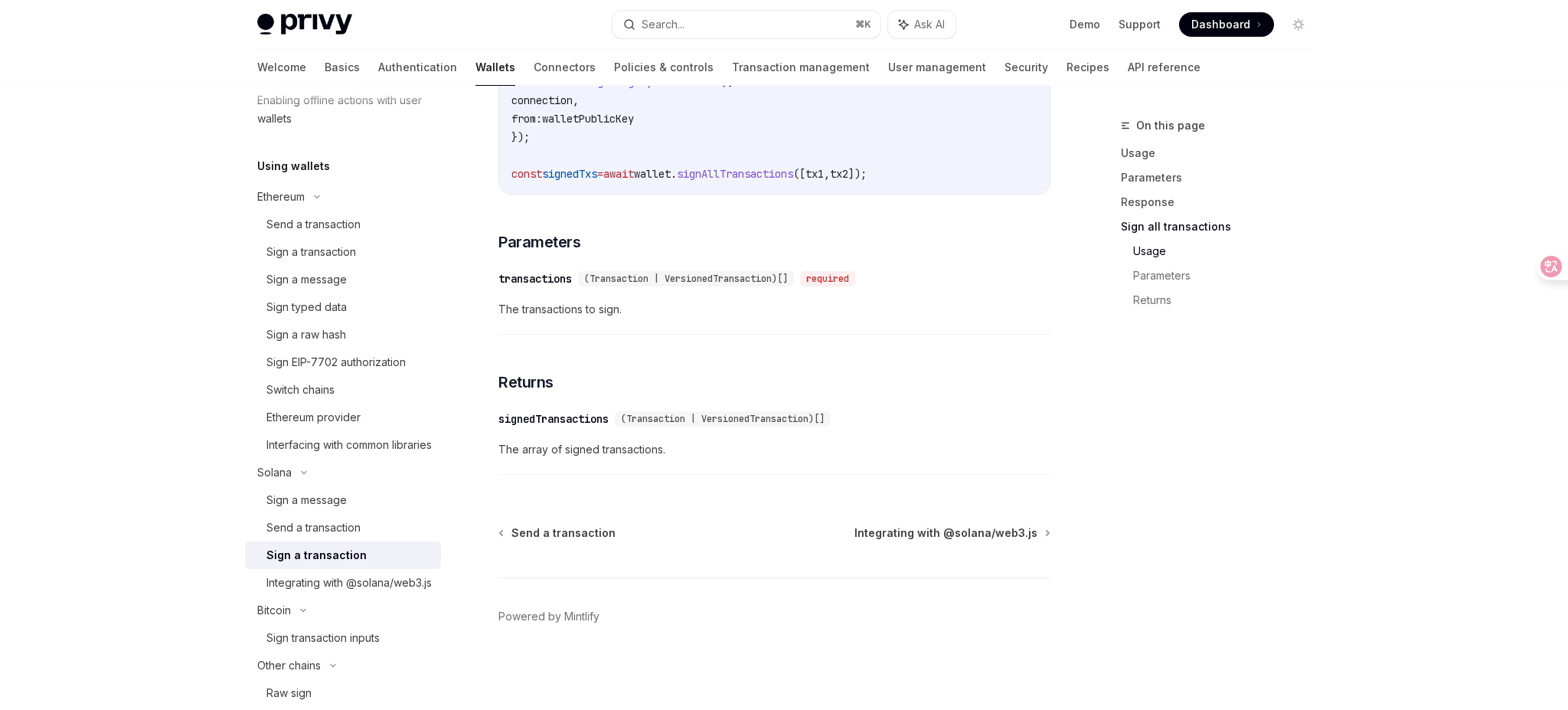
scroll to position [199, 0]
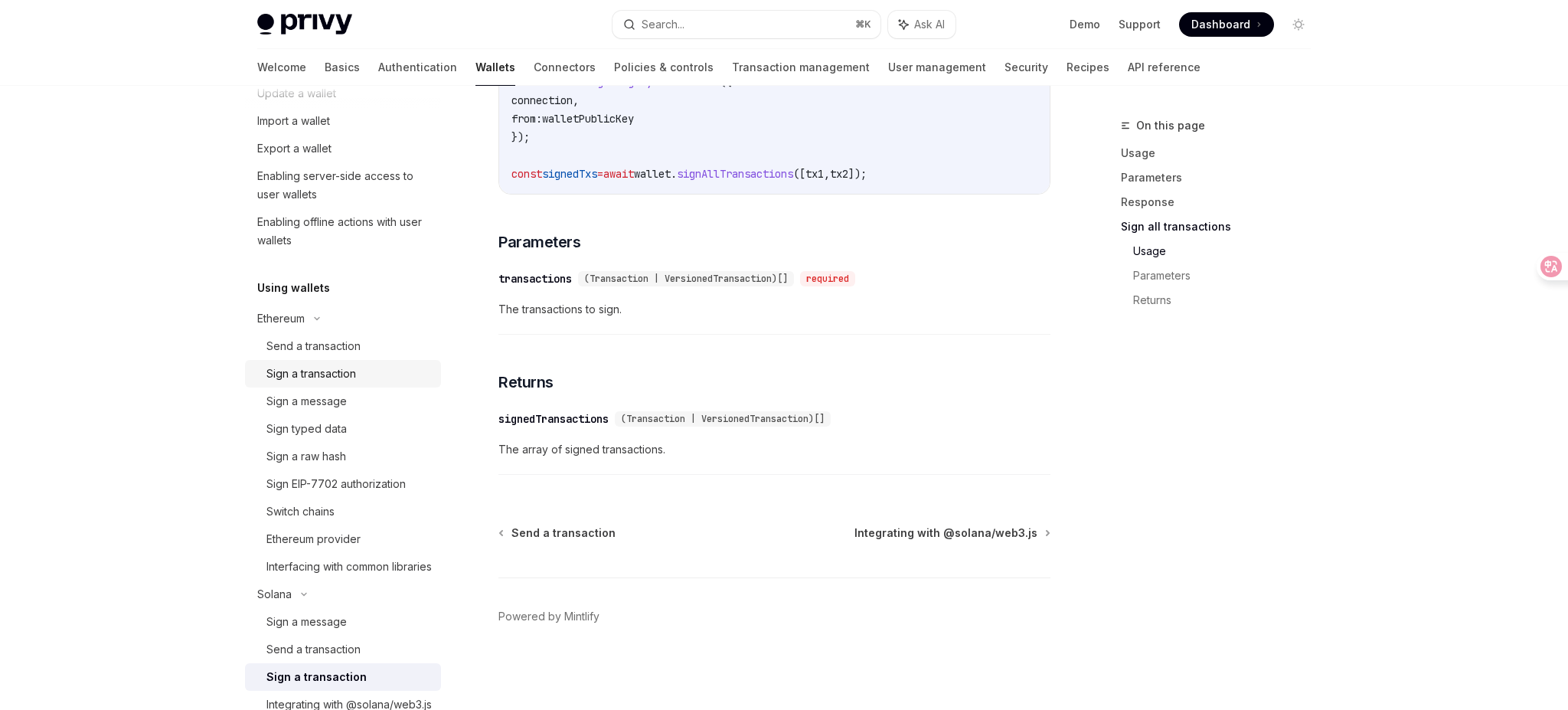
click at [335, 378] on div "Sign a transaction" at bounding box center [311, 373] width 89 height 18
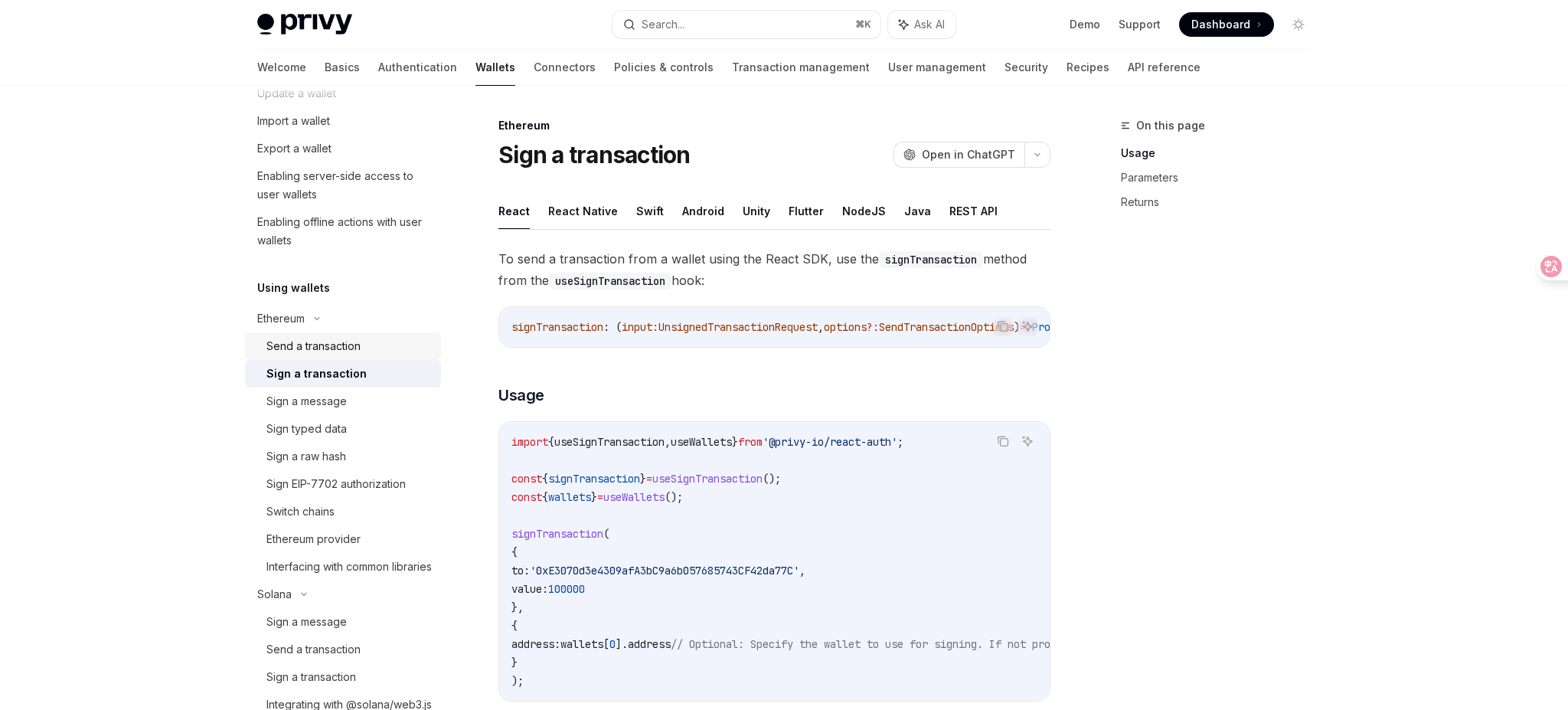
click at [380, 346] on div "Send a transaction" at bounding box center [349, 346] width 166 height 18
click at [347, 365] on div "Sign a transaction" at bounding box center [311, 373] width 89 height 18
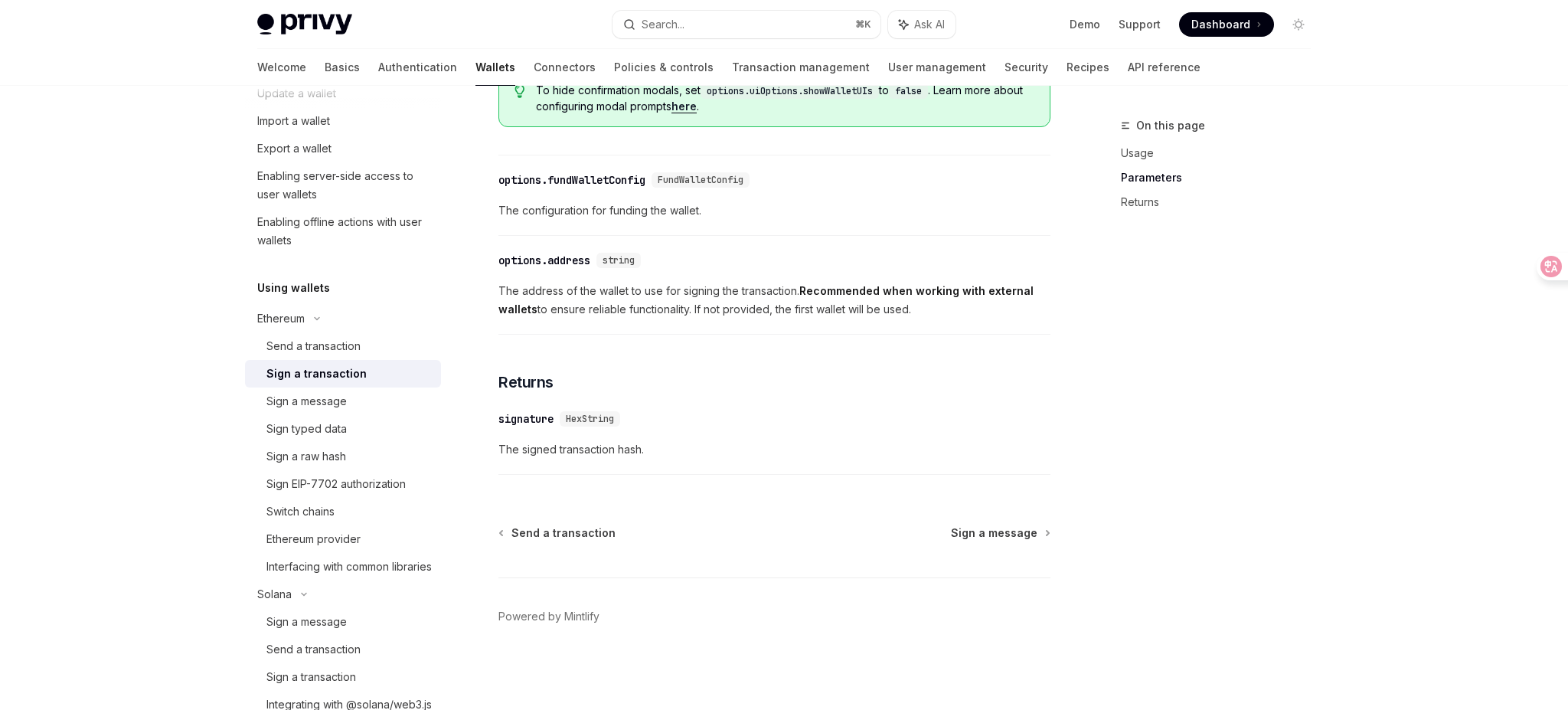
scroll to position [572, 0]
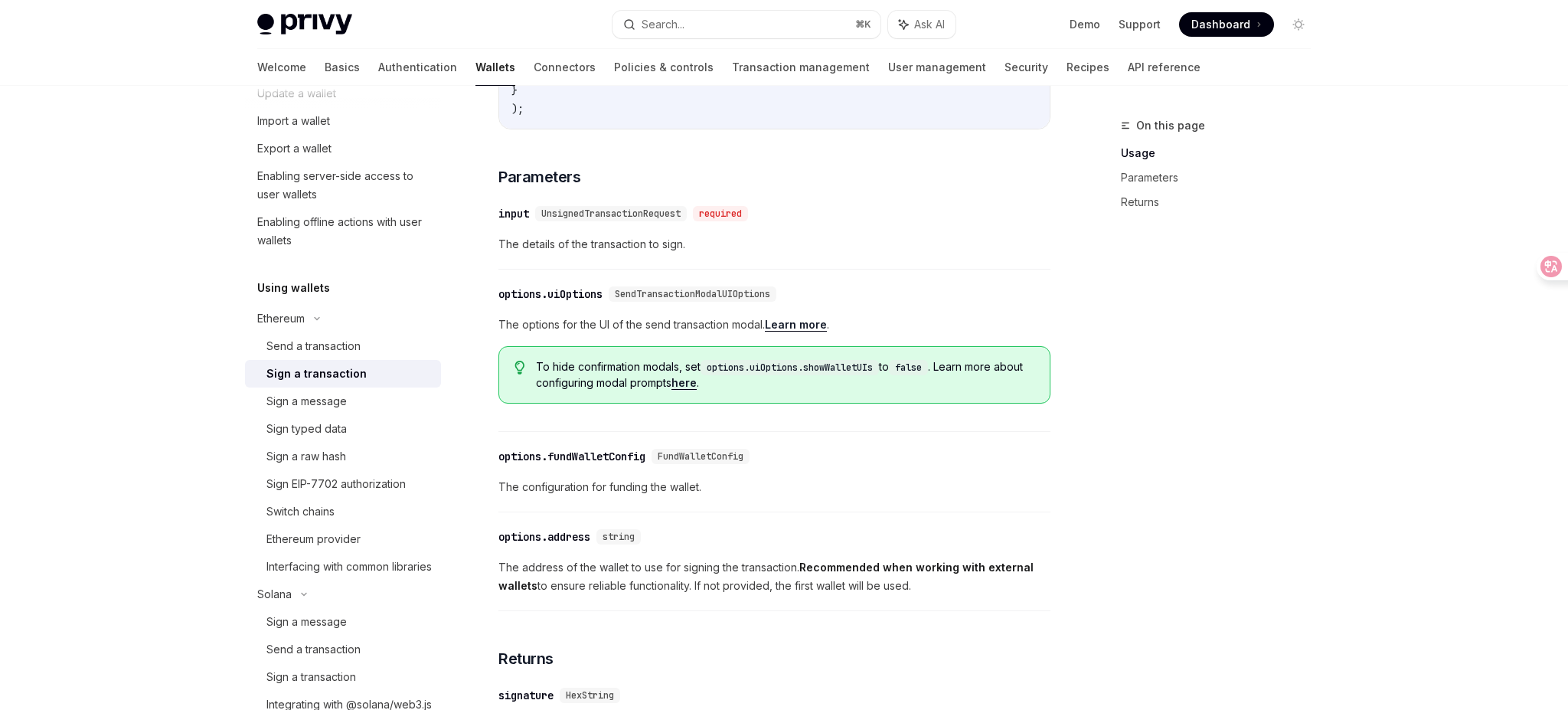
click at [671, 219] on span "UnsignedTransactionRequest" at bounding box center [611, 214] width 140 height 12
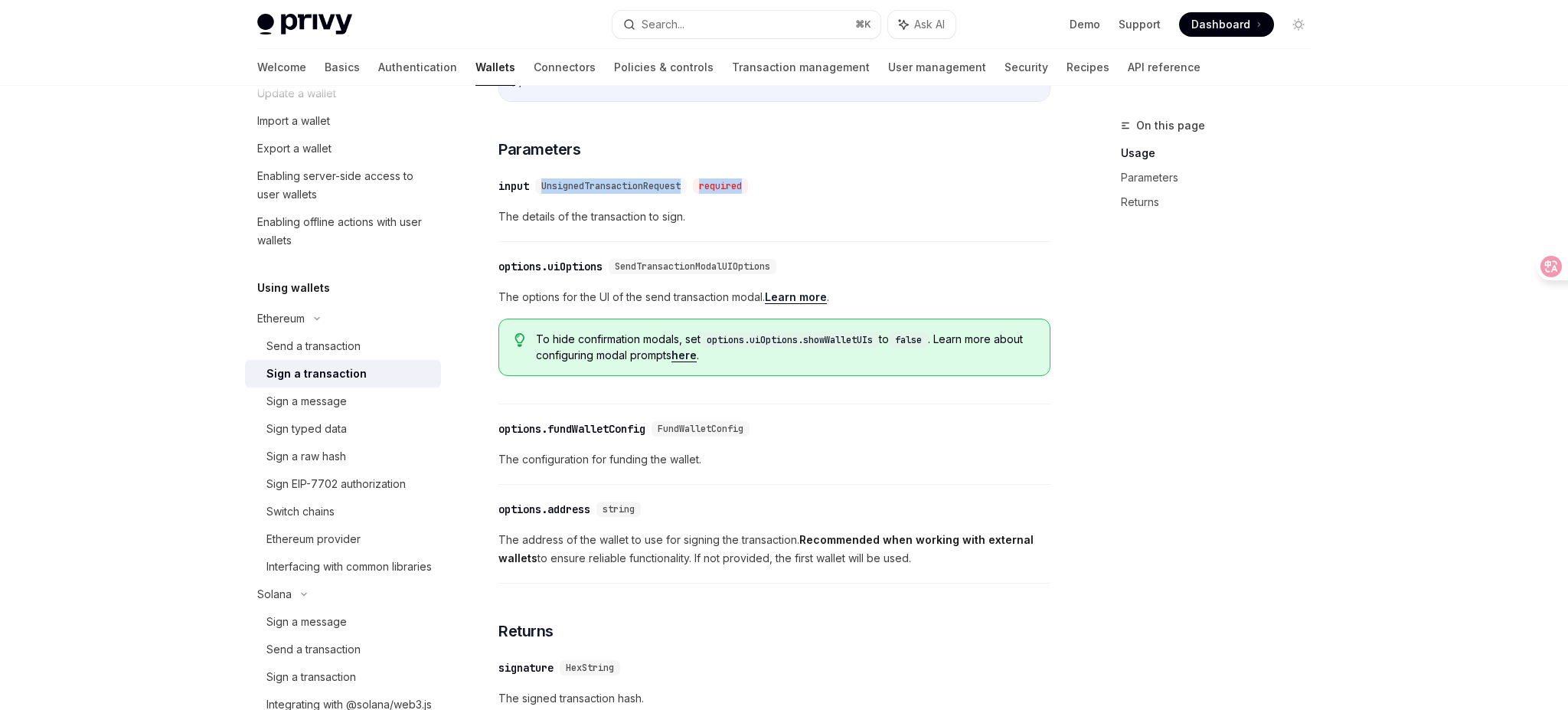
click at [641, 417] on div "To send a transaction from a wallet using the React SDK, use the signTransactio…" at bounding box center [774, 190] width 552 height 1083
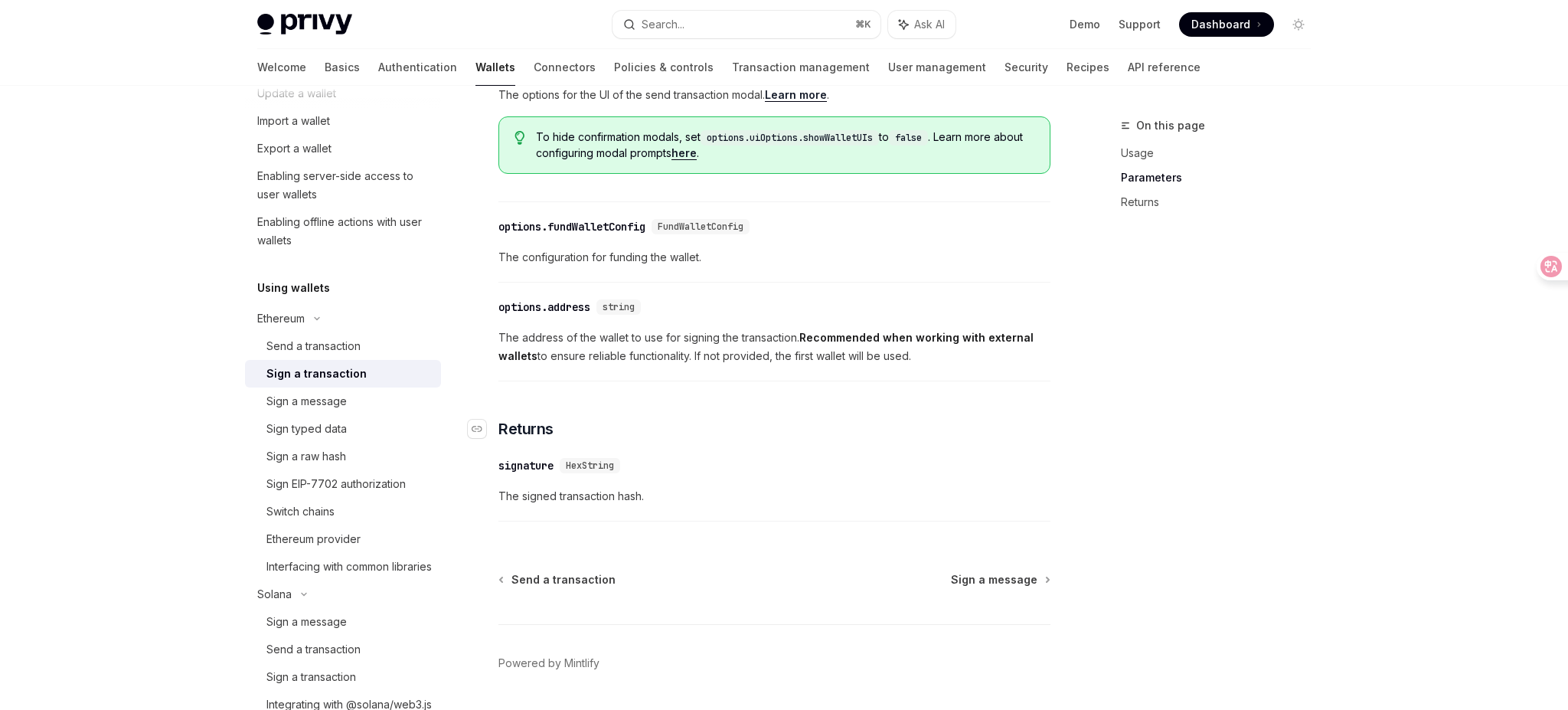
scroll to position [851, 0]
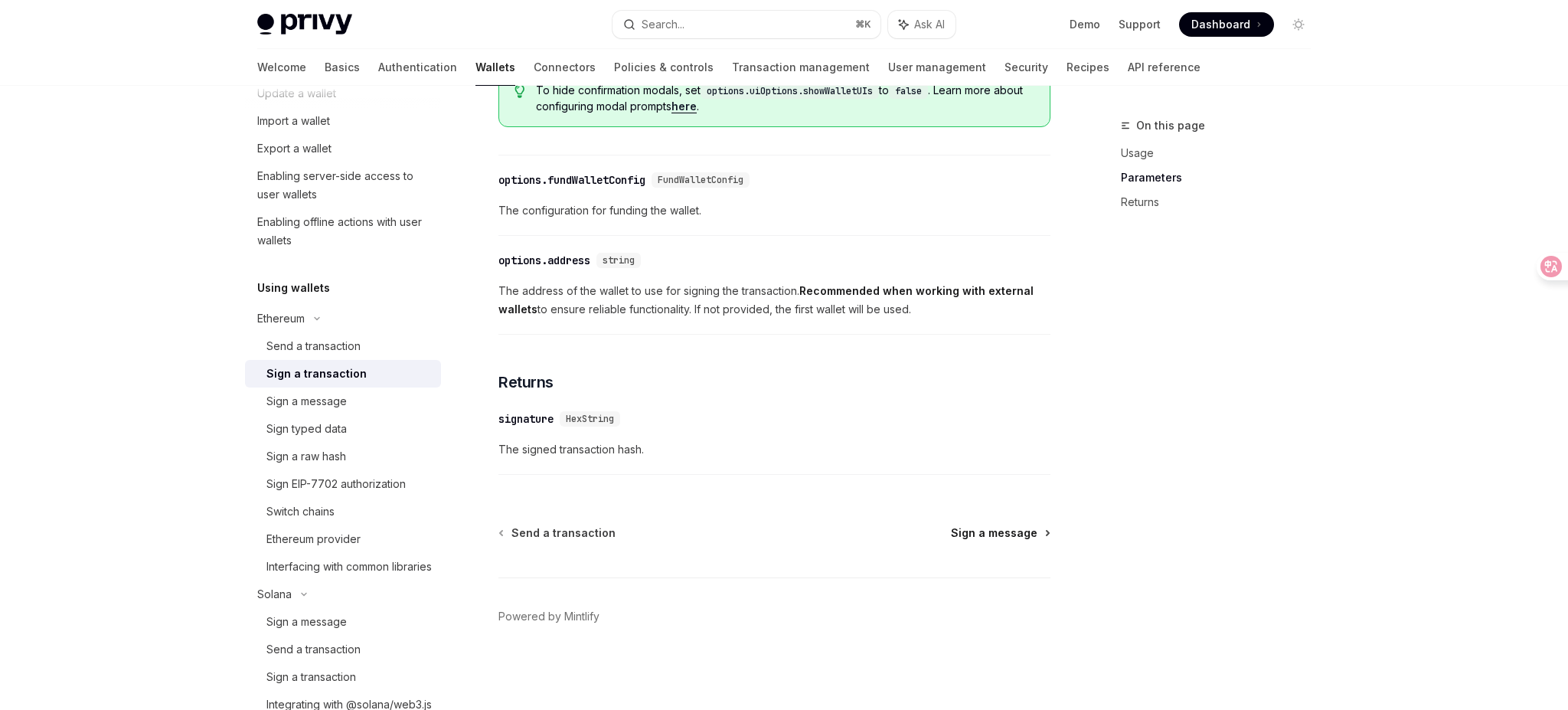
click at [1027, 539] on span "Sign a message" at bounding box center [994, 533] width 87 height 15
type textarea "*"
